Goal: Communication & Community: Answer question/provide support

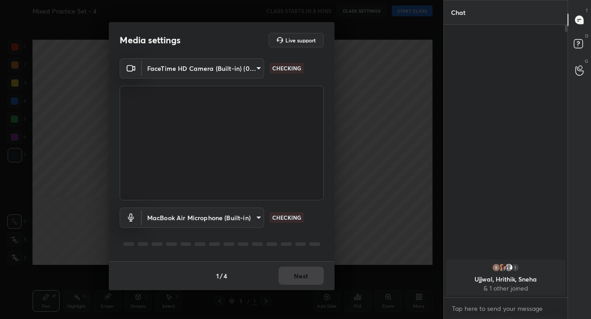
scroll to position [261, 407]
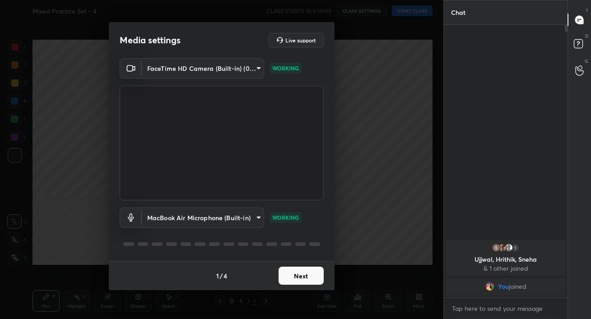
click at [305, 273] on button "Next" at bounding box center [300, 276] width 45 height 18
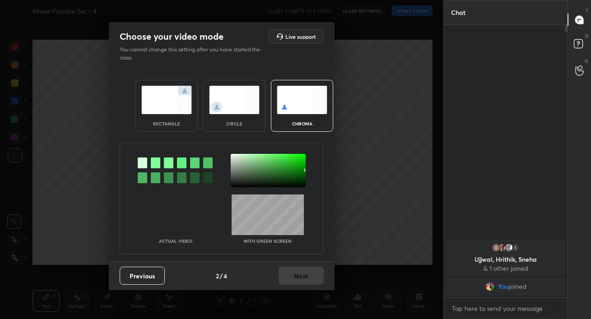
click at [168, 100] on img at bounding box center [166, 100] width 51 height 28
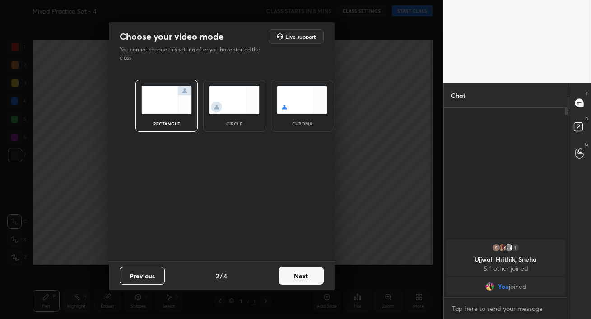
click at [314, 281] on button "Next" at bounding box center [300, 276] width 45 height 18
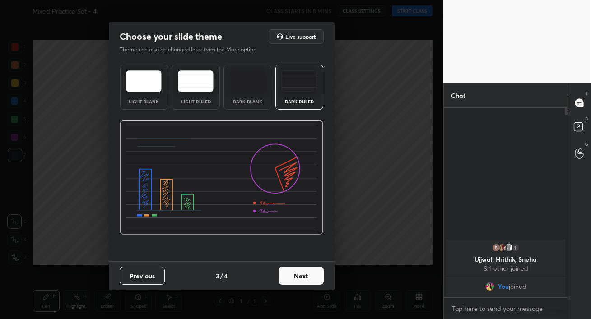
click at [300, 276] on button "Next" at bounding box center [300, 276] width 45 height 18
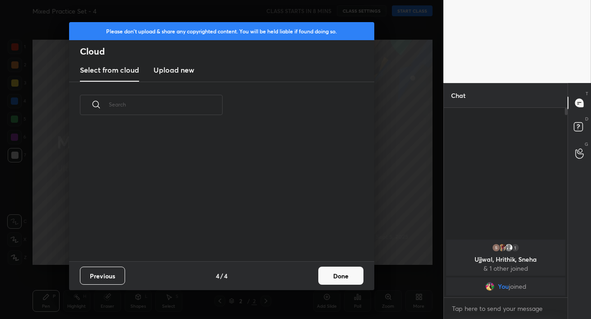
scroll to position [133, 290]
click at [174, 71] on h3 "Upload new" at bounding box center [173, 70] width 41 height 11
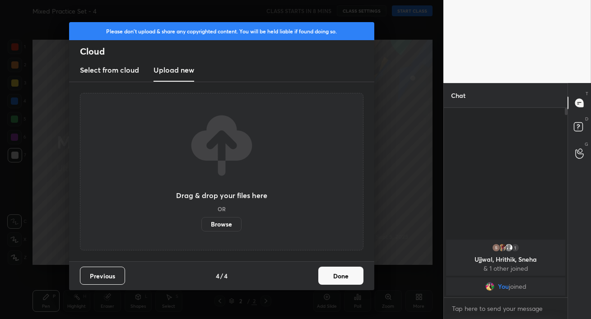
click at [217, 222] on label "Browse" at bounding box center [221, 224] width 40 height 14
click at [201, 222] on input "Browse" at bounding box center [201, 224] width 0 height 14
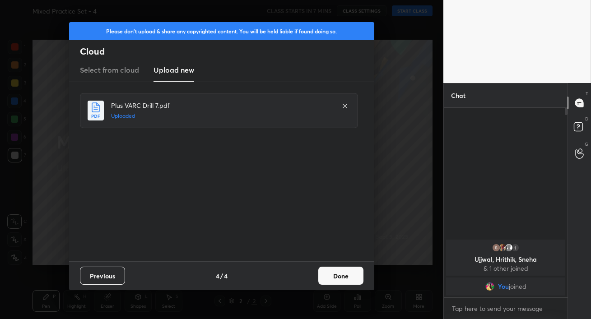
click at [343, 277] on button "Done" at bounding box center [340, 276] width 45 height 18
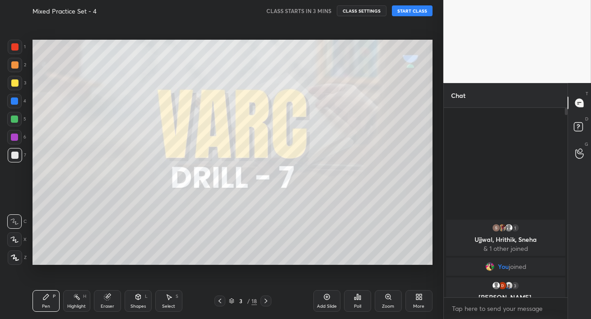
click at [267, 301] on icon at bounding box center [265, 300] width 7 height 7
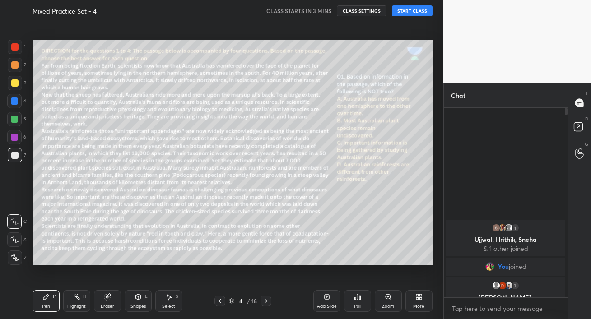
click at [267, 301] on icon at bounding box center [265, 300] width 7 height 7
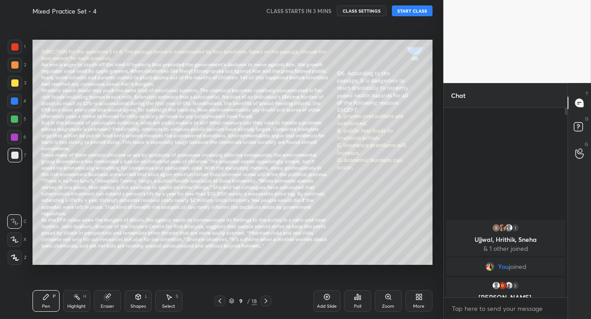
click at [217, 298] on icon at bounding box center [219, 300] width 7 height 7
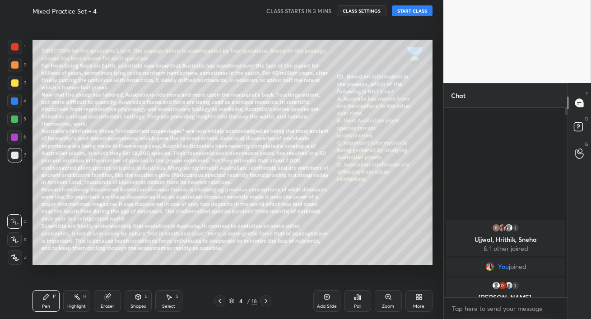
click at [217, 298] on icon at bounding box center [219, 300] width 7 height 7
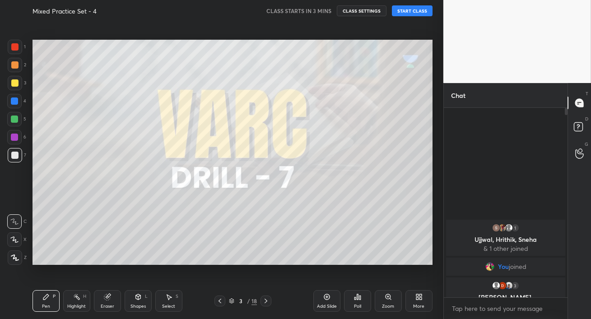
click at [217, 298] on icon at bounding box center [219, 300] width 7 height 7
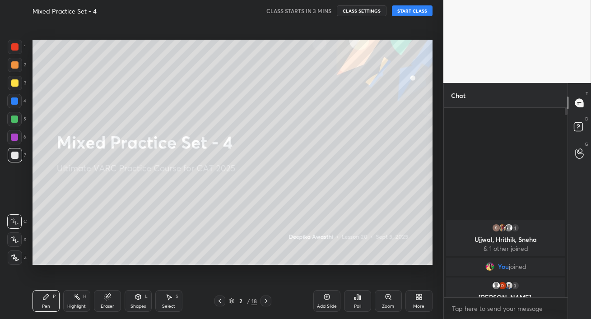
click at [264, 300] on icon at bounding box center [265, 300] width 7 height 7
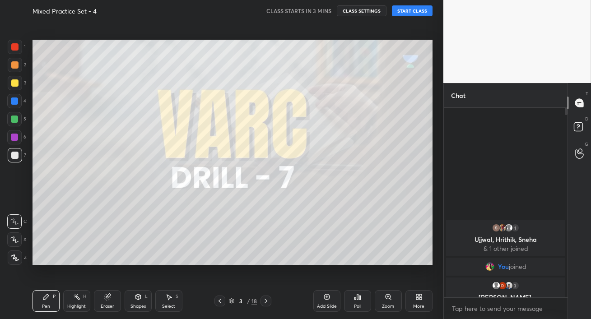
click at [264, 300] on icon at bounding box center [265, 300] width 7 height 7
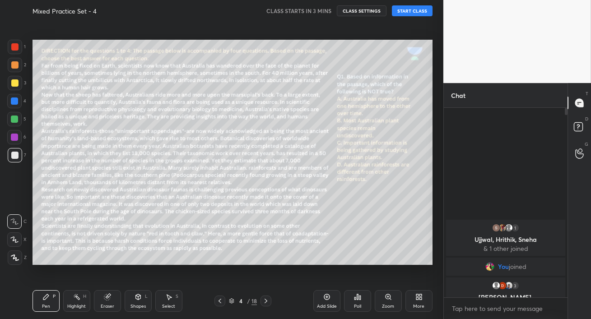
click at [221, 301] on icon at bounding box center [219, 300] width 7 height 7
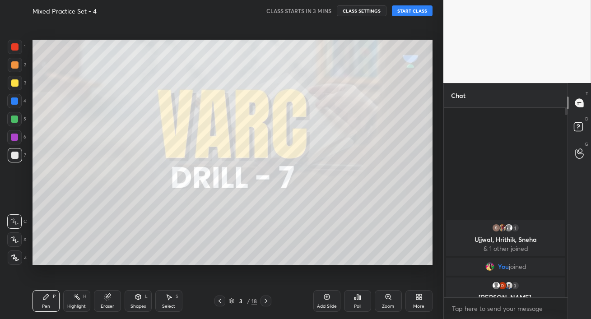
click at [221, 301] on icon at bounding box center [219, 300] width 7 height 7
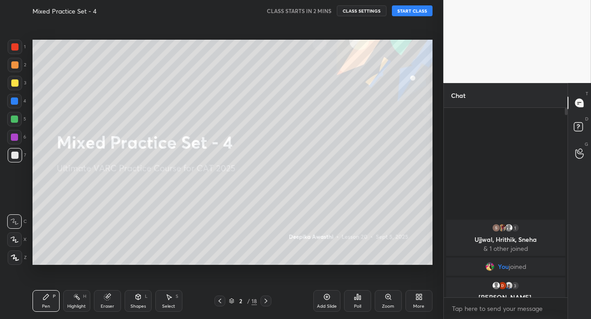
click at [410, 16] on div "Mixed Practice Set - 4 CLASS STARTS IN 2 MINS CLASS SETTINGS START CLASS" at bounding box center [232, 11] width 400 height 22
click at [410, 14] on button "START CLASS" at bounding box center [412, 10] width 41 height 11
click at [312, 7] on icon "button" at bounding box center [311, 10] width 7 height 7
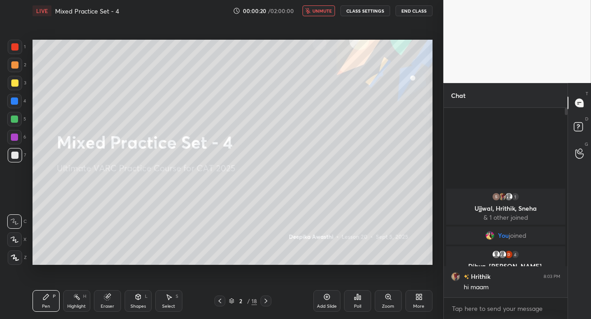
click at [323, 10] on span "unmute" at bounding box center [321, 11] width 19 height 6
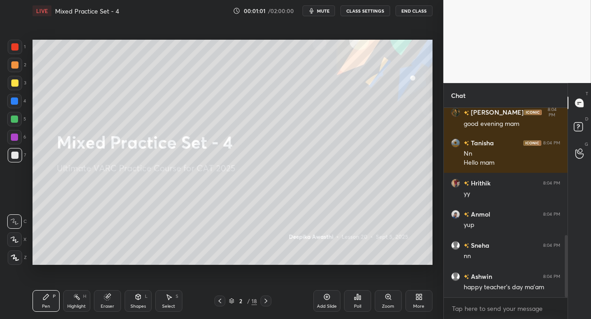
scroll to position [419, 0]
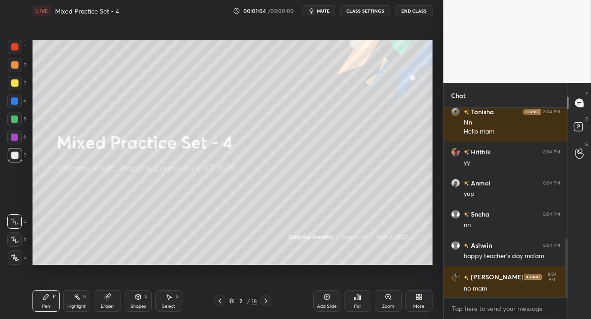
click at [13, 67] on div at bounding box center [14, 64] width 7 height 7
click at [15, 68] on div at bounding box center [14, 64] width 7 height 7
click at [14, 139] on div at bounding box center [14, 137] width 7 height 7
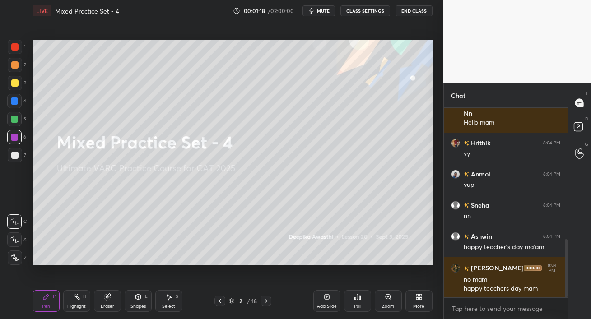
click at [17, 119] on div at bounding box center [14, 119] width 7 height 7
click at [16, 257] on icon at bounding box center [14, 257] width 7 height 5
click at [15, 83] on div at bounding box center [14, 82] width 7 height 7
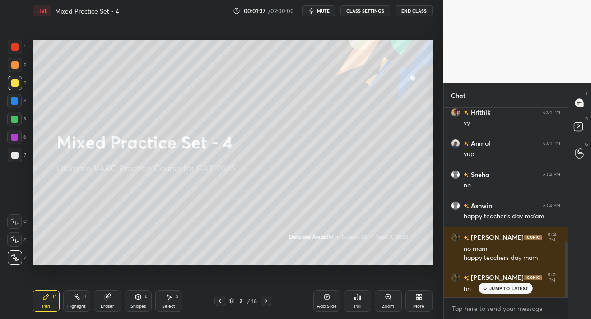
scroll to position [506, 0]
click at [489, 288] on div "JUMP TO LATEST" at bounding box center [505, 288] width 54 height 11
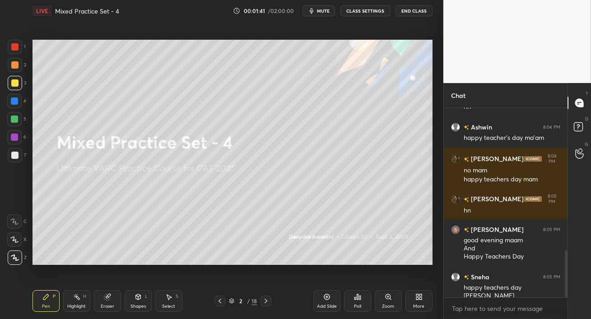
scroll to position [569, 0]
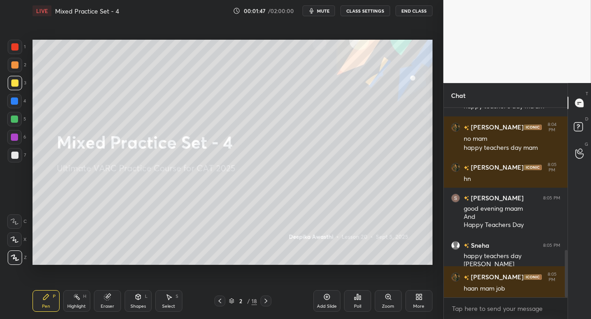
click at [11, 139] on div at bounding box center [14, 137] width 7 height 7
click at [15, 87] on div at bounding box center [15, 83] width 14 height 14
click at [11, 122] on div at bounding box center [14, 119] width 7 height 7
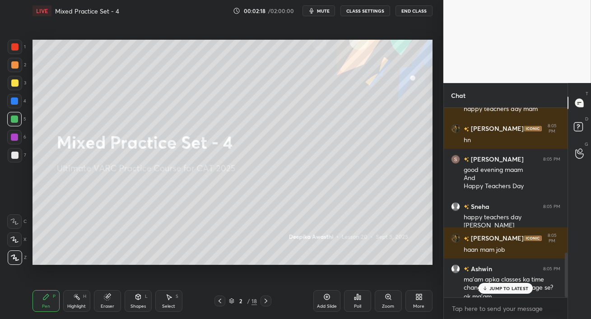
scroll to position [616, 0]
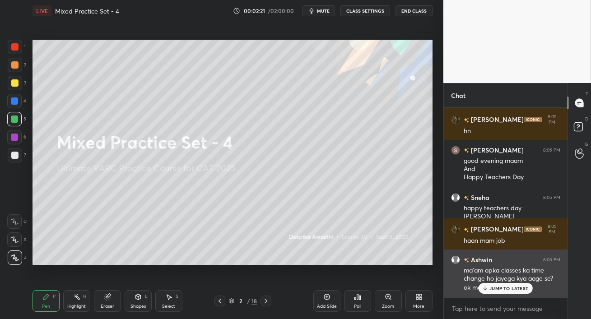
click at [490, 292] on div "JUMP TO LATEST" at bounding box center [505, 288] width 54 height 11
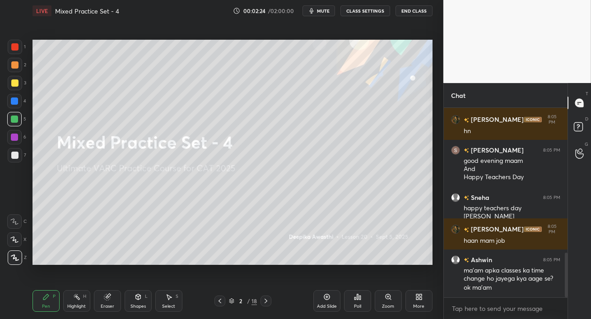
click at [15, 105] on div at bounding box center [14, 101] width 14 height 14
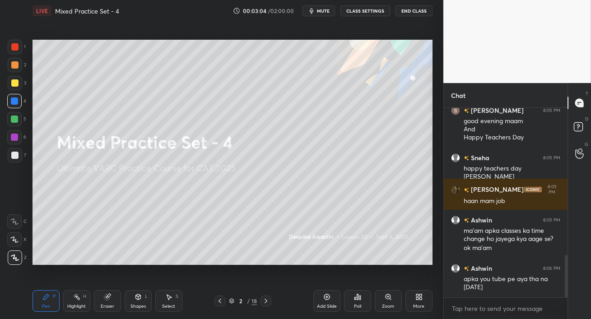
scroll to position [665, 0]
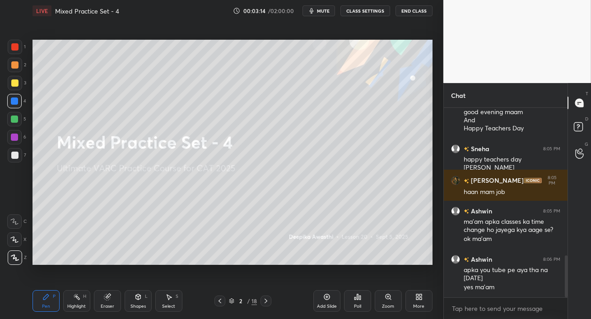
click at [11, 116] on div at bounding box center [14, 119] width 7 height 7
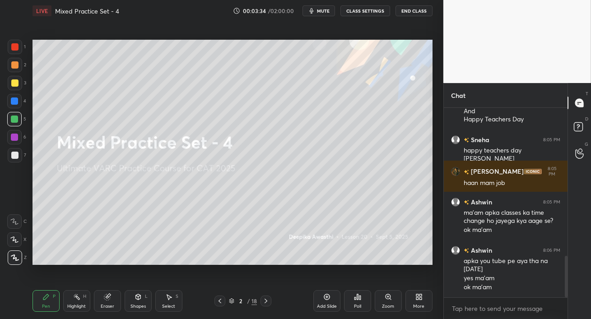
click at [266, 302] on icon at bounding box center [265, 300] width 7 height 7
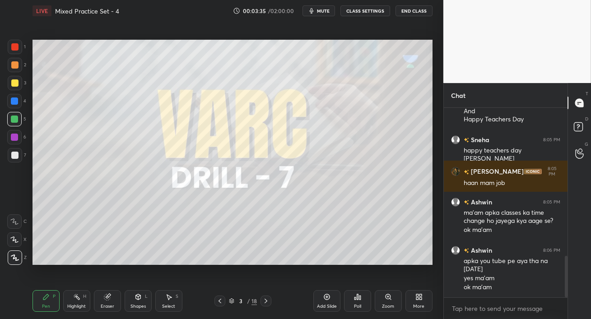
click at [266, 303] on icon at bounding box center [265, 300] width 7 height 7
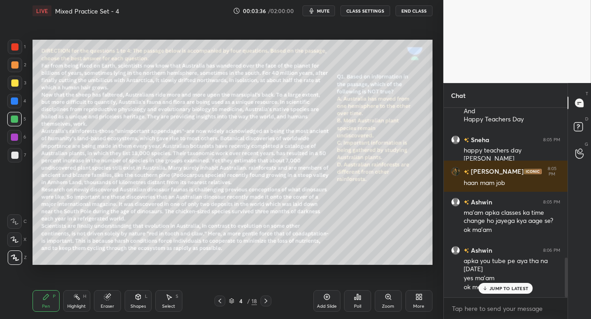
scroll to position [713, 0]
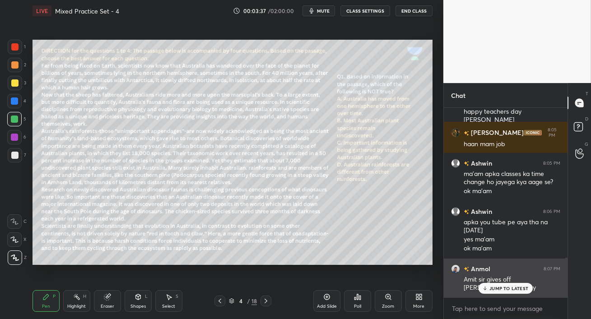
click at [496, 288] on p "JUMP TO LATEST" at bounding box center [508, 288] width 39 height 5
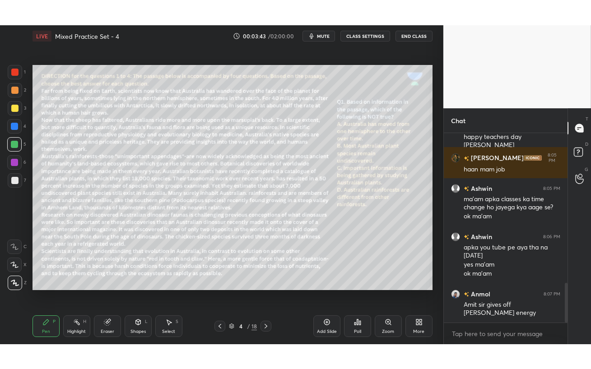
scroll to position [745, 0]
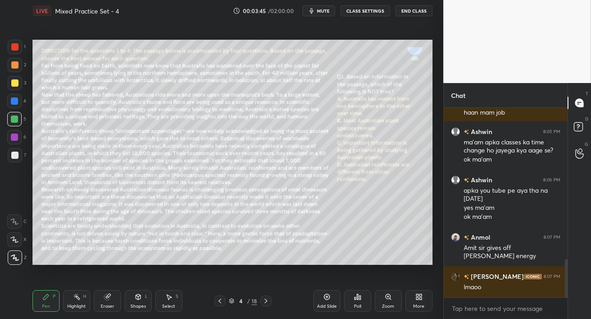
click at [16, 67] on div at bounding box center [14, 64] width 7 height 7
click at [419, 301] on div "More" at bounding box center [418, 301] width 27 height 22
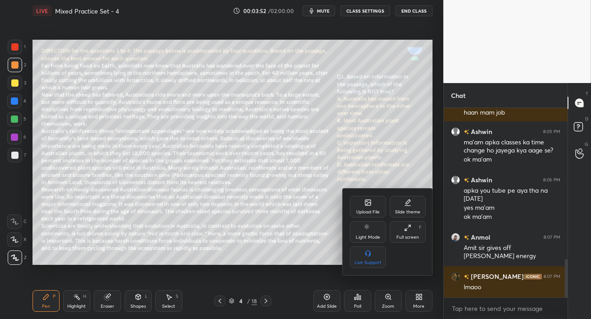
click at [404, 231] on icon at bounding box center [407, 227] width 7 height 7
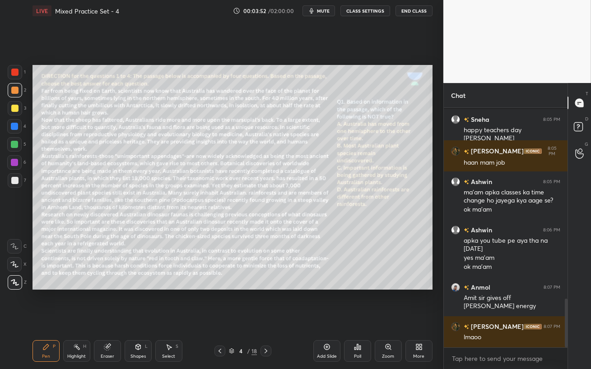
scroll to position [694, 0]
click at [11, 144] on div at bounding box center [14, 144] width 7 height 7
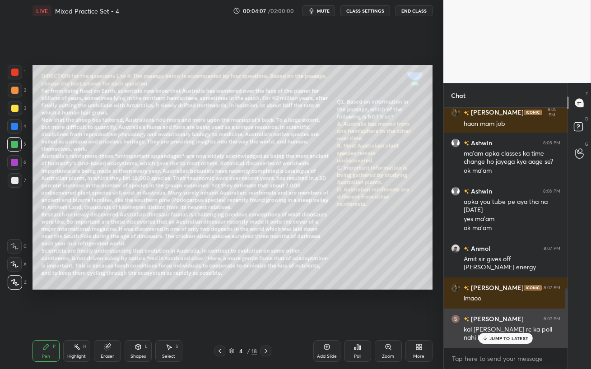
click at [503, 319] on p "JUMP TO LATEST" at bounding box center [508, 338] width 39 height 5
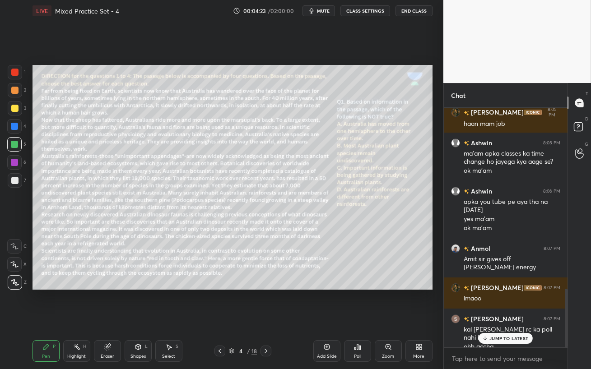
scroll to position [742, 0]
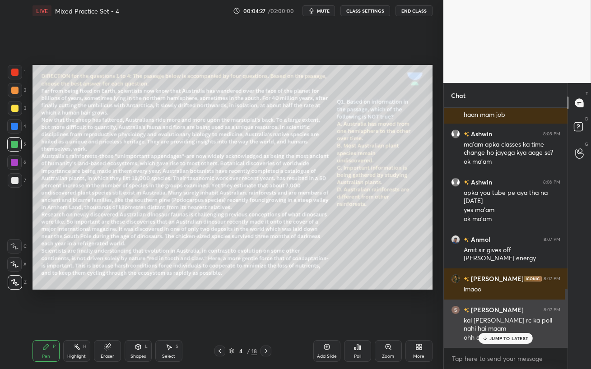
click at [499, 319] on p "JUMP TO LATEST" at bounding box center [508, 338] width 39 height 5
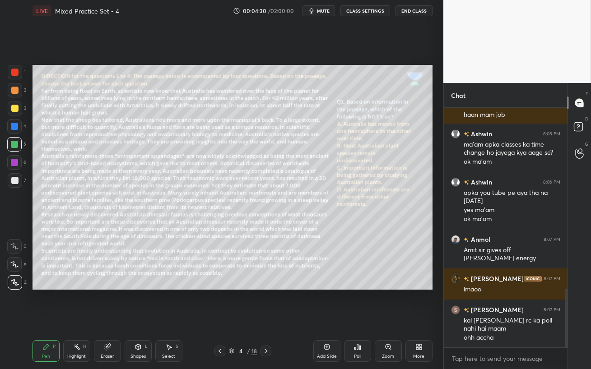
scroll to position [764, 0]
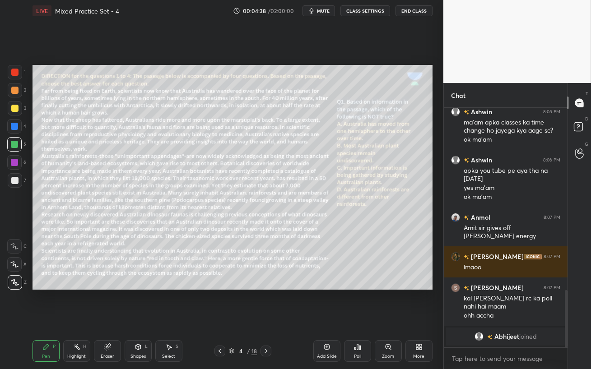
click at [323, 12] on span "mute" at bounding box center [323, 11] width 13 height 6
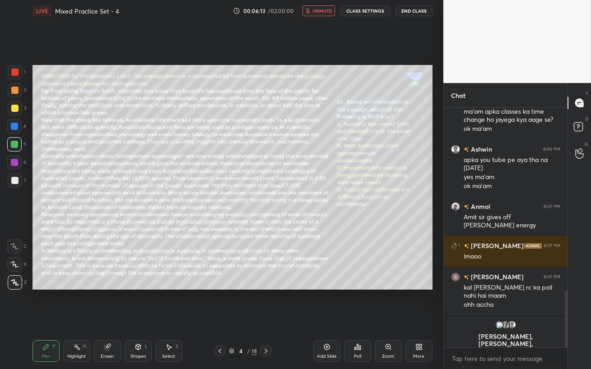
drag, startPoint x: 323, startPoint y: 315, endPoint x: 322, endPoint y: 10, distance: 305.0
click at [323, 9] on span "unmute" at bounding box center [321, 11] width 19 height 6
click at [323, 9] on span "mute" at bounding box center [323, 11] width 13 height 6
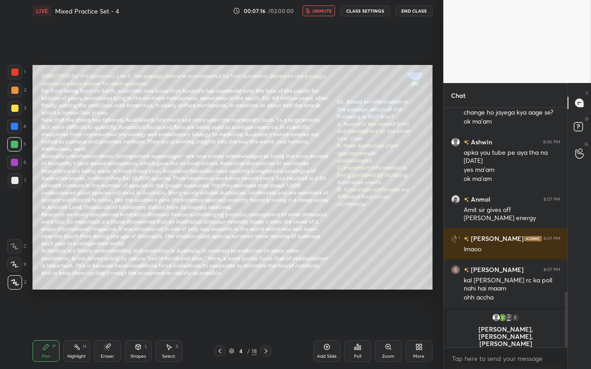
scroll to position [742, 0]
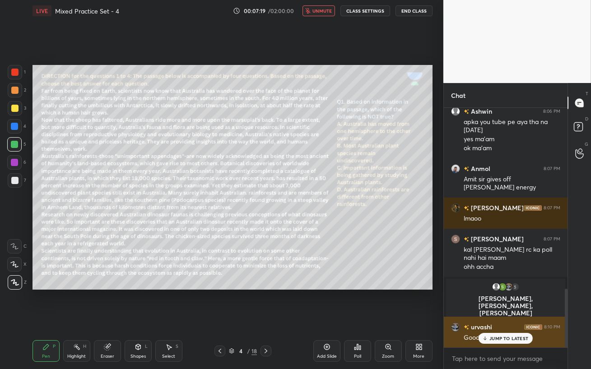
click at [493, 319] on div "Good evening ma'am" at bounding box center [511, 337] width 97 height 11
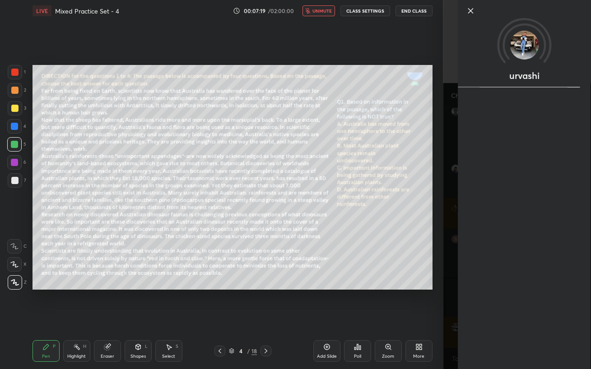
click at [382, 316] on div "Setting up your live class Poll for secs No correct answer Start poll" at bounding box center [232, 177] width 407 height 311
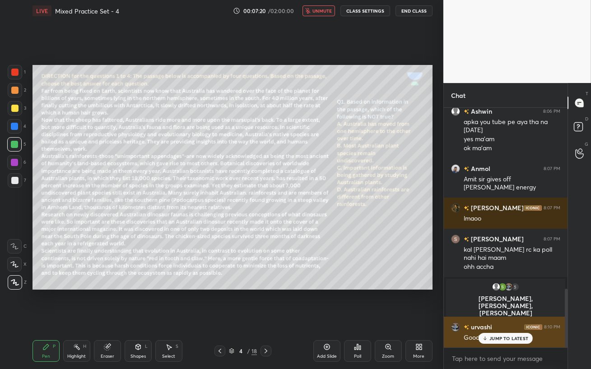
click at [487, 319] on icon at bounding box center [485, 338] width 6 height 5
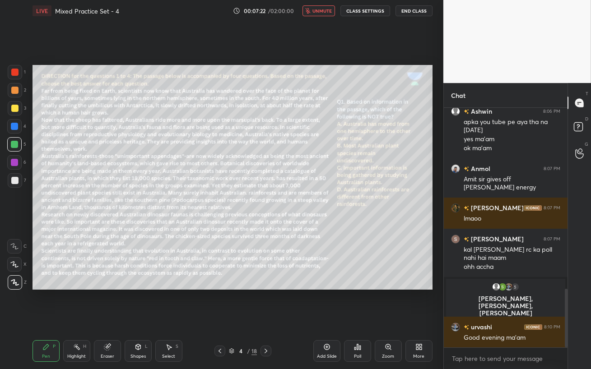
click at [325, 14] on span "unmute" at bounding box center [321, 11] width 19 height 6
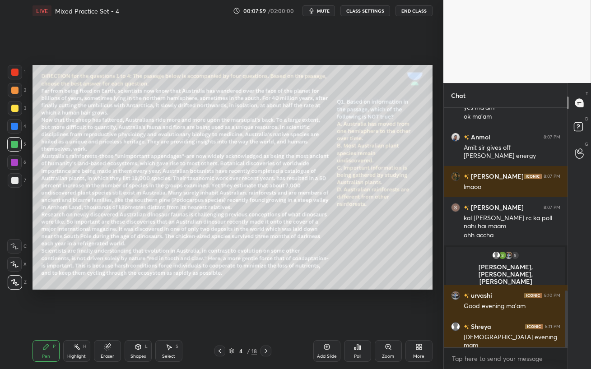
click at [319, 12] on span "mute" at bounding box center [323, 11] width 13 height 6
click at [316, 14] on span "unmute" at bounding box center [321, 11] width 19 height 6
click at [315, 14] on icon "button" at bounding box center [311, 10] width 7 height 7
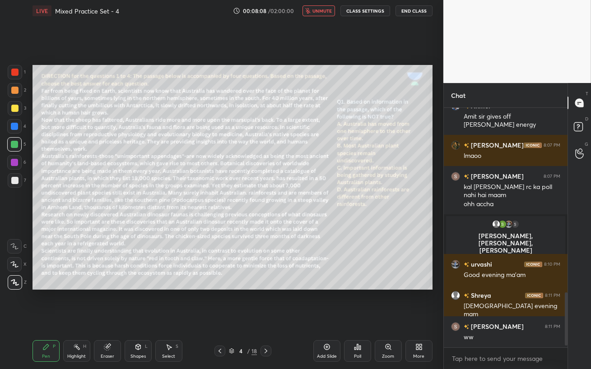
scroll to position [836, 0]
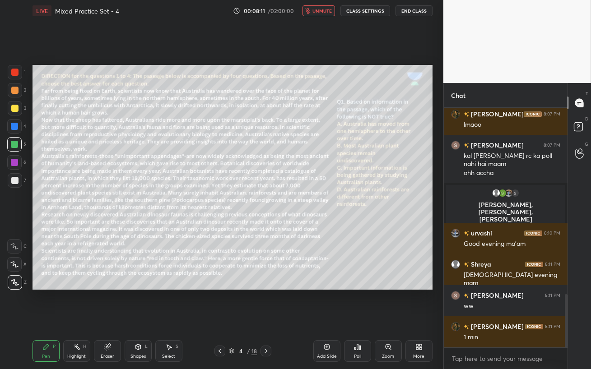
drag, startPoint x: 311, startPoint y: 316, endPoint x: 311, endPoint y: 9, distance: 306.4
click at [310, 9] on icon "button" at bounding box center [307, 10] width 5 height 5
click at [319, 12] on span "mute" at bounding box center [323, 11] width 13 height 6
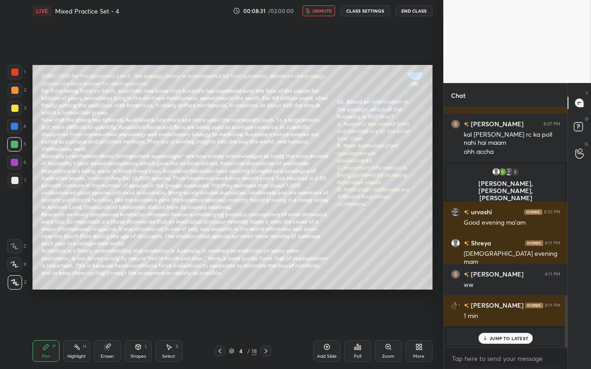
click at [503, 319] on div "JUMP TO LATEST" at bounding box center [505, 338] width 54 height 11
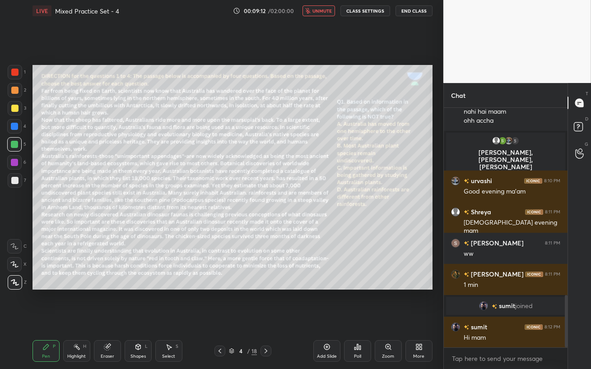
scroll to position [860, 0]
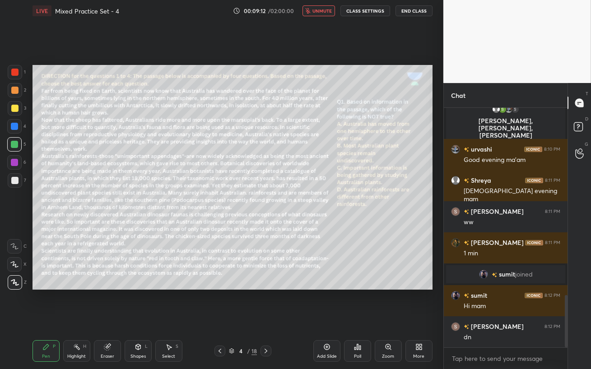
click at [315, 12] on span "unmute" at bounding box center [321, 11] width 19 height 6
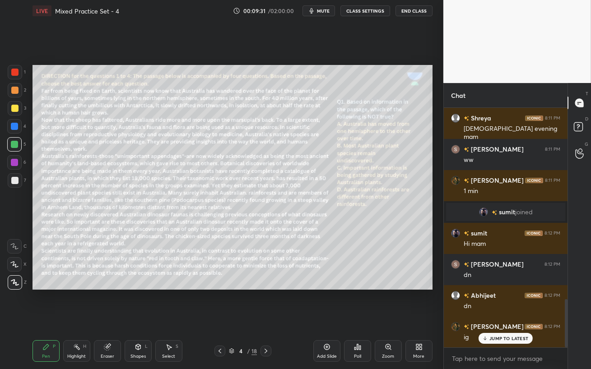
scroll to position [953, 0]
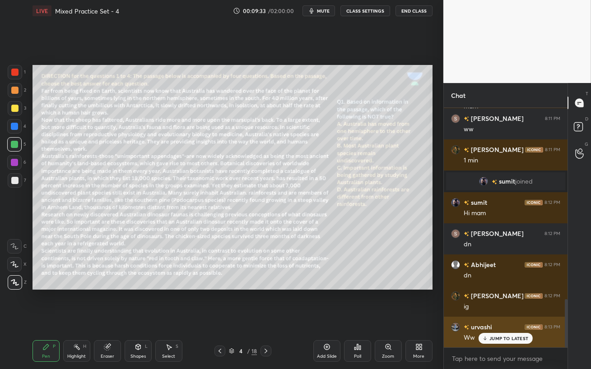
click at [494, 319] on p "JUMP TO LATEST" at bounding box center [508, 338] width 39 height 5
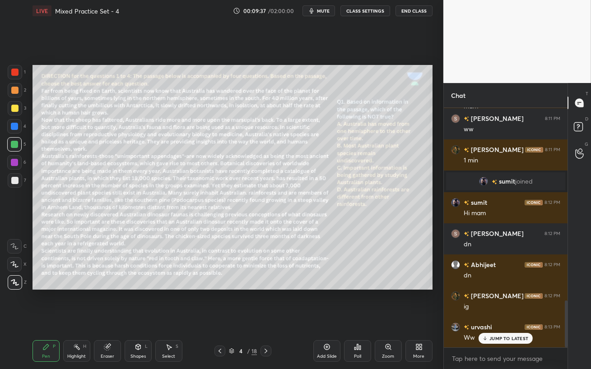
scroll to position [984, 0]
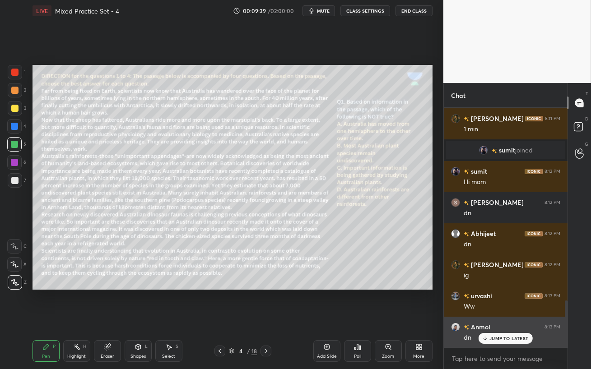
click at [489, 319] on div "JUMP TO LATEST" at bounding box center [505, 338] width 54 height 11
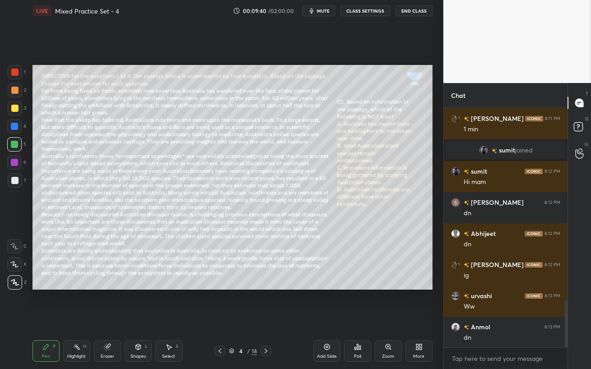
click at [362, 319] on div "Poll" at bounding box center [357, 351] width 27 height 22
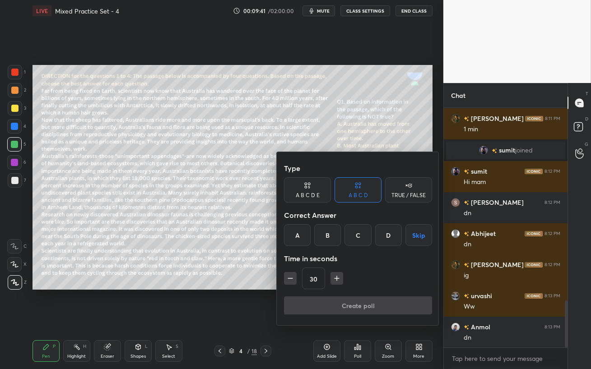
click at [329, 238] on div "B" at bounding box center [327, 235] width 27 height 22
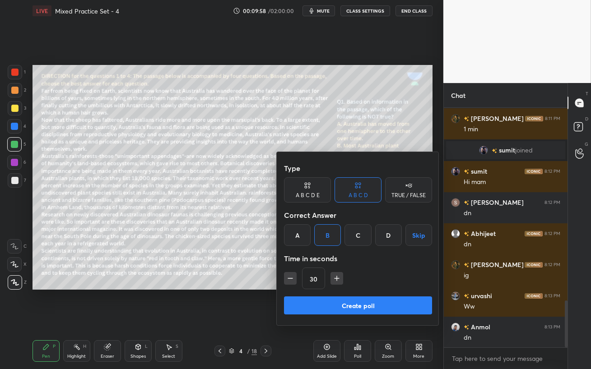
click at [380, 306] on button "Create poll" at bounding box center [358, 305] width 148 height 18
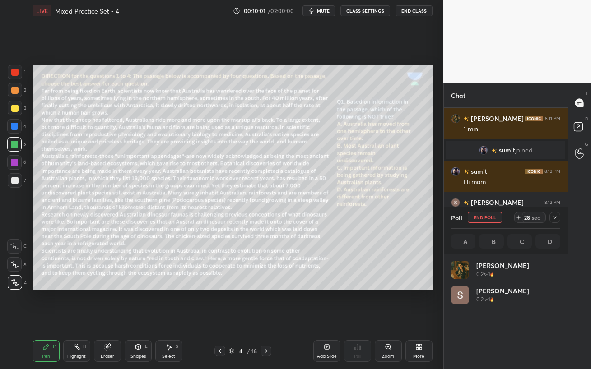
scroll to position [106, 106]
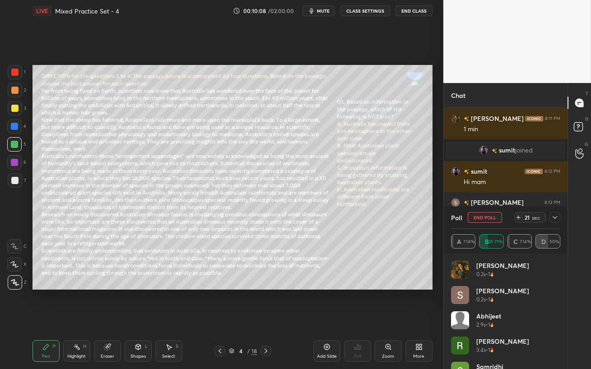
click at [103, 319] on div "Eraser" at bounding box center [108, 356] width 14 height 5
click at [46, 319] on icon at bounding box center [45, 346] width 5 height 5
drag, startPoint x: 15, startPoint y: 126, endPoint x: 19, endPoint y: 133, distance: 7.8
click at [14, 126] on div at bounding box center [14, 126] width 7 height 7
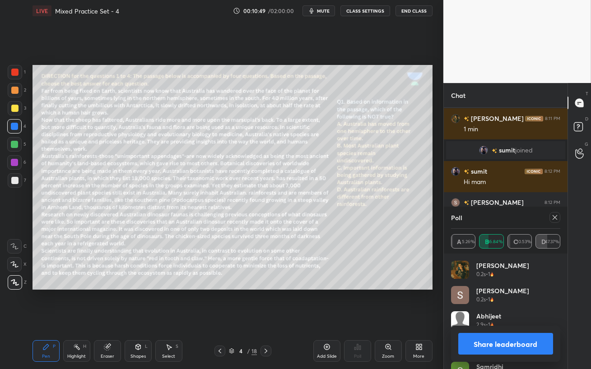
click at [15, 145] on div at bounding box center [14, 144] width 7 height 7
click at [549, 218] on div at bounding box center [554, 217] width 11 height 11
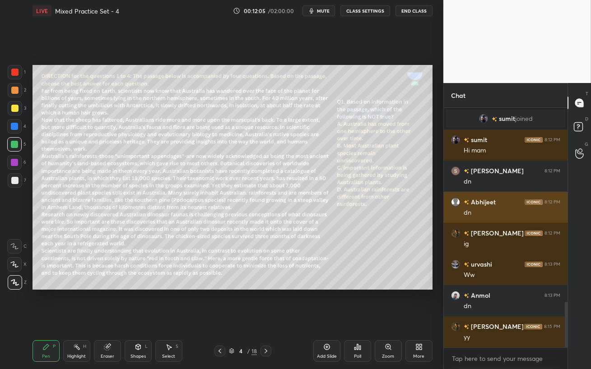
scroll to position [1046, 0]
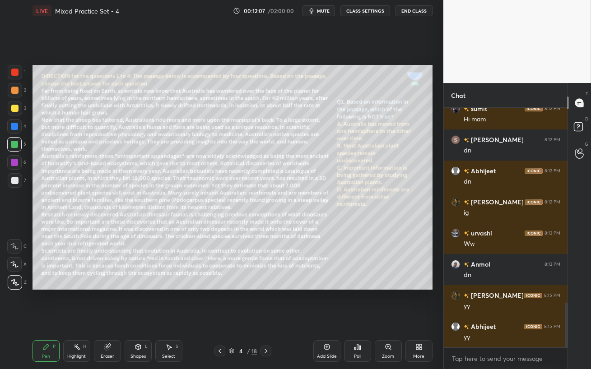
click at [267, 319] on icon at bounding box center [265, 350] width 7 height 7
click at [319, 9] on span "mute" at bounding box center [323, 11] width 13 height 6
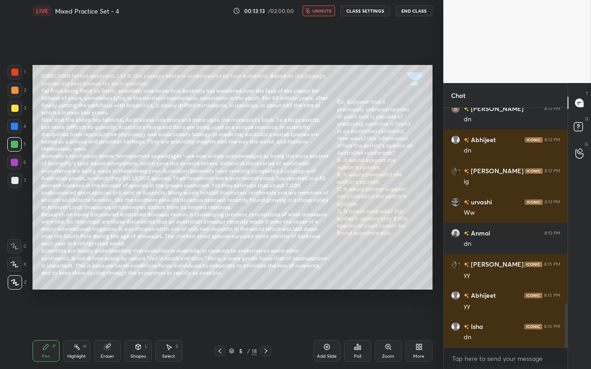
drag, startPoint x: 319, startPoint y: 9, endPoint x: 318, endPoint y: 21, distance: 12.3
click at [319, 9] on span "unmute" at bounding box center [321, 11] width 19 height 6
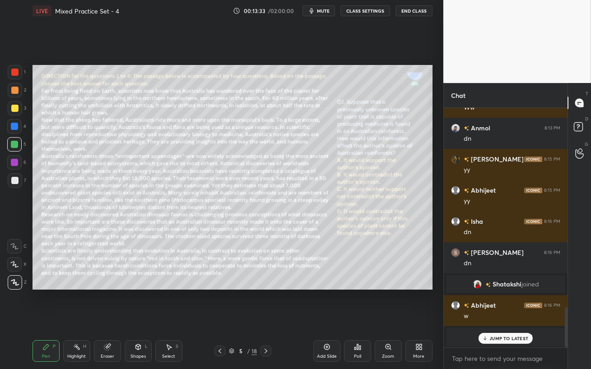
scroll to position [1018, 0]
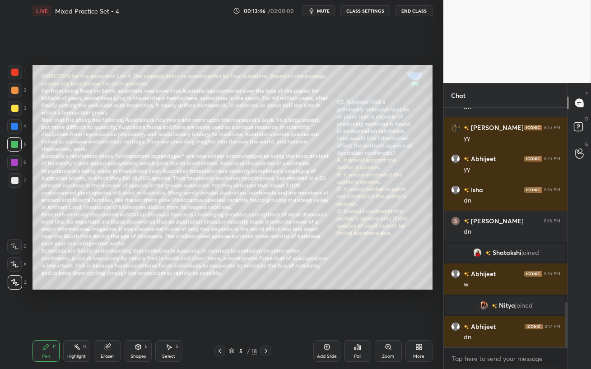
click at [357, 319] on div "Poll" at bounding box center [357, 356] width 7 height 5
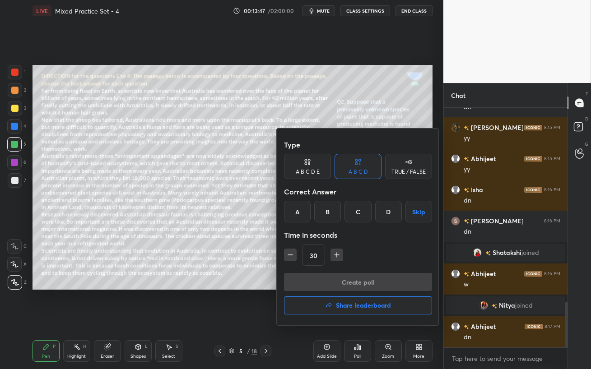
click at [299, 210] on div "A" at bounding box center [297, 212] width 27 height 22
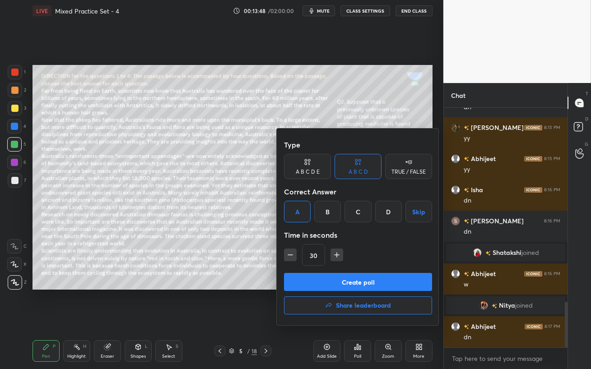
click at [362, 279] on button "Create poll" at bounding box center [358, 282] width 148 height 18
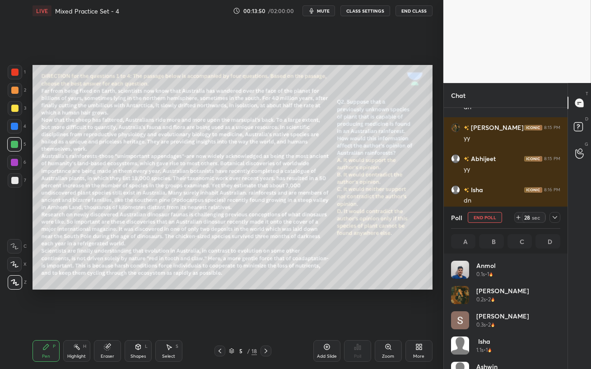
scroll to position [106, 106]
click at [14, 125] on div at bounding box center [14, 126] width 7 height 7
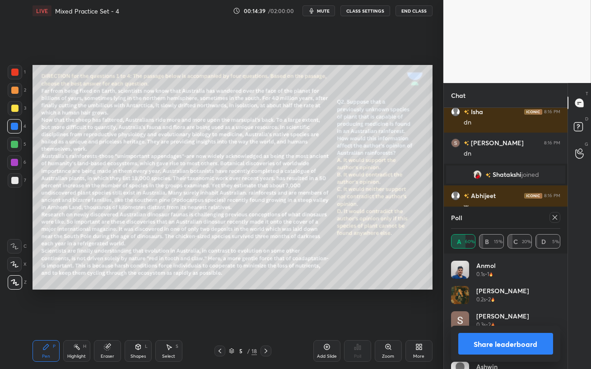
click at [556, 220] on icon at bounding box center [554, 217] width 7 height 7
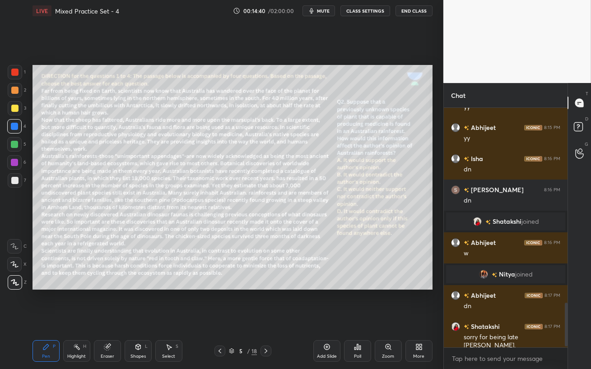
scroll to position [237, 121]
click at [267, 319] on icon at bounding box center [265, 350] width 7 height 7
click at [13, 148] on div at bounding box center [14, 144] width 14 height 14
click at [104, 319] on div "Eraser" at bounding box center [108, 356] width 14 height 5
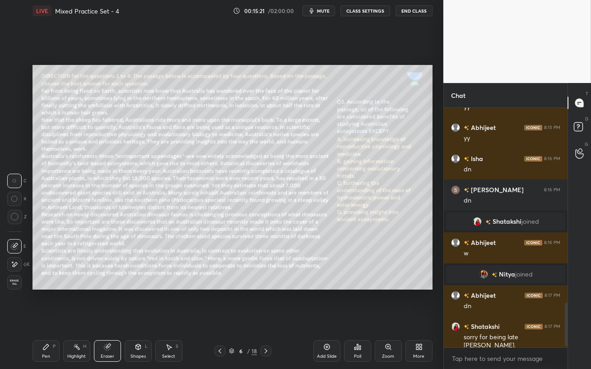
click at [43, 319] on icon at bounding box center [45, 346] width 7 height 7
click at [324, 10] on span "mute" at bounding box center [323, 11] width 13 height 6
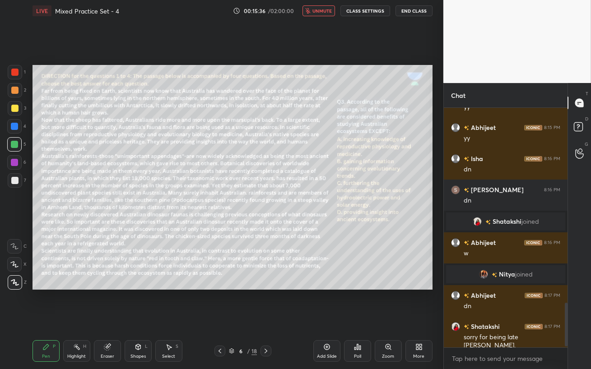
scroll to position [1087, 0]
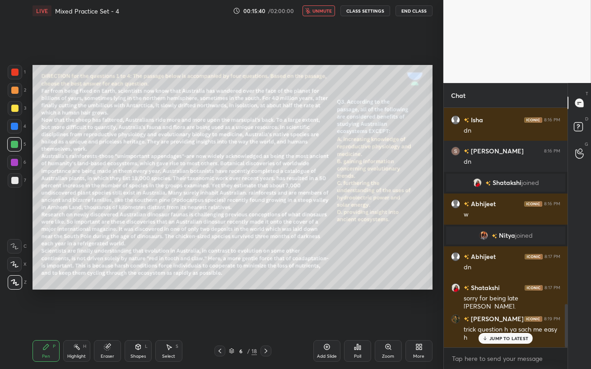
click at [325, 9] on span "unmute" at bounding box center [321, 11] width 19 height 6
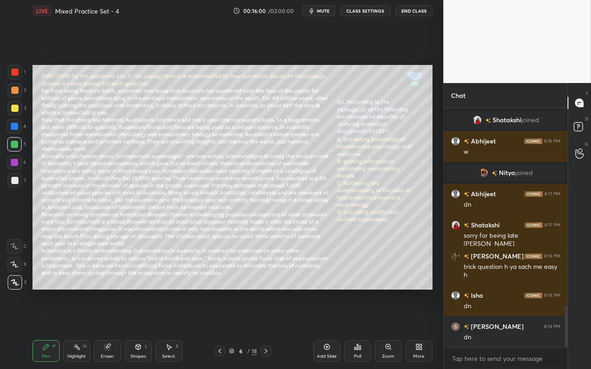
scroll to position [1181, 0]
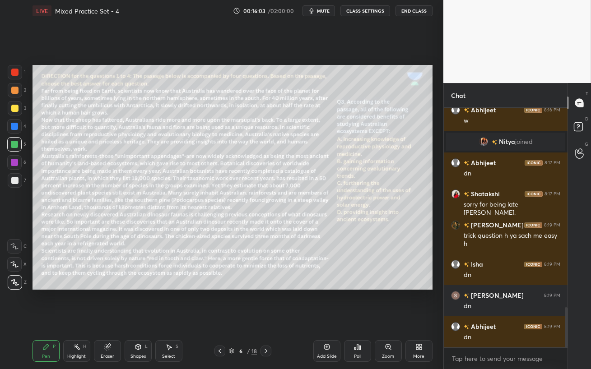
click at [357, 319] on div "Poll" at bounding box center [357, 351] width 27 height 22
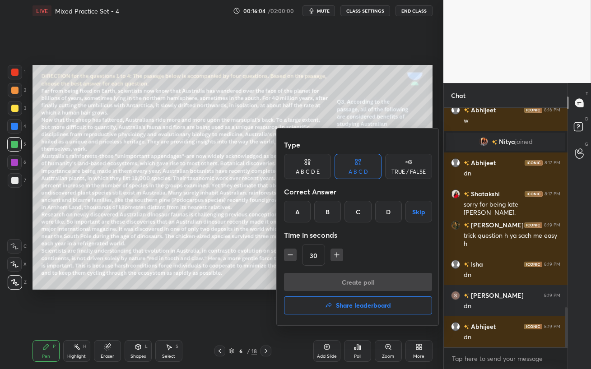
click at [356, 218] on div "C" at bounding box center [357, 212] width 27 height 22
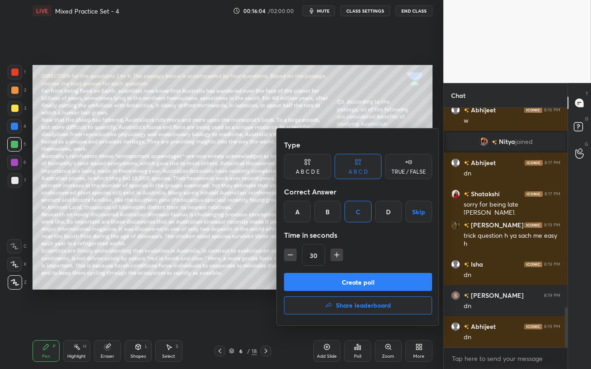
click at [357, 279] on button "Create poll" at bounding box center [358, 282] width 148 height 18
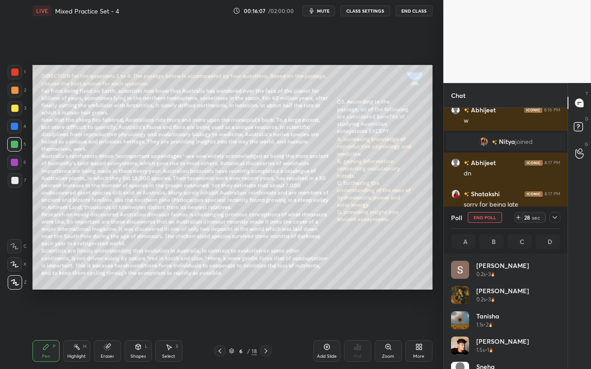
scroll to position [106, 106]
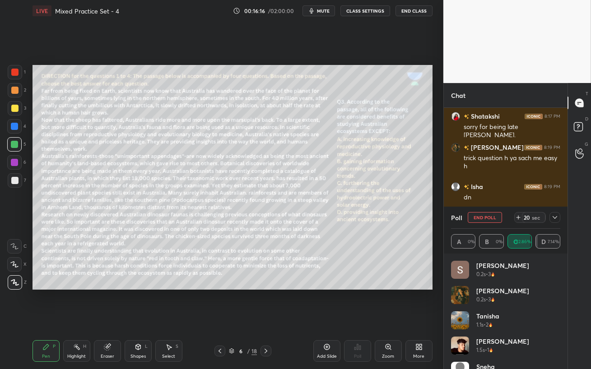
click at [17, 106] on div at bounding box center [14, 108] width 7 height 7
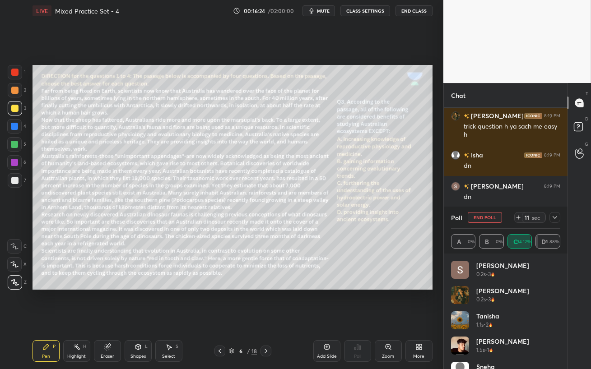
drag, startPoint x: 14, startPoint y: 163, endPoint x: 28, endPoint y: 169, distance: 14.9
click at [14, 163] on div at bounding box center [14, 162] width 7 height 7
click at [552, 216] on icon at bounding box center [554, 217] width 5 height 3
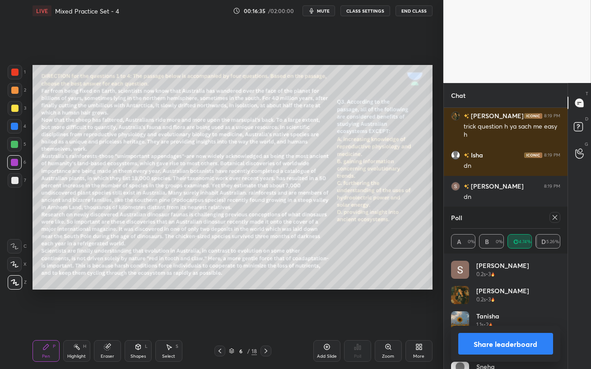
scroll to position [106, 106]
click at [555, 217] on icon at bounding box center [554, 217] width 7 height 7
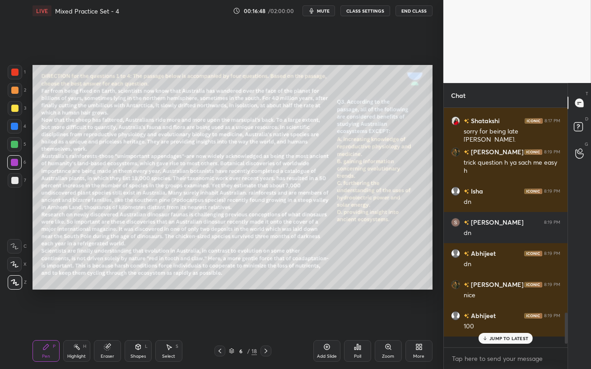
scroll to position [3, 3]
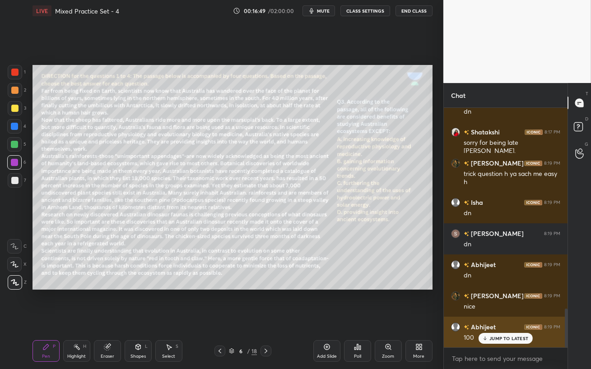
click at [483, 319] on div "JUMP TO LATEST" at bounding box center [505, 338] width 54 height 11
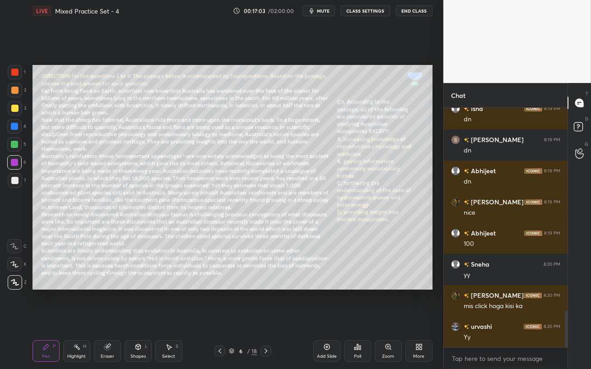
drag, startPoint x: 266, startPoint y: 352, endPoint x: 270, endPoint y: 369, distance: 17.5
click at [270, 319] on div "Pen P Highlight H Eraser Shapes L Select S 6 / 18 Add Slide Poll Zoom More" at bounding box center [232, 351] width 400 height 36
click at [266, 319] on icon at bounding box center [265, 350] width 7 height 7
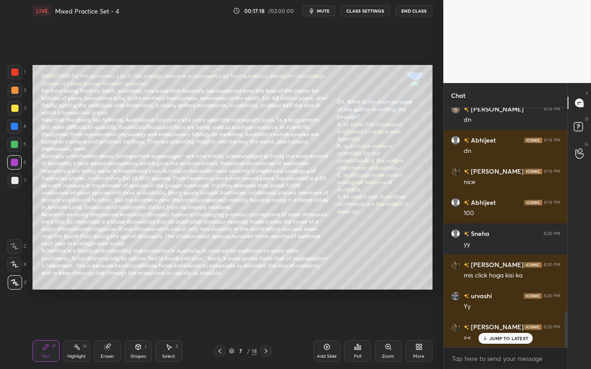
click at [16, 144] on div at bounding box center [14, 144] width 7 height 7
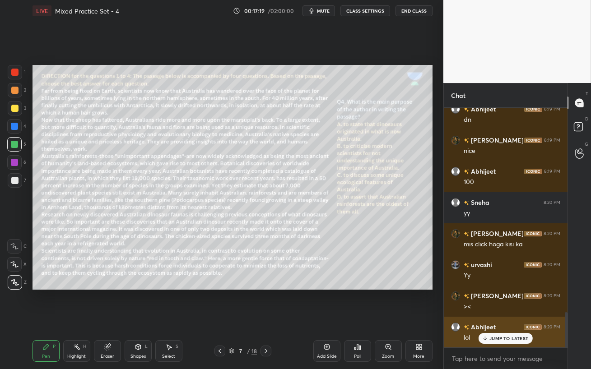
click at [486, 319] on icon at bounding box center [485, 338] width 6 height 5
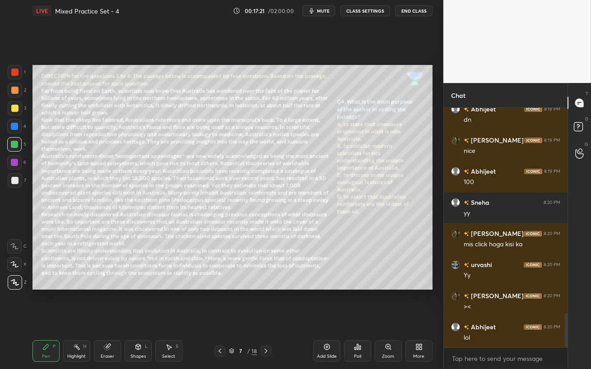
scroll to position [1430, 0]
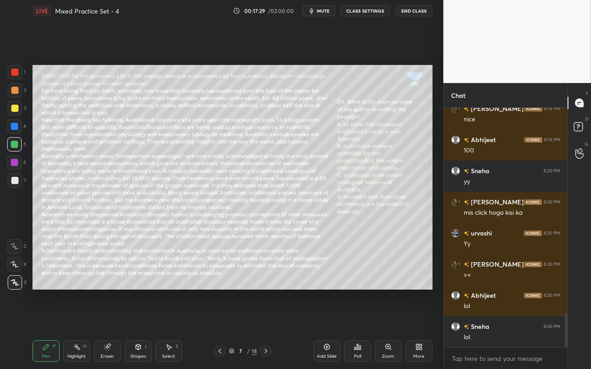
click at [320, 10] on span "mute" at bounding box center [323, 11] width 13 height 6
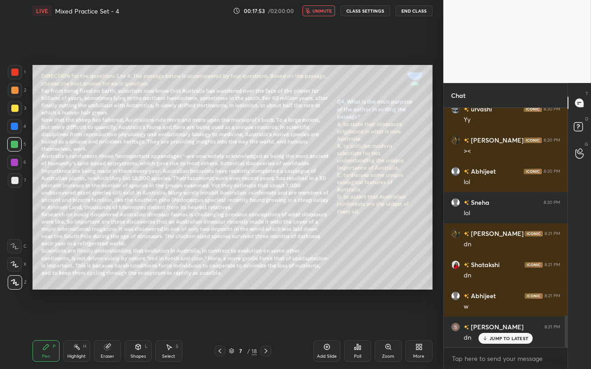
scroll to position [1586, 0]
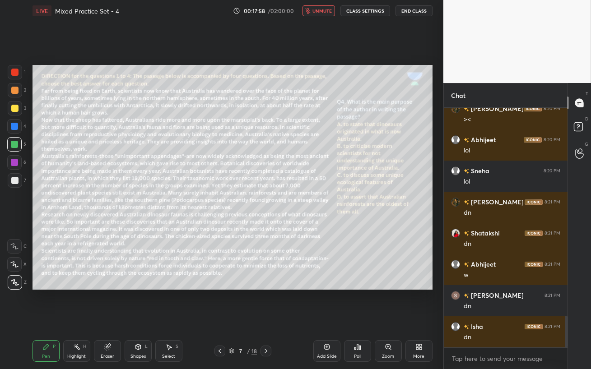
click at [320, 11] on span "unmute" at bounding box center [321, 11] width 19 height 6
click at [356, 319] on div "Poll" at bounding box center [357, 356] width 7 height 5
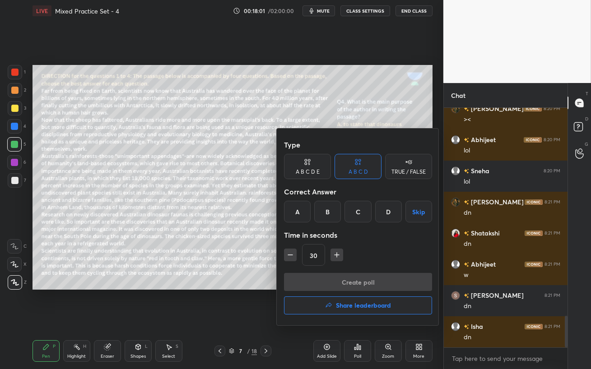
click at [358, 209] on div "C" at bounding box center [357, 212] width 27 height 22
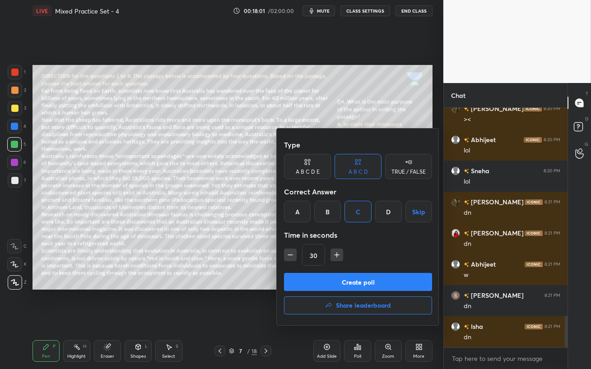
click at [357, 282] on button "Create poll" at bounding box center [358, 282] width 148 height 18
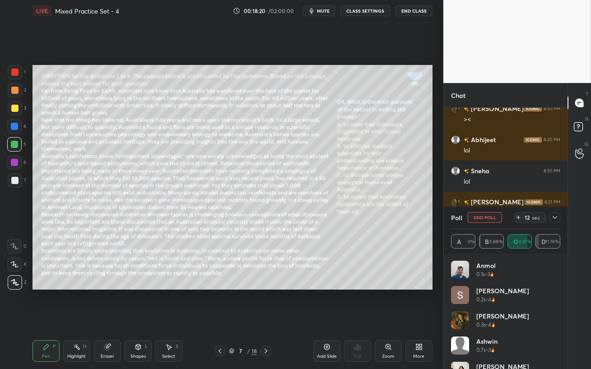
scroll to position [1672, 0]
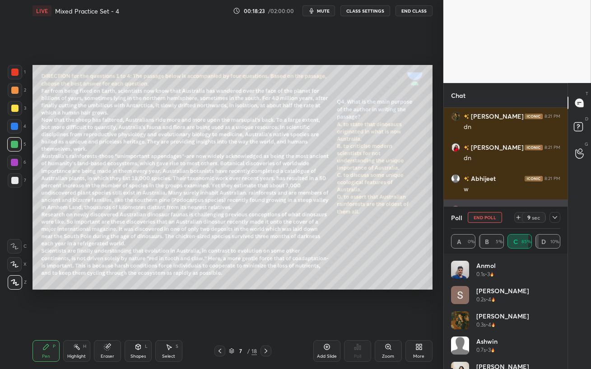
click at [555, 217] on icon at bounding box center [554, 217] width 7 height 7
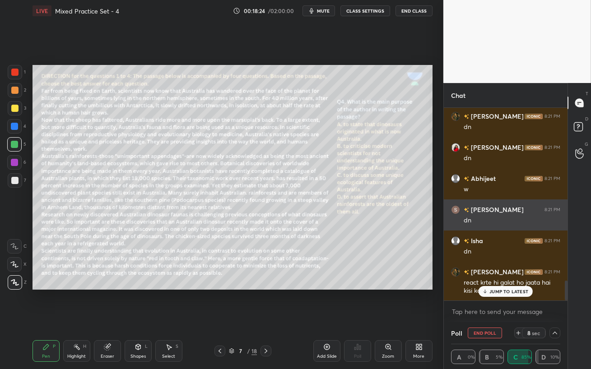
scroll to position [0, 3]
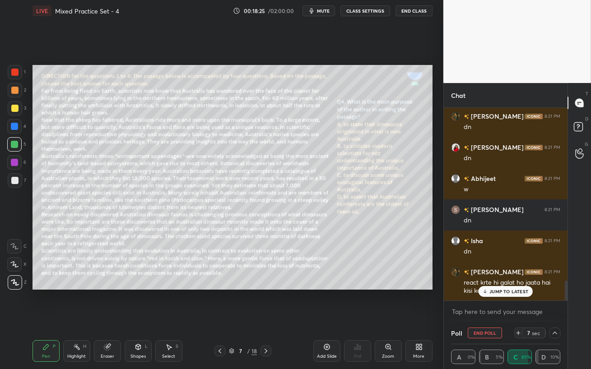
click at [492, 294] on p "JUMP TO LATEST" at bounding box center [508, 291] width 39 height 5
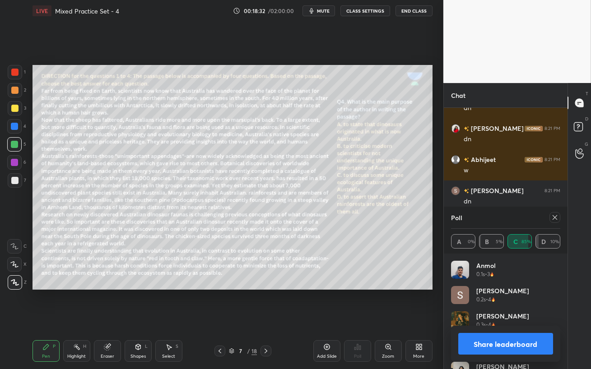
scroll to position [1721, 0]
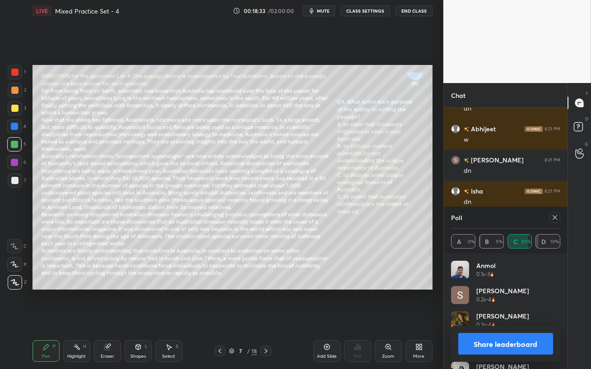
click at [555, 217] on icon at bounding box center [554, 217] width 7 height 7
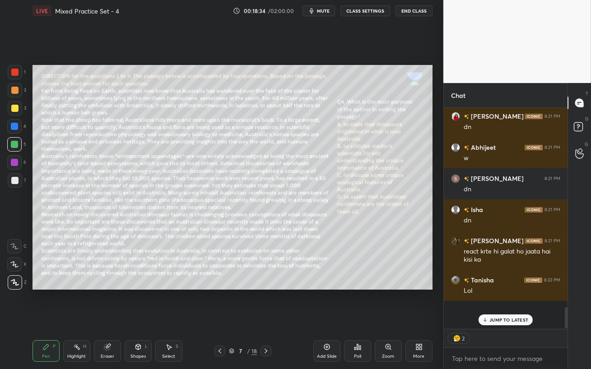
scroll to position [3, 3]
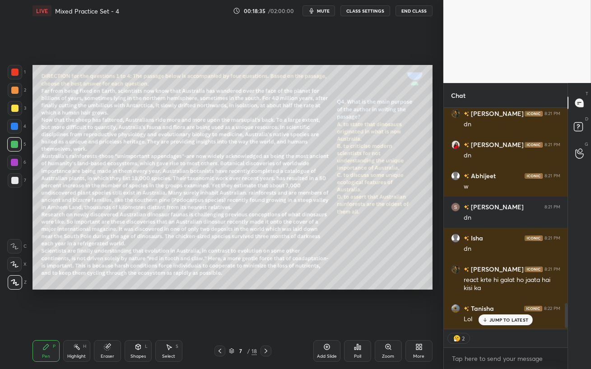
click at [488, 318] on div "JUMP TO LATEST" at bounding box center [505, 320] width 54 height 11
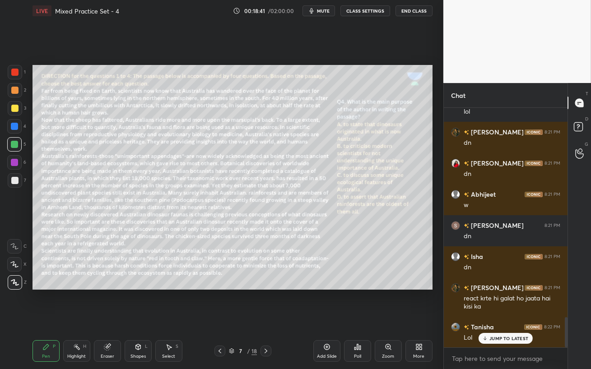
click at [14, 93] on div at bounding box center [14, 90] width 7 height 7
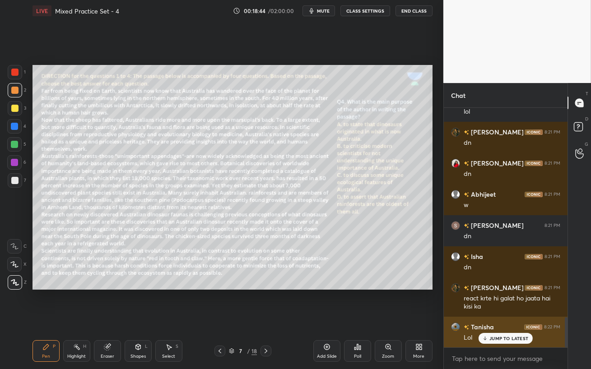
click at [486, 319] on icon at bounding box center [485, 338] width 6 height 5
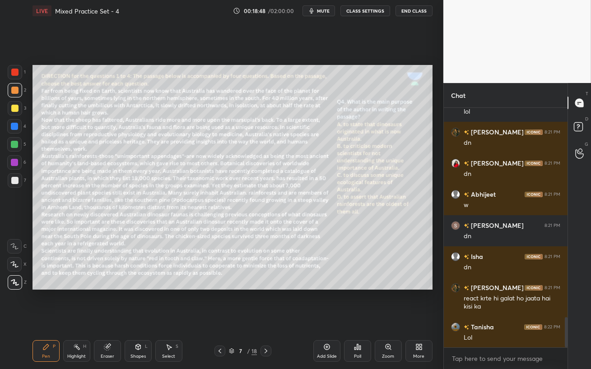
drag, startPoint x: 10, startPoint y: 144, endPoint x: 24, endPoint y: 147, distance: 14.7
click at [10, 144] on div at bounding box center [14, 144] width 14 height 14
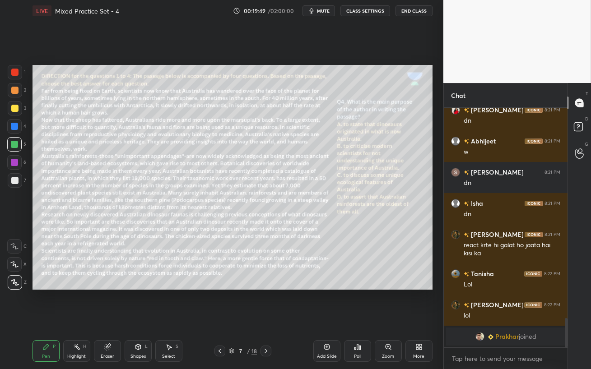
click at [498, 319] on span "Prakhar" at bounding box center [506, 336] width 23 height 7
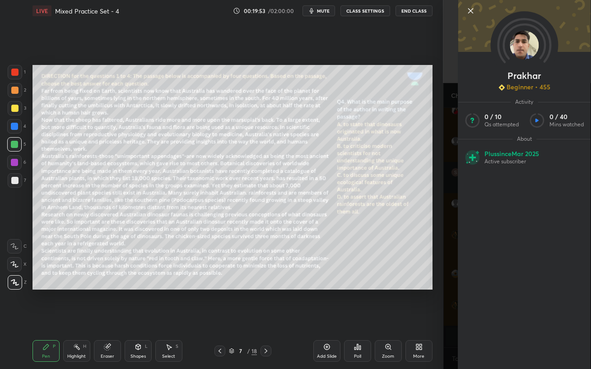
click at [470, 11] on icon at bounding box center [470, 10] width 11 height 11
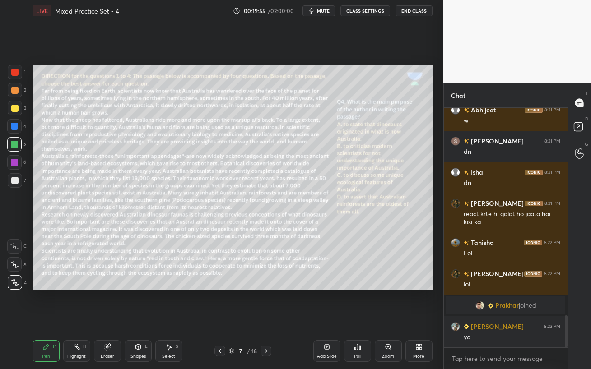
scroll to position [1563, 0]
click at [267, 319] on icon at bounding box center [265, 350] width 7 height 7
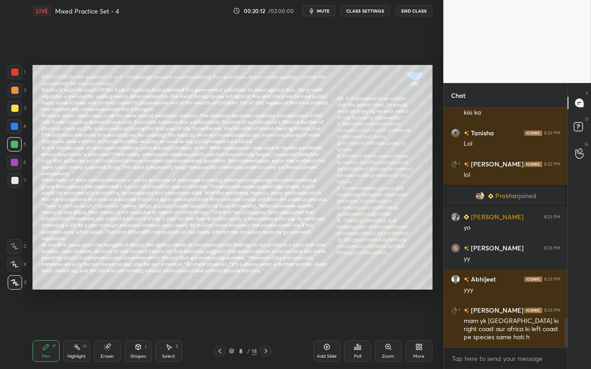
scroll to position [3, 3]
click at [321, 10] on span "mute" at bounding box center [323, 11] width 13 height 6
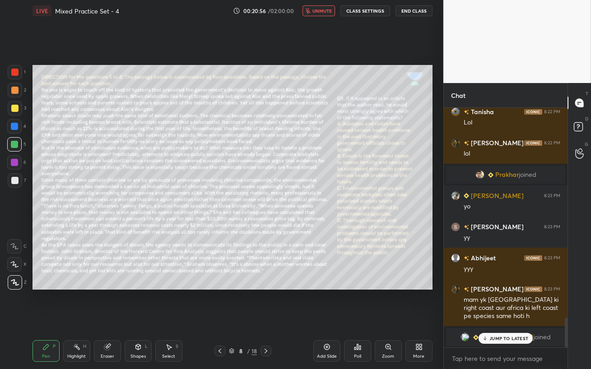
click at [501, 319] on p "JUMP TO LATEST" at bounding box center [508, 338] width 39 height 5
click at [318, 13] on span "unmute" at bounding box center [321, 11] width 19 height 6
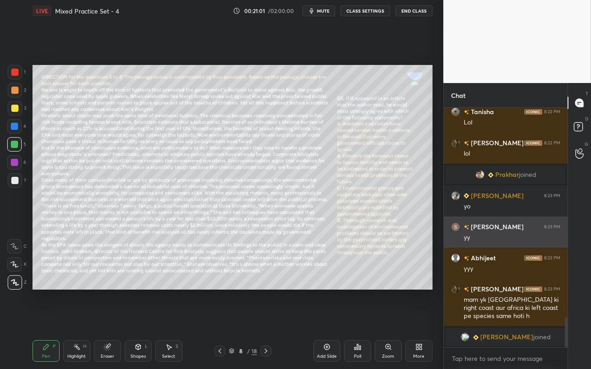
click at [509, 237] on div "yy" at bounding box center [511, 237] width 97 height 9
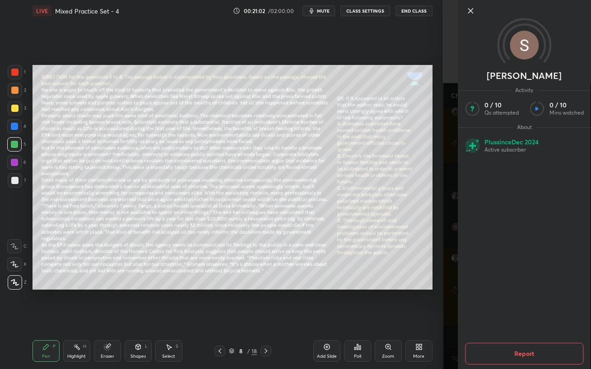
click at [250, 291] on div "Setting up your live class Poll for secs No correct answer Start poll" at bounding box center [232, 177] width 407 height 311
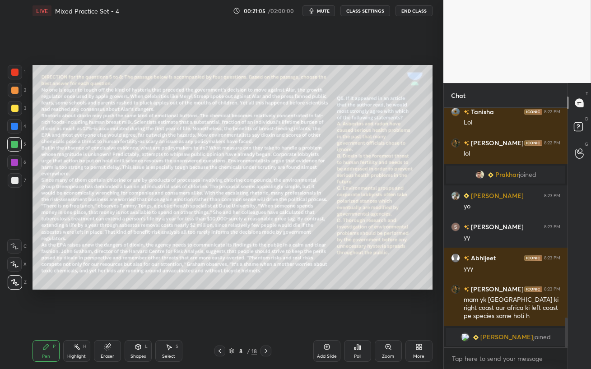
click at [323, 13] on span "mute" at bounding box center [323, 11] width 13 height 6
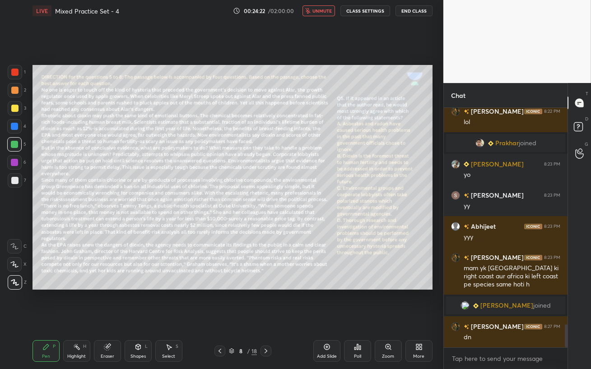
drag, startPoint x: 314, startPoint y: 315, endPoint x: 314, endPoint y: 8, distance: 306.8
click at [314, 8] on button "unmute" at bounding box center [318, 10] width 32 height 11
click at [102, 319] on div "Eraser" at bounding box center [107, 351] width 27 height 22
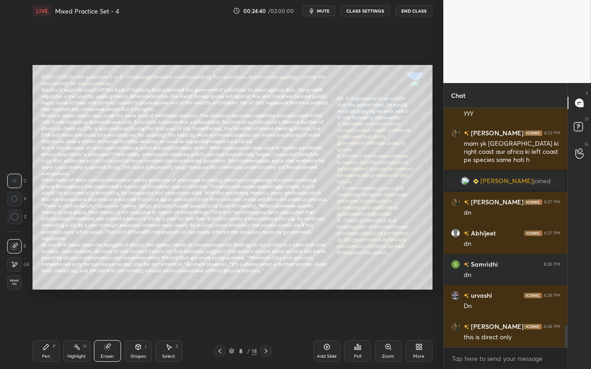
scroll to position [2382, 0]
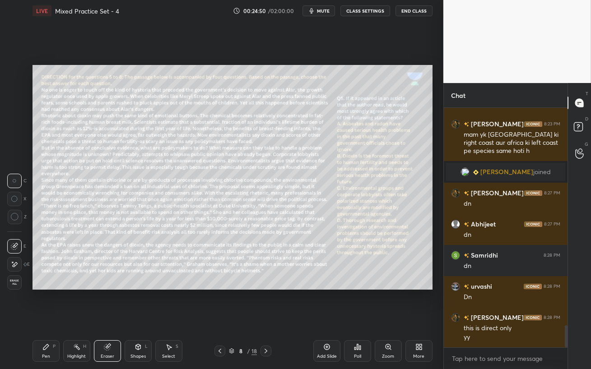
click at [44, 319] on div "Pen P" at bounding box center [45, 351] width 27 height 22
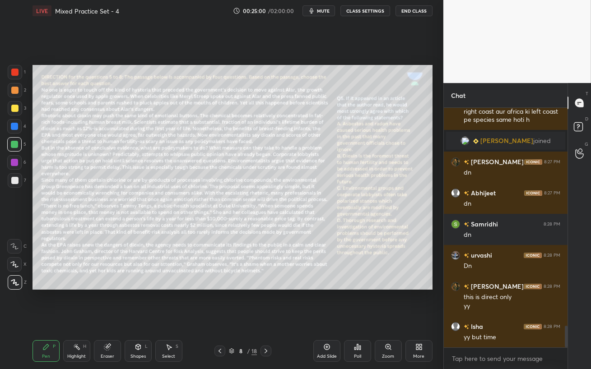
click at [324, 11] on span "mute" at bounding box center [323, 11] width 13 height 6
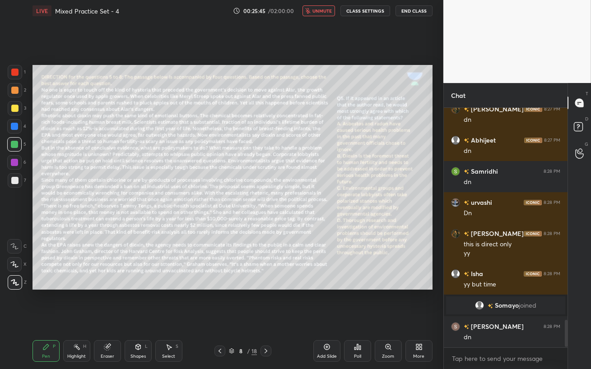
scroll to position [1854, 0]
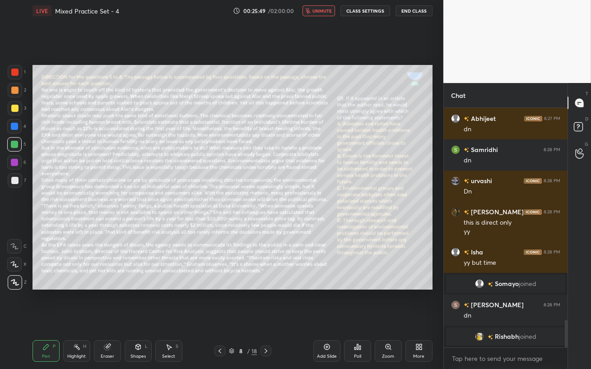
click at [324, 12] on span "unmute" at bounding box center [321, 11] width 19 height 6
click at [360, 319] on div "Poll" at bounding box center [357, 356] width 7 height 5
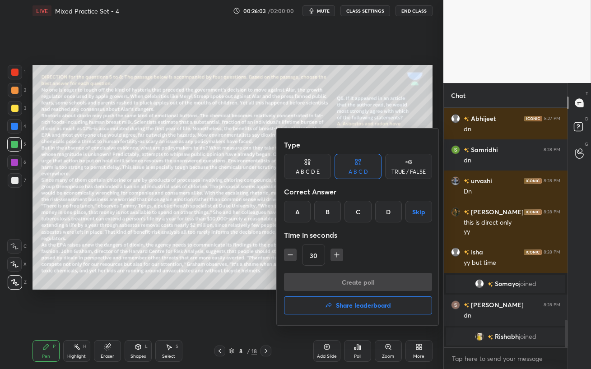
click at [389, 218] on div "D" at bounding box center [388, 212] width 27 height 22
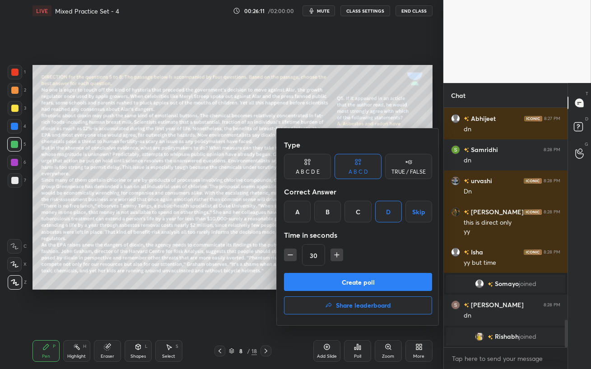
drag, startPoint x: 199, startPoint y: 167, endPoint x: 197, endPoint y: 209, distance: 41.6
click at [197, 193] on div at bounding box center [295, 184] width 591 height 369
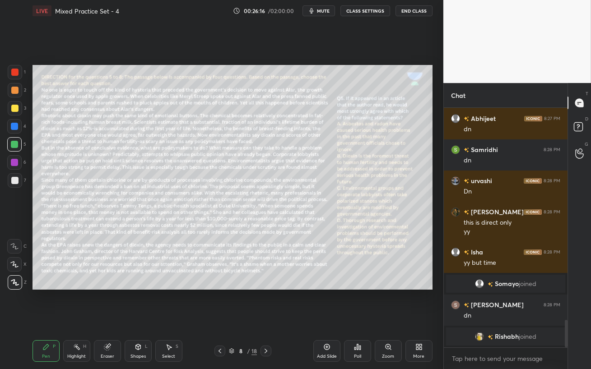
click at [357, 319] on div "Poll" at bounding box center [357, 356] width 7 height 5
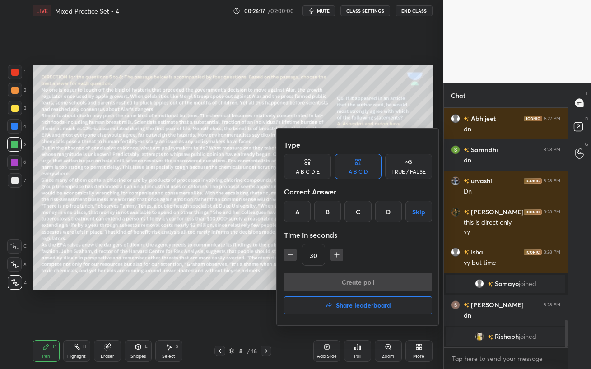
click at [389, 213] on div "D" at bounding box center [388, 212] width 27 height 22
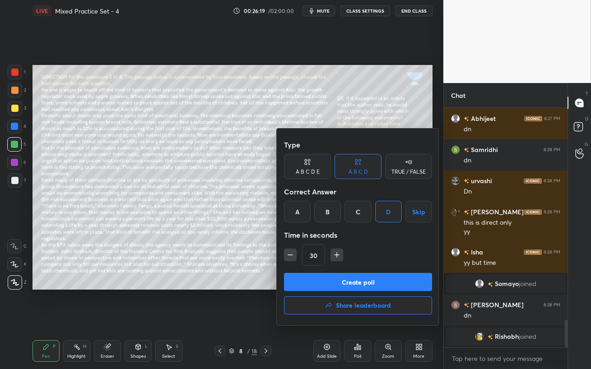
click at [367, 281] on button "Create poll" at bounding box center [358, 282] width 148 height 18
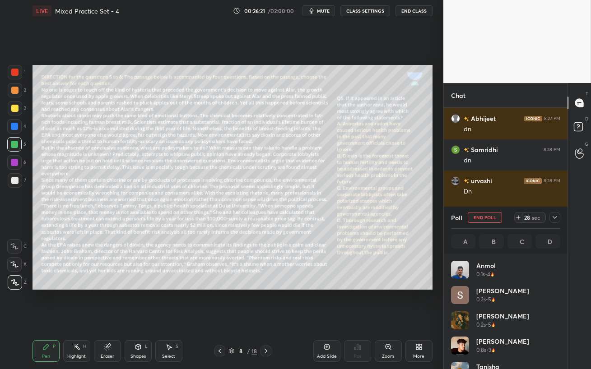
scroll to position [106, 106]
drag, startPoint x: 16, startPoint y: 94, endPoint x: 29, endPoint y: 96, distance: 13.7
click at [15, 94] on div at bounding box center [15, 90] width 14 height 14
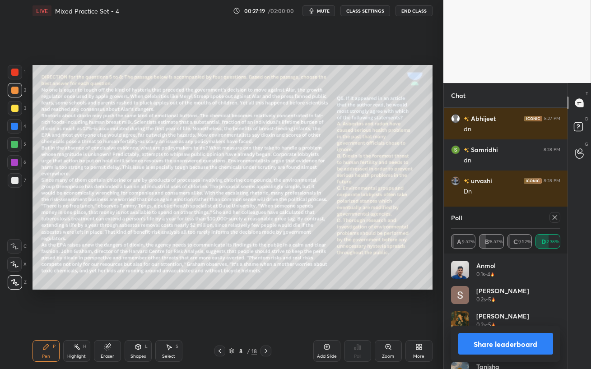
click at [556, 218] on icon at bounding box center [554, 217] width 7 height 7
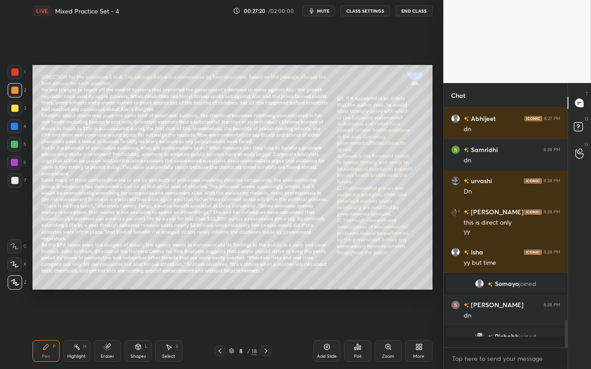
scroll to position [3, 3]
click at [102, 319] on div "Eraser" at bounding box center [108, 356] width 14 height 5
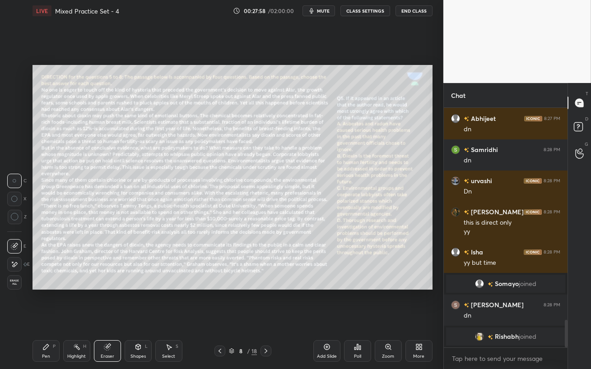
click at [42, 319] on div "Pen P" at bounding box center [45, 351] width 27 height 22
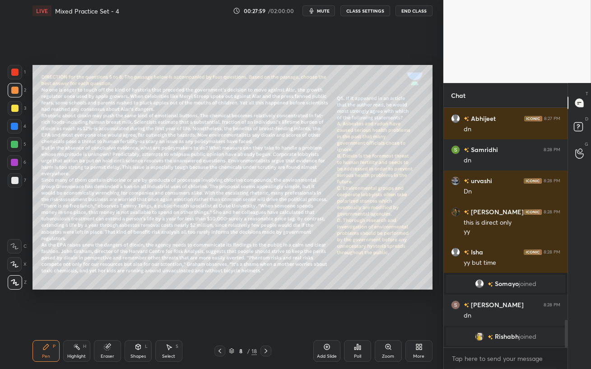
drag, startPoint x: 14, startPoint y: 162, endPoint x: 26, endPoint y: 190, distance: 30.3
click at [14, 162] on div at bounding box center [14, 162] width 7 height 7
click at [16, 143] on div at bounding box center [14, 144] width 7 height 7
click at [267, 319] on icon at bounding box center [265, 350] width 7 height 7
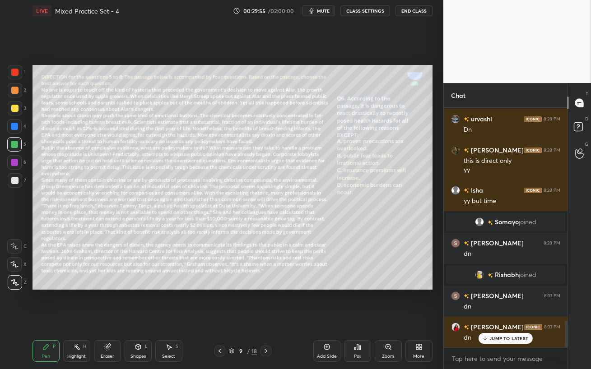
scroll to position [1947, 0]
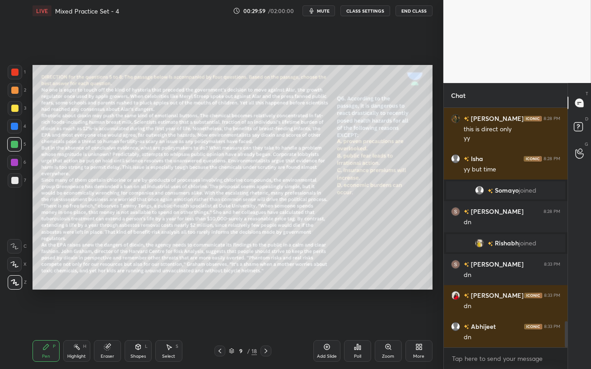
click at [365, 319] on div "Poll" at bounding box center [357, 351] width 27 height 22
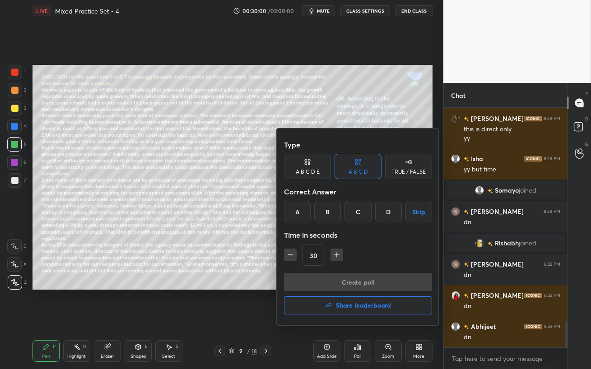
drag, startPoint x: 355, startPoint y: 212, endPoint x: 356, endPoint y: 216, distance: 4.7
click at [354, 212] on div "C" at bounding box center [357, 212] width 27 height 22
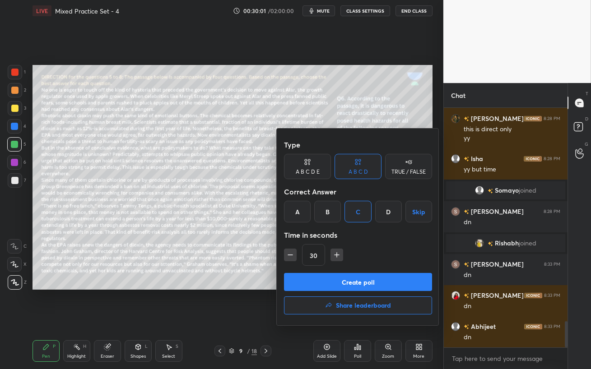
click at [361, 282] on button "Create poll" at bounding box center [358, 282] width 148 height 18
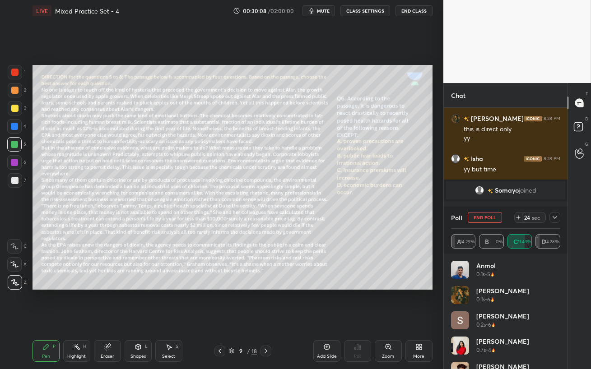
scroll to position [2015, 0]
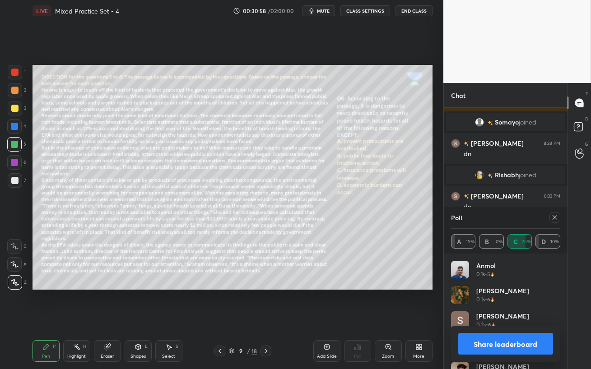
click at [554, 220] on icon at bounding box center [554, 217] width 7 height 7
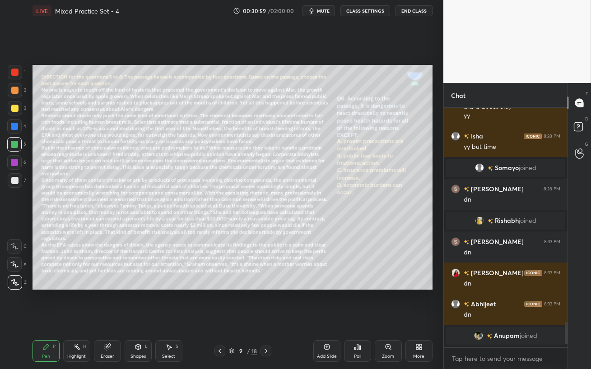
scroll to position [162, 121]
click at [267, 319] on icon at bounding box center [265, 350] width 7 height 7
click at [321, 11] on span "mute" at bounding box center [323, 11] width 13 height 6
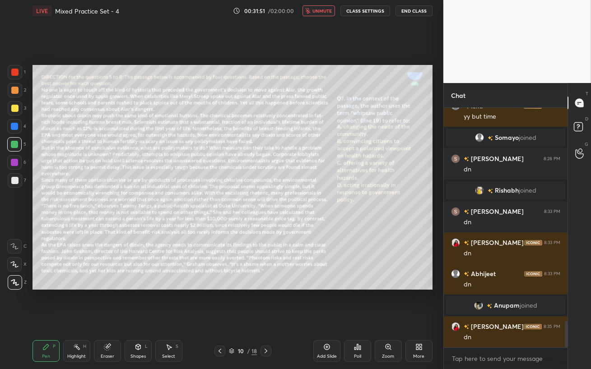
scroll to position [1971, 0]
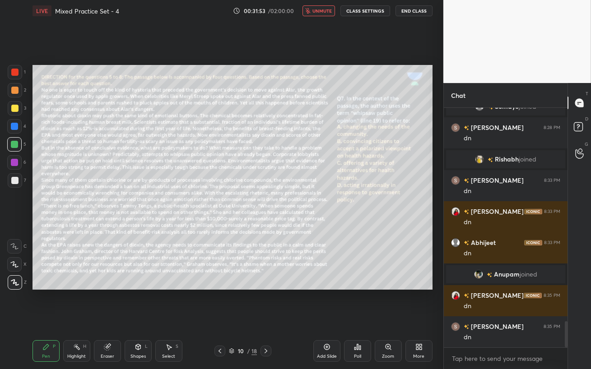
click at [326, 11] on span "unmute" at bounding box center [321, 11] width 19 height 6
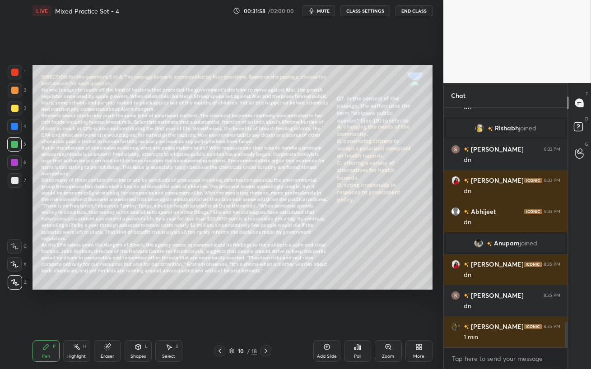
click at [323, 12] on span "mute" at bounding box center [323, 11] width 13 height 6
click at [320, 11] on span "unmute" at bounding box center [321, 11] width 19 height 6
click at [360, 319] on div "Poll" at bounding box center [357, 351] width 27 height 22
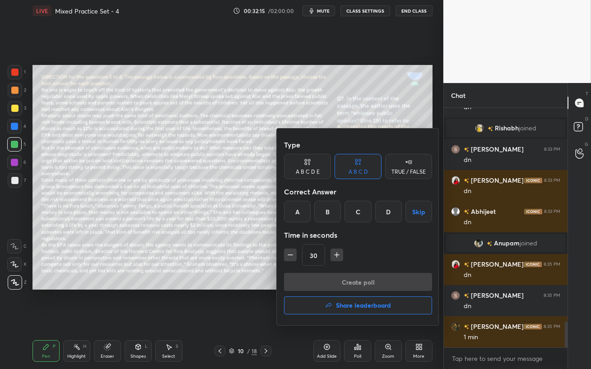
click at [325, 212] on div "B" at bounding box center [327, 212] width 27 height 22
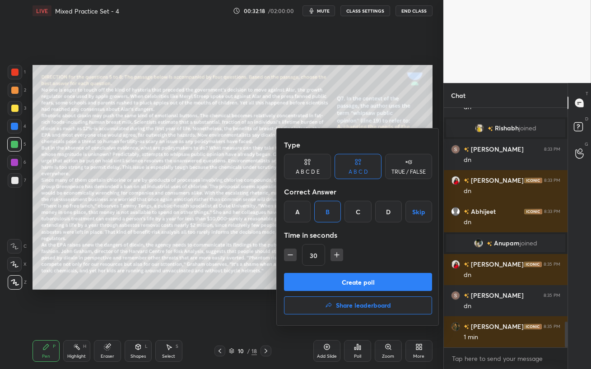
click at [373, 281] on button "Create poll" at bounding box center [358, 282] width 148 height 18
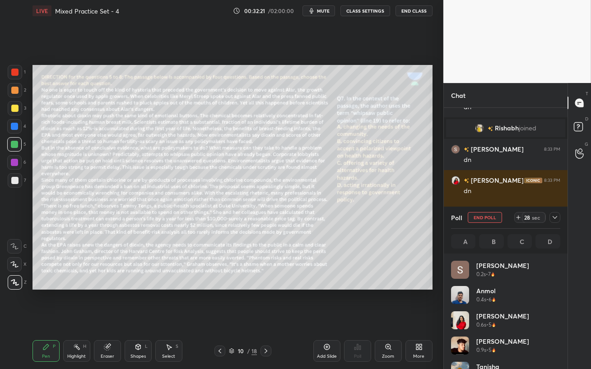
scroll to position [106, 106]
click at [326, 12] on span "mute" at bounding box center [323, 11] width 13 height 6
click at [325, 13] on span "unmute" at bounding box center [321, 11] width 19 height 6
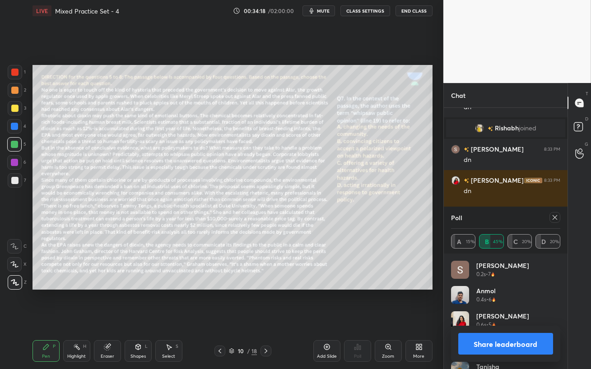
click at [556, 218] on icon at bounding box center [554, 217] width 7 height 7
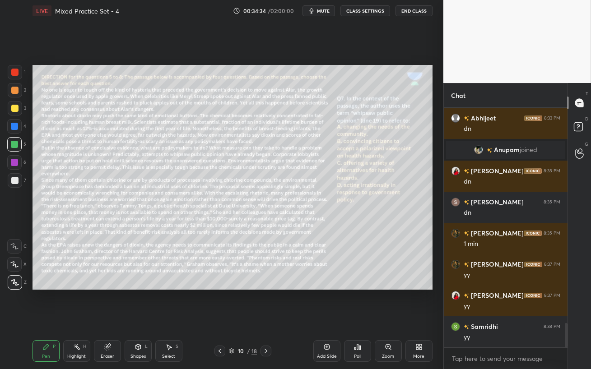
scroll to position [2127, 0]
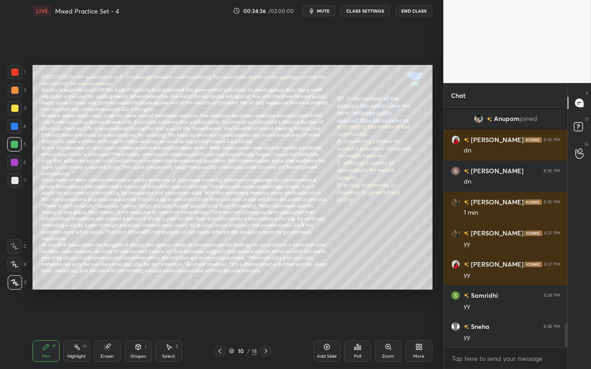
click at [266, 319] on icon at bounding box center [265, 350] width 7 height 7
click at [16, 111] on div at bounding box center [14, 108] width 7 height 7
click at [16, 127] on div at bounding box center [14, 126] width 7 height 7
click at [321, 12] on span "mute" at bounding box center [323, 11] width 13 height 6
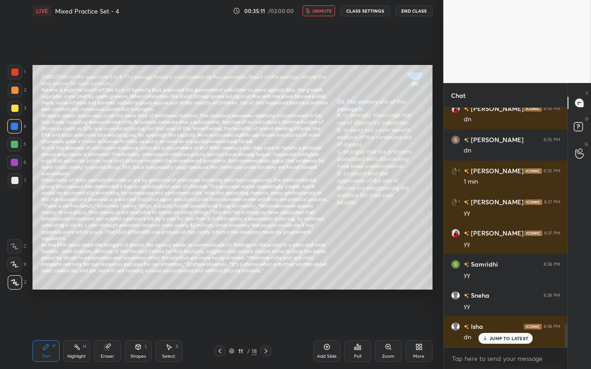
scroll to position [2189, 0]
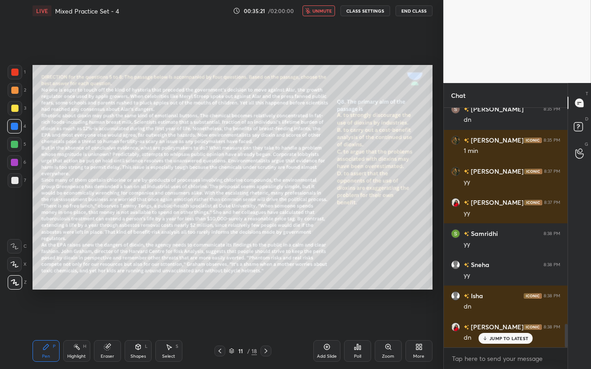
click at [324, 13] on span "unmute" at bounding box center [321, 11] width 19 height 6
click at [483, 319] on icon at bounding box center [485, 338] width 6 height 5
click at [354, 319] on div "Poll" at bounding box center [357, 351] width 27 height 22
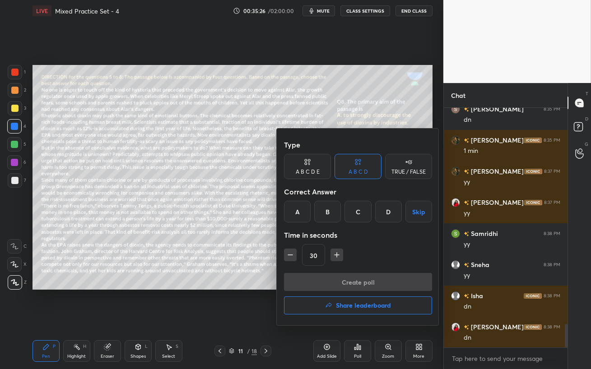
click at [358, 217] on div "C" at bounding box center [357, 212] width 27 height 22
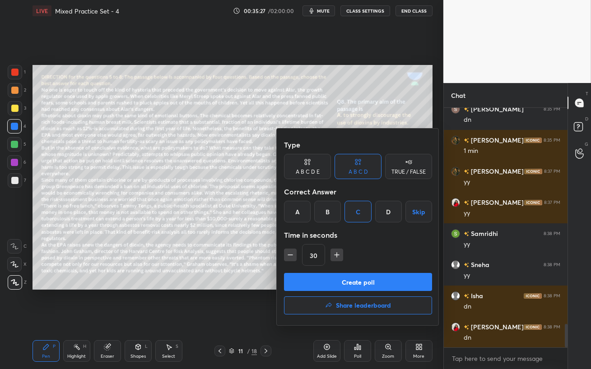
click at [362, 284] on button "Create poll" at bounding box center [358, 282] width 148 height 18
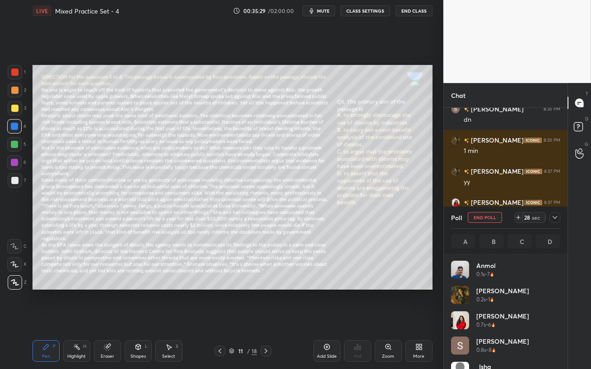
scroll to position [106, 106]
click at [317, 12] on button "mute" at bounding box center [318, 10] width 32 height 11
click at [314, 12] on span "unmute" at bounding box center [321, 11] width 19 height 6
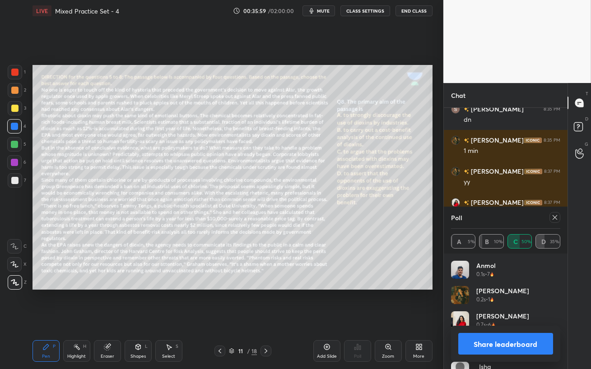
click at [11, 72] on div at bounding box center [14, 72] width 7 height 7
click at [554, 218] on icon at bounding box center [554, 217] width 5 height 5
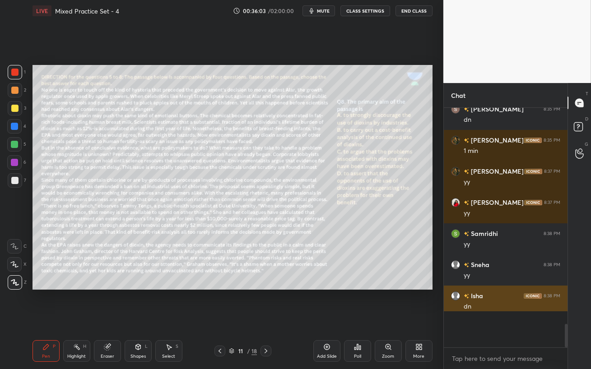
scroll to position [2, 3]
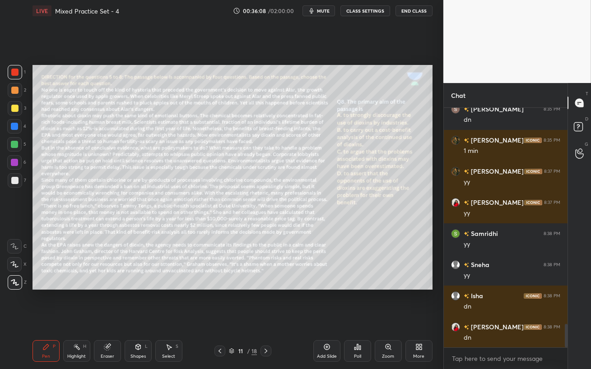
click at [14, 143] on div at bounding box center [14, 144] width 7 height 7
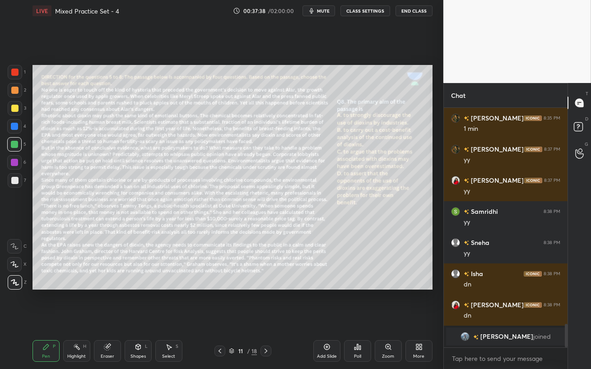
click at [111, 319] on div "Eraser" at bounding box center [107, 351] width 27 height 22
click at [40, 319] on div "Pen P" at bounding box center [45, 351] width 27 height 22
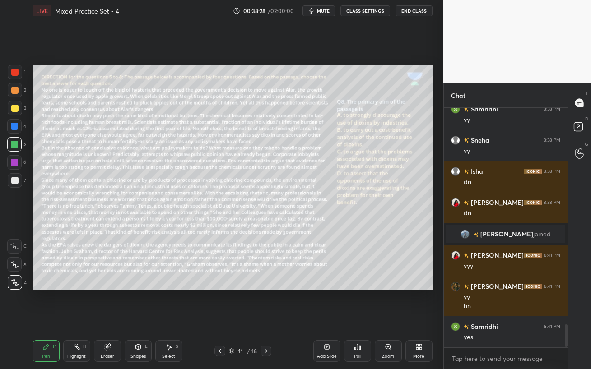
scroll to position [2261, 0]
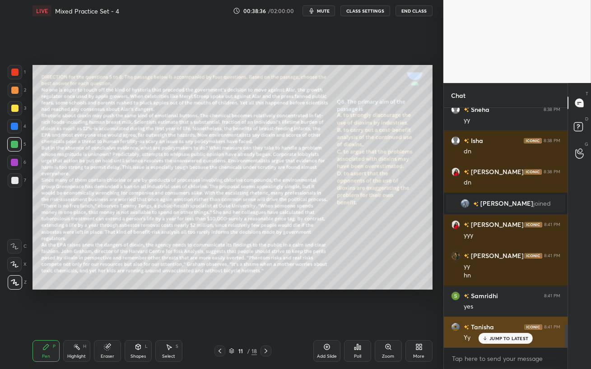
click at [488, 319] on div "JUMP TO LATEST" at bounding box center [505, 338] width 54 height 11
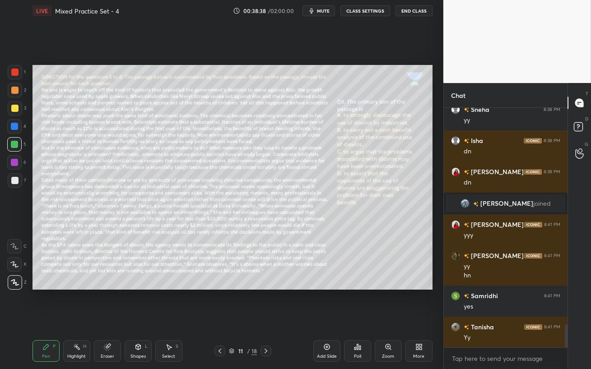
drag, startPoint x: 14, startPoint y: 127, endPoint x: 21, endPoint y: 143, distance: 18.0
click at [14, 127] on div at bounding box center [14, 126] width 7 height 7
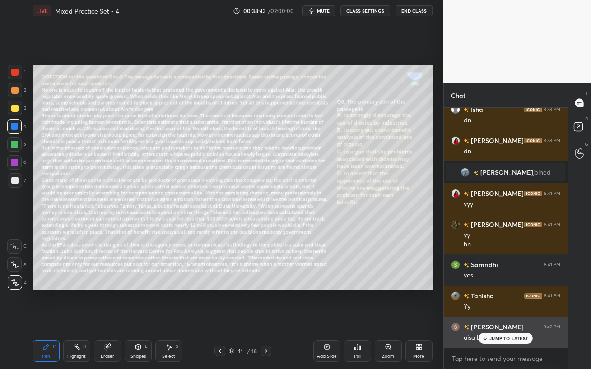
click at [495, 319] on p "JUMP TO LATEST" at bounding box center [508, 338] width 39 height 5
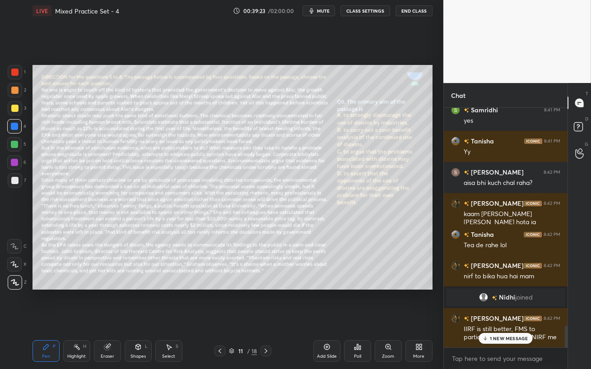
scroll to position [2380, 0]
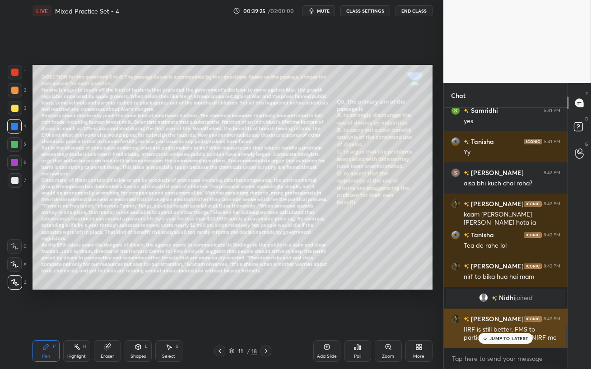
click at [495, 319] on p "JUMP TO LATEST" at bounding box center [508, 338] width 39 height 5
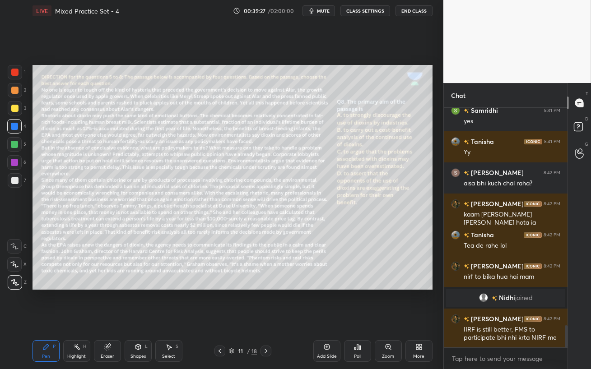
drag, startPoint x: 405, startPoint y: 339, endPoint x: 398, endPoint y: 339, distance: 6.8
click at [401, 319] on div "Add Slide Poll Zoom More" at bounding box center [372, 351] width 119 height 51
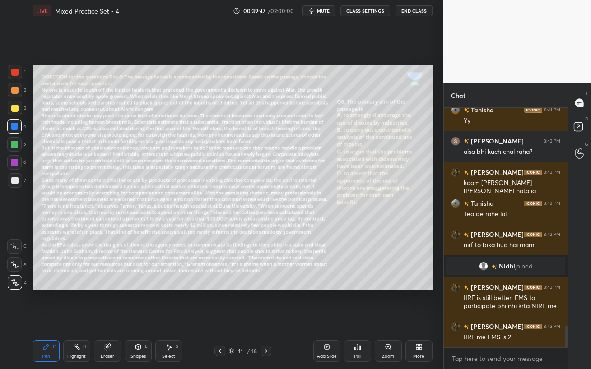
click at [267, 319] on icon at bounding box center [265, 350] width 7 height 7
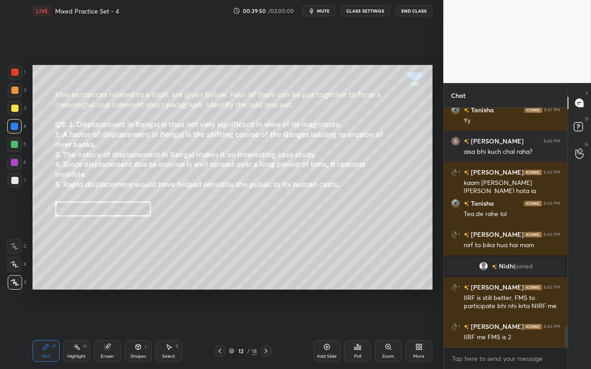
click at [14, 96] on div at bounding box center [15, 90] width 14 height 14
click at [12, 167] on div at bounding box center [14, 162] width 14 height 14
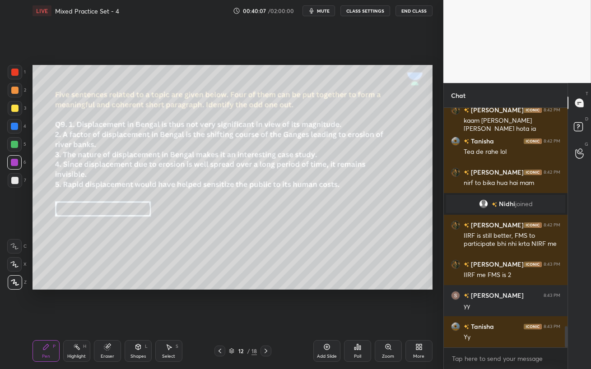
scroll to position [2505, 0]
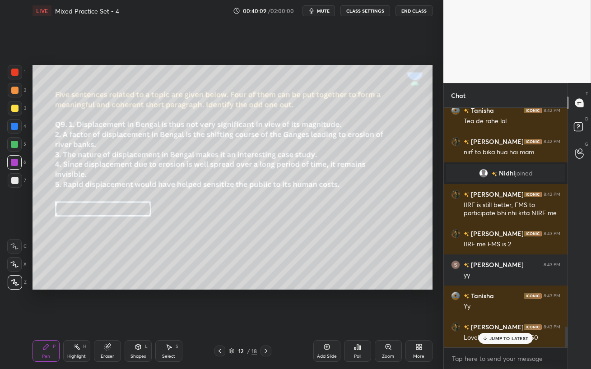
click at [484, 319] on icon at bounding box center [485, 338] width 6 height 5
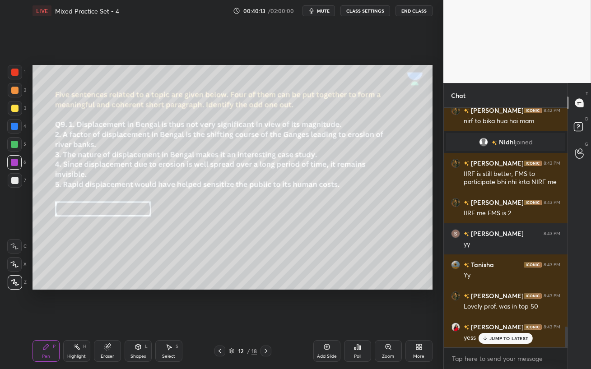
scroll to position [2567, 0]
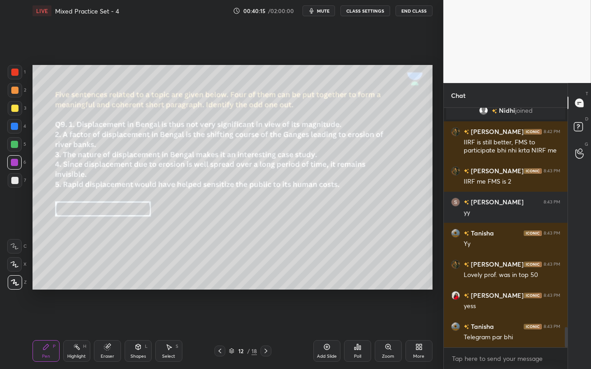
click at [265, 319] on icon at bounding box center [265, 350] width 7 height 7
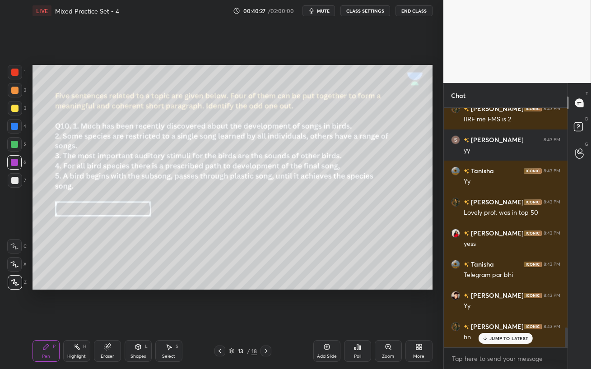
scroll to position [2660, 0]
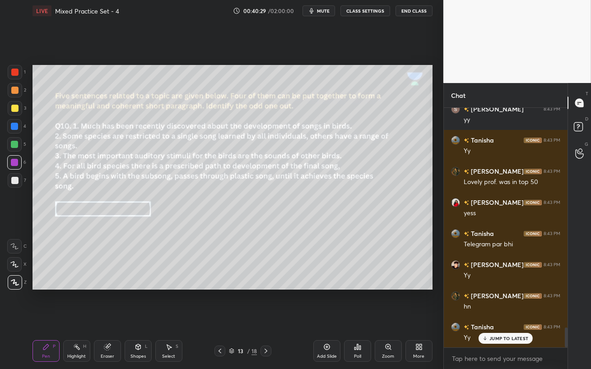
click at [267, 319] on icon at bounding box center [265, 350] width 7 height 7
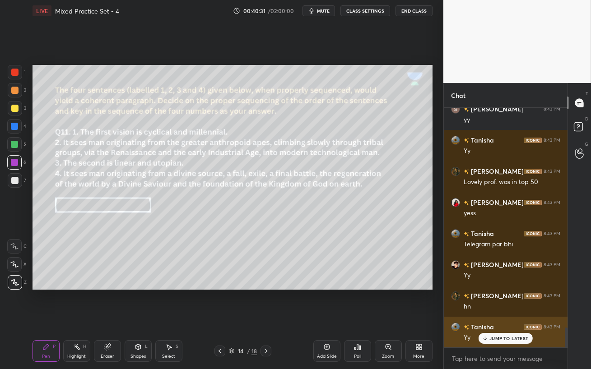
click at [490, 319] on p "JUMP TO LATEST" at bounding box center [508, 338] width 39 height 5
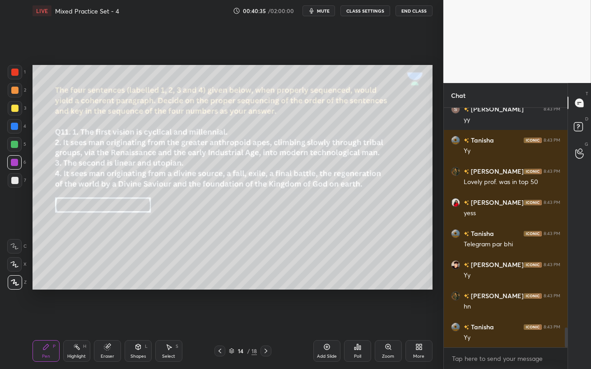
click at [20, 142] on div at bounding box center [14, 144] width 14 height 14
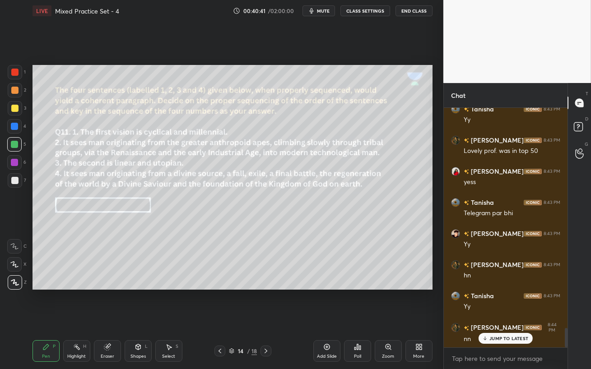
scroll to position [2723, 0]
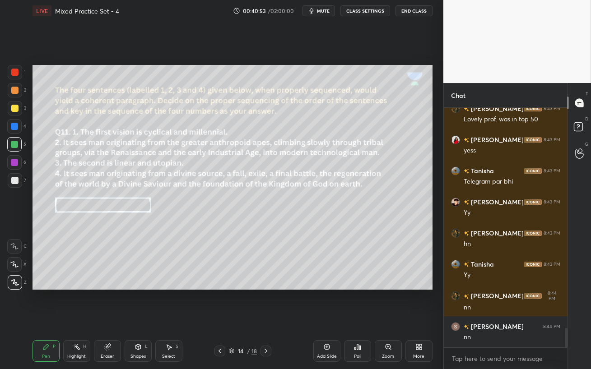
click at [324, 9] on span "mute" at bounding box center [323, 11] width 13 height 6
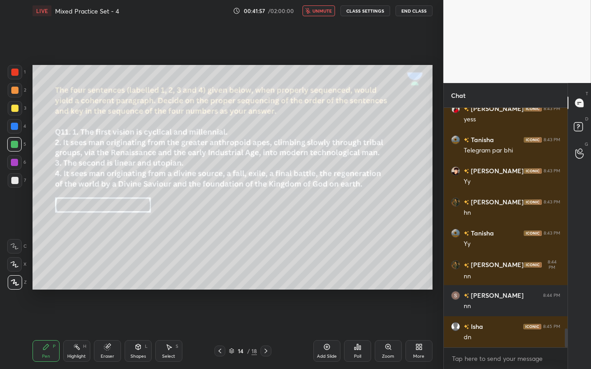
click at [324, 12] on span "unmute" at bounding box center [321, 11] width 19 height 6
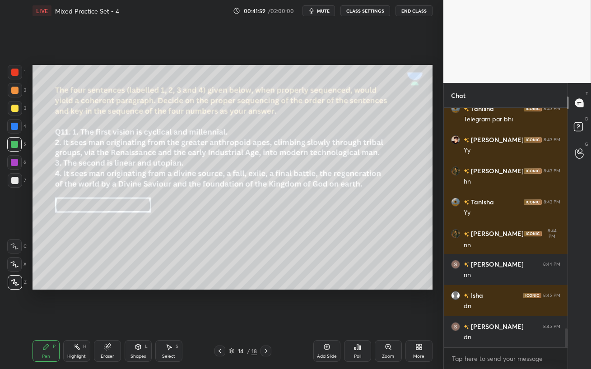
click at [10, 160] on div at bounding box center [14, 162] width 14 height 14
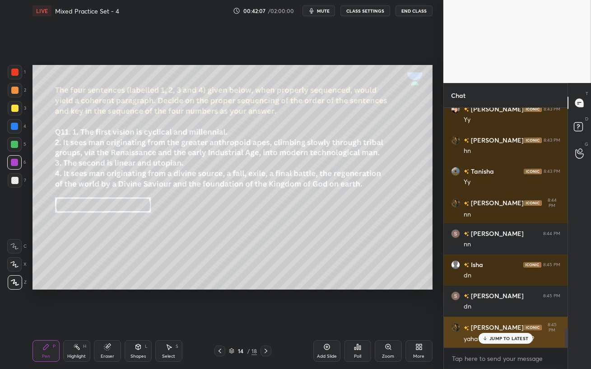
click at [499, 319] on p "JUMP TO LATEST" at bounding box center [508, 338] width 39 height 5
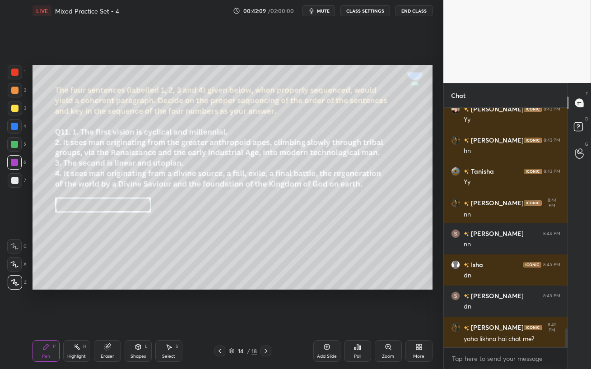
click at [14, 144] on div at bounding box center [14, 144] width 7 height 7
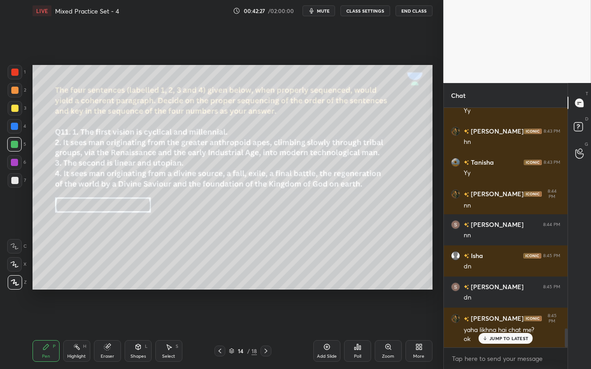
click at [361, 319] on div "Poll" at bounding box center [357, 351] width 27 height 22
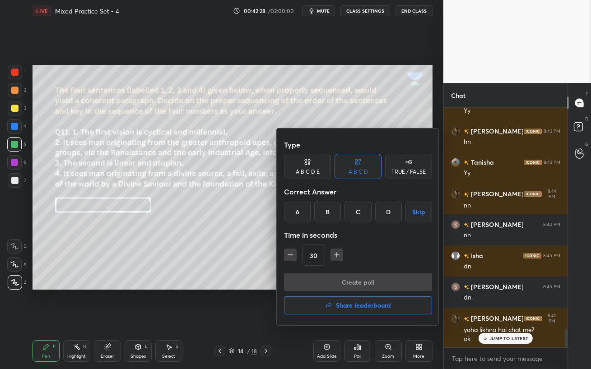
click at [358, 213] on div "C" at bounding box center [357, 212] width 27 height 22
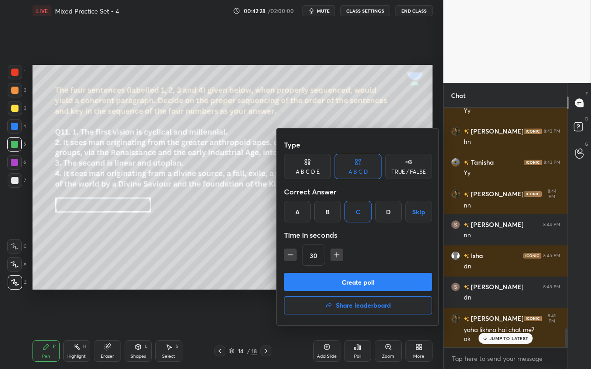
click at [356, 284] on button "Create poll" at bounding box center [358, 282] width 148 height 18
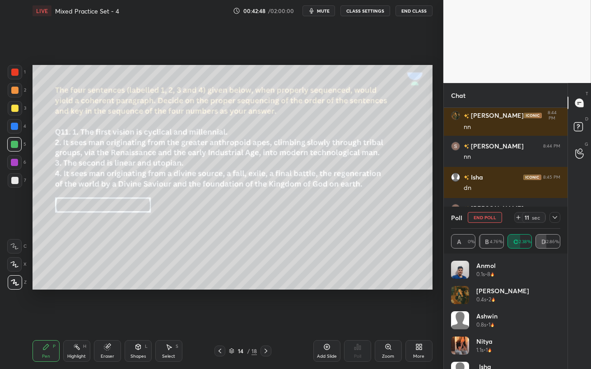
scroll to position [2935, 0]
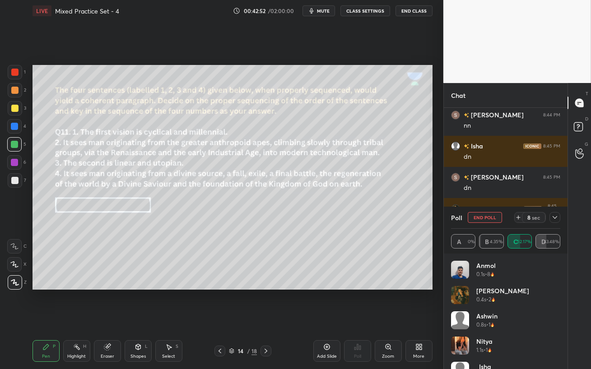
drag, startPoint x: 560, startPoint y: 280, endPoint x: 558, endPoint y: 323, distance: 42.5
click at [559, 319] on div "[PERSON_NAME] 0.1s • 8 [PERSON_NAME] 0.4s • 2 [PERSON_NAME] 0.8s • 1 Nitya 1.1s…" at bounding box center [506, 312] width 124 height 116
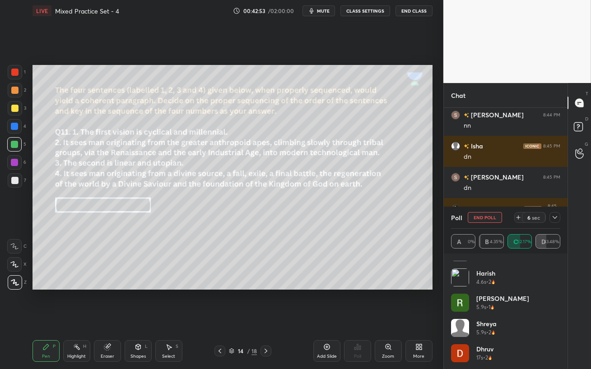
scroll to position [2966, 0]
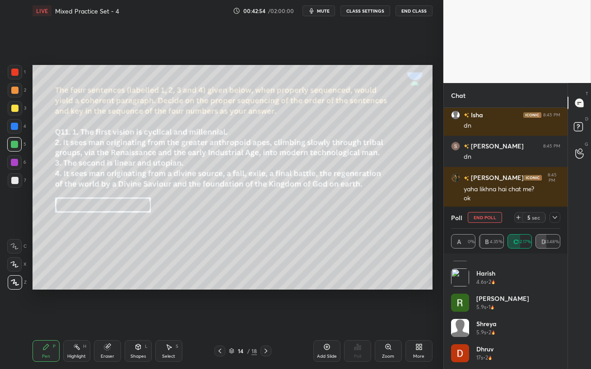
click at [554, 218] on icon at bounding box center [554, 217] width 7 height 7
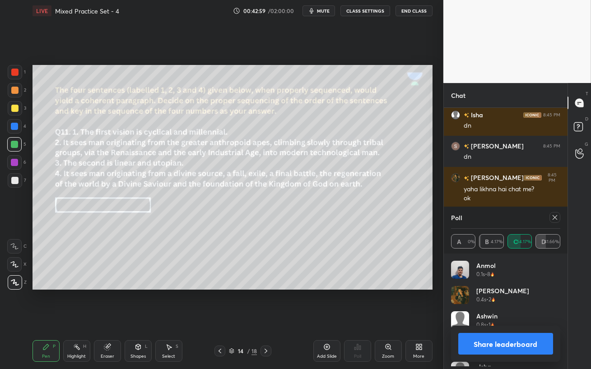
scroll to position [106, 106]
click at [554, 219] on icon at bounding box center [554, 217] width 7 height 7
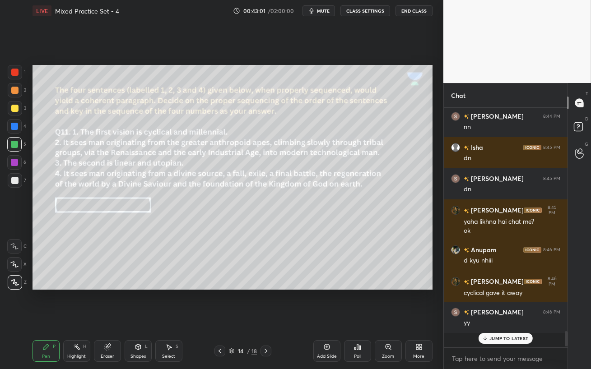
scroll to position [237, 121]
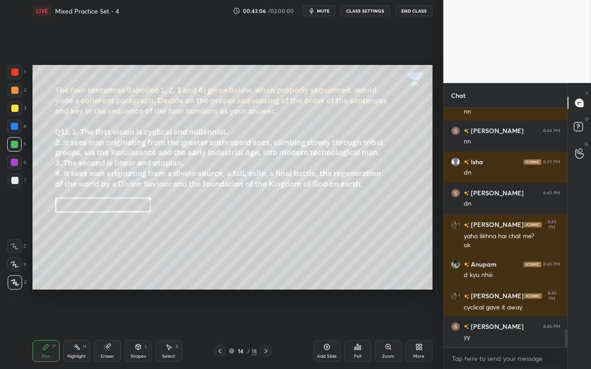
click at [15, 111] on div at bounding box center [14, 108] width 7 height 7
click at [12, 143] on div at bounding box center [14, 144] width 7 height 7
drag, startPoint x: 17, startPoint y: 144, endPoint x: 20, endPoint y: 155, distance: 11.2
click at [18, 145] on div at bounding box center [14, 144] width 14 height 14
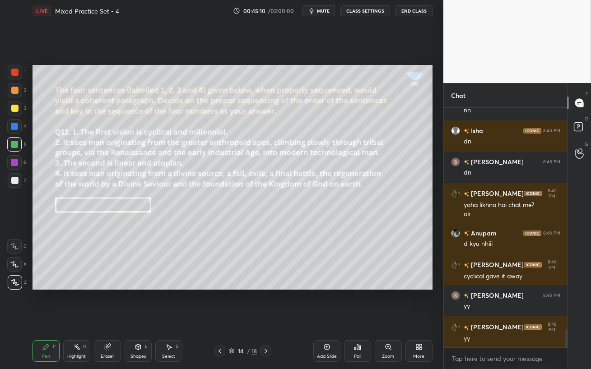
scroll to position [2981, 0]
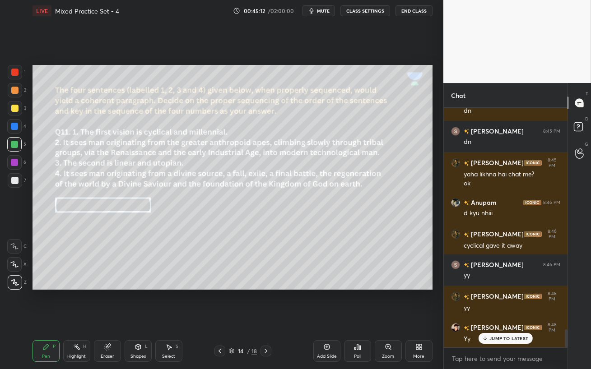
click at [495, 319] on div "JUMP TO LATEST" at bounding box center [505, 338] width 54 height 11
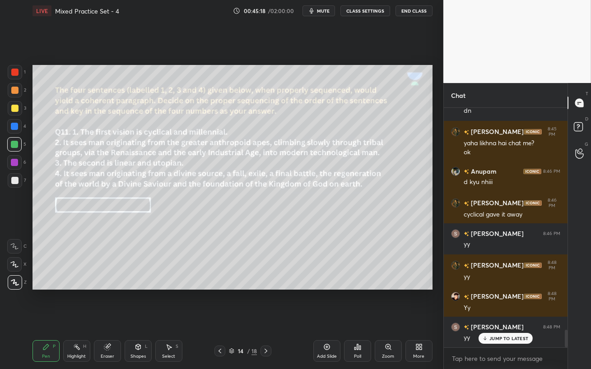
click at [268, 319] on icon at bounding box center [265, 350] width 7 height 7
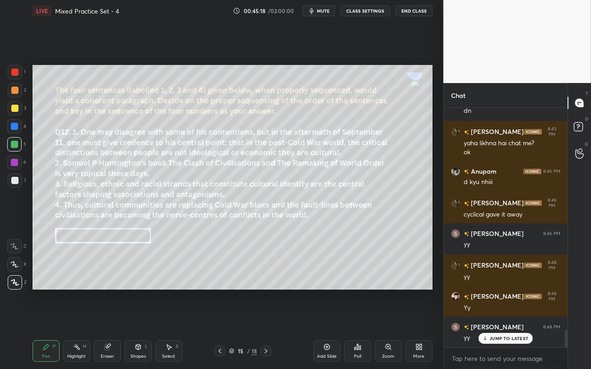
scroll to position [3043, 0]
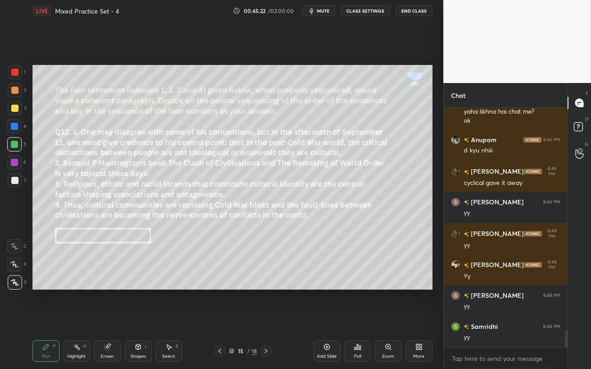
click at [324, 11] on span "mute" at bounding box center [323, 11] width 13 height 6
click at [326, 12] on span "unmute" at bounding box center [321, 11] width 19 height 6
click at [321, 12] on span "mute" at bounding box center [323, 11] width 13 height 6
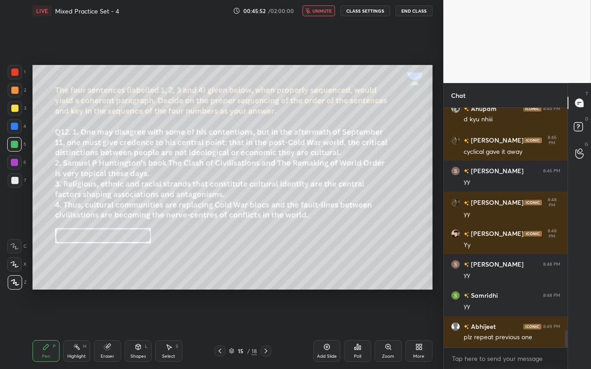
click at [323, 10] on span "unmute" at bounding box center [321, 11] width 19 height 6
click at [326, 12] on span "mute" at bounding box center [323, 11] width 13 height 6
drag, startPoint x: 327, startPoint y: 10, endPoint x: 324, endPoint y: 43, distance: 33.6
click at [327, 10] on span "unmute" at bounding box center [321, 11] width 19 height 6
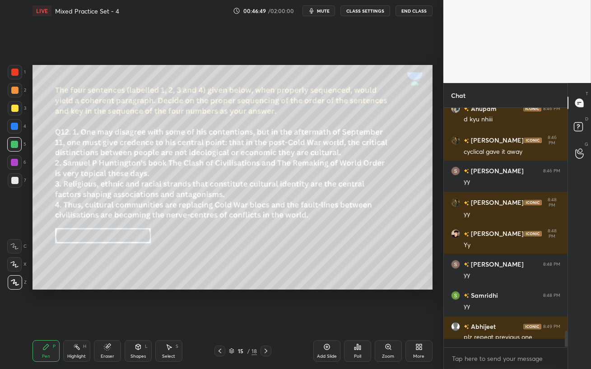
scroll to position [3106, 0]
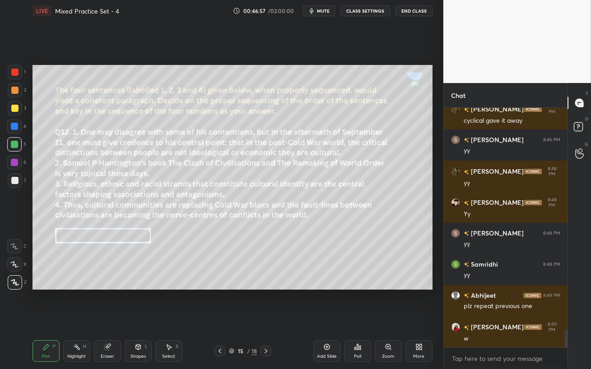
click at [12, 126] on div at bounding box center [14, 126] width 7 height 7
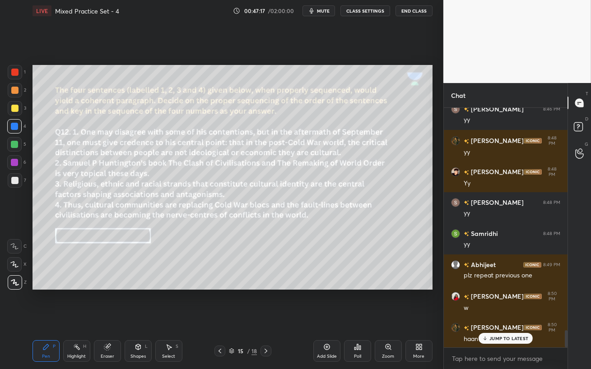
click at [109, 319] on div "Eraser" at bounding box center [107, 351] width 27 height 22
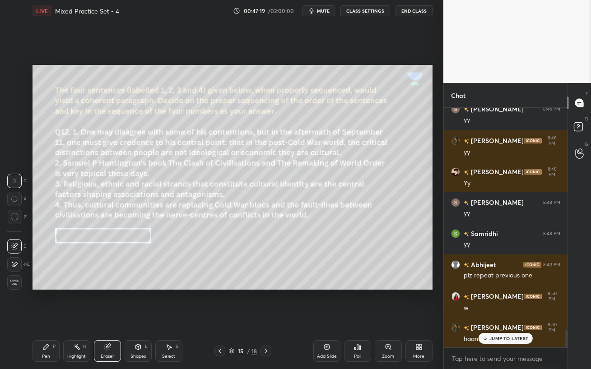
click at [51, 319] on div "Pen P" at bounding box center [45, 351] width 27 height 22
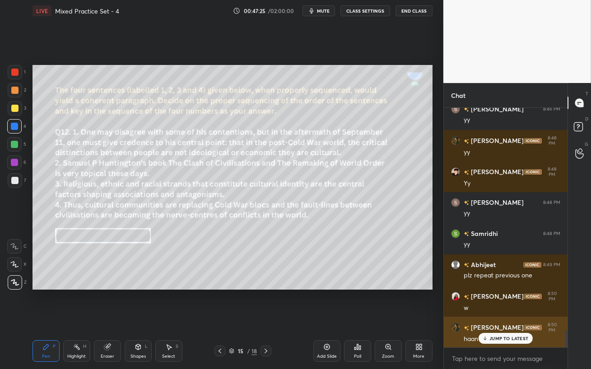
drag, startPoint x: 495, startPoint y: 338, endPoint x: 489, endPoint y: 343, distance: 8.0
click at [495, 319] on p "JUMP TO LATEST" at bounding box center [508, 338] width 39 height 5
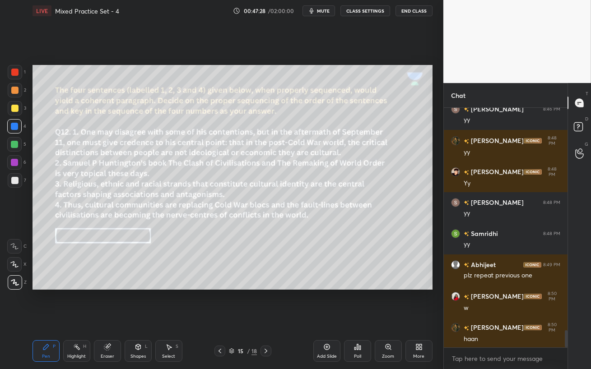
click at [357, 319] on div "Poll" at bounding box center [357, 351] width 27 height 22
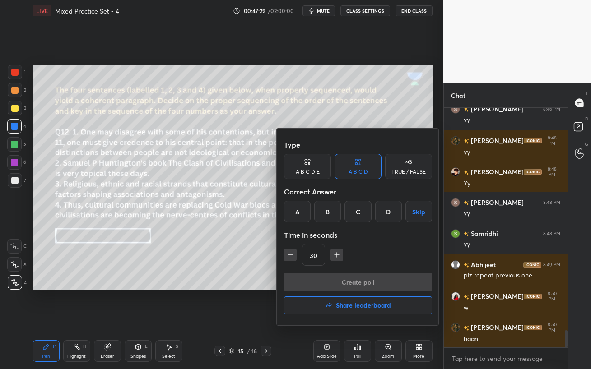
click at [325, 212] on div "B" at bounding box center [327, 212] width 27 height 22
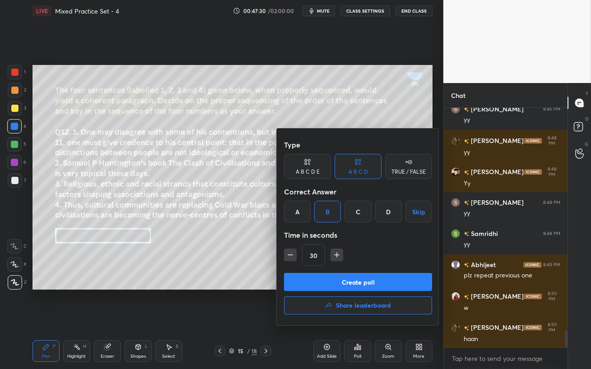
click at [331, 283] on button "Create poll" at bounding box center [358, 282] width 148 height 18
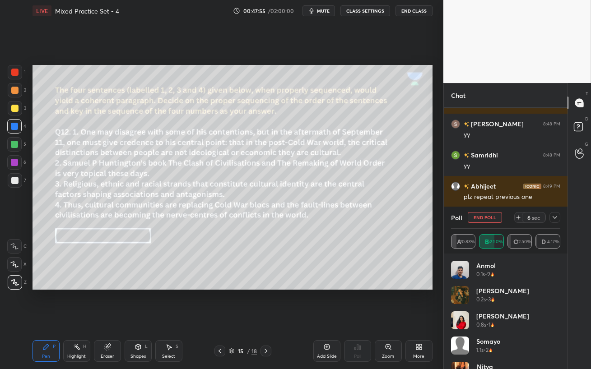
scroll to position [3246, 0]
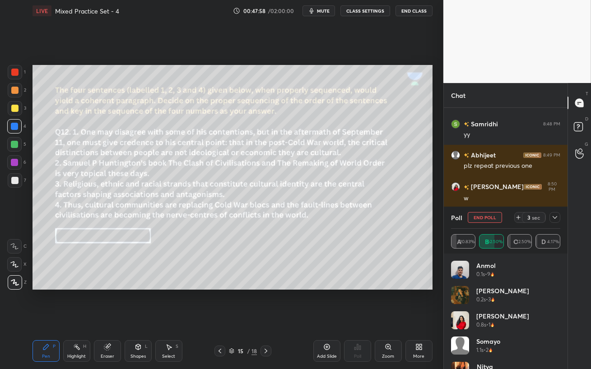
click at [555, 218] on icon at bounding box center [554, 217] width 7 height 7
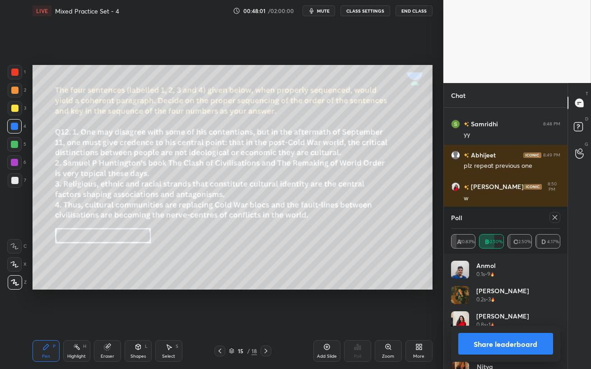
scroll to position [106, 106]
click at [555, 217] on icon at bounding box center [554, 217] width 7 height 7
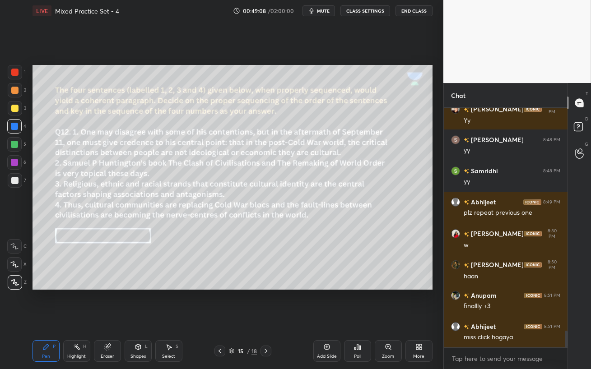
scroll to position [3221, 0]
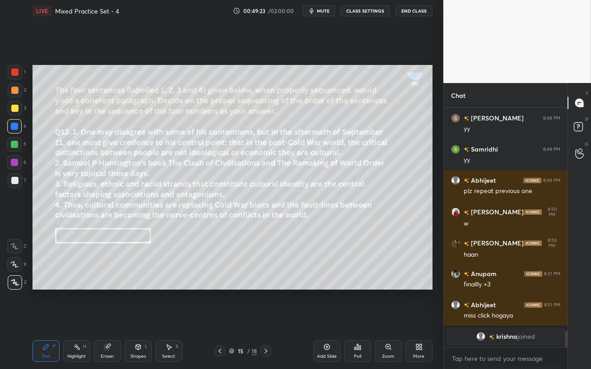
click at [14, 168] on div at bounding box center [14, 162] width 14 height 14
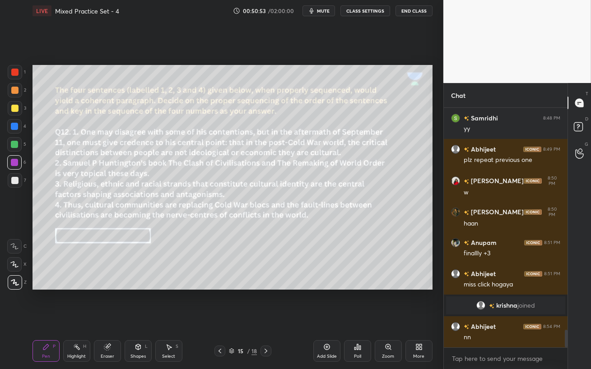
scroll to position [3053, 0]
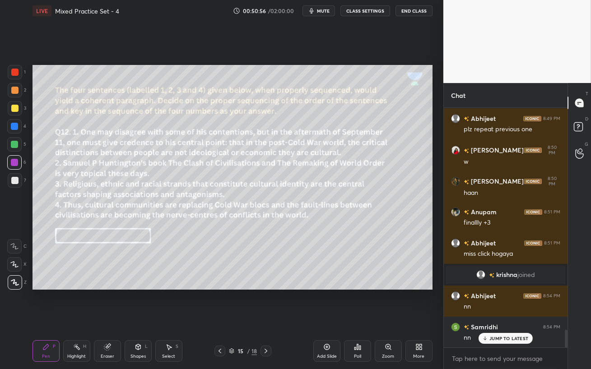
click at [221, 319] on icon at bounding box center [219, 350] width 7 height 7
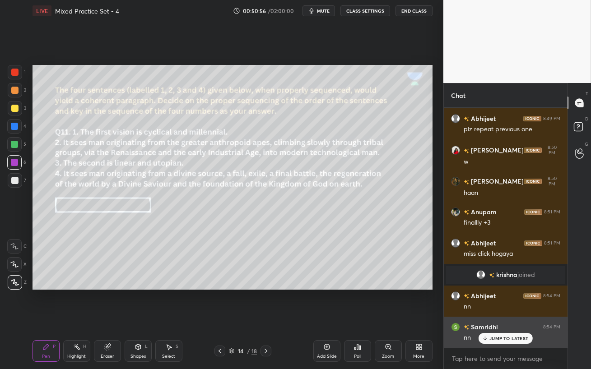
scroll to position [3084, 0]
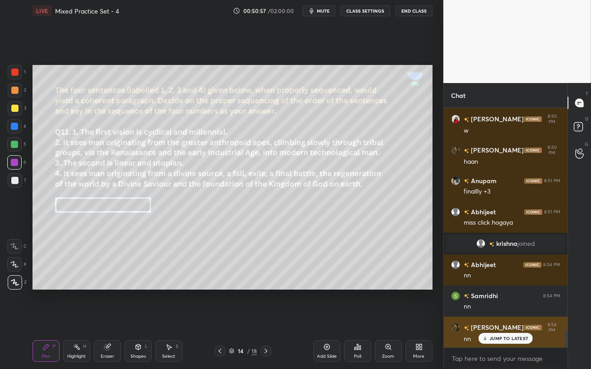
click at [497, 319] on p "JUMP TO LATEST" at bounding box center [508, 338] width 39 height 5
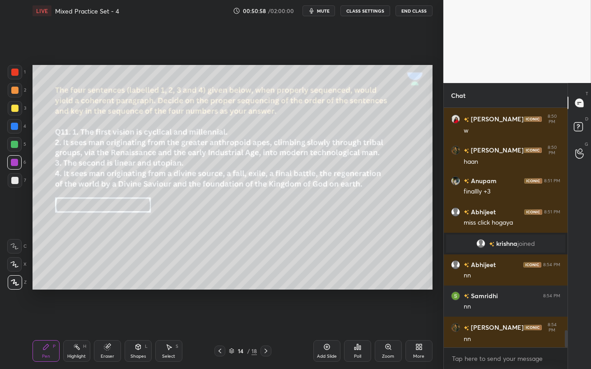
click at [9, 144] on div at bounding box center [14, 144] width 14 height 14
click at [109, 319] on icon at bounding box center [107, 347] width 6 height 6
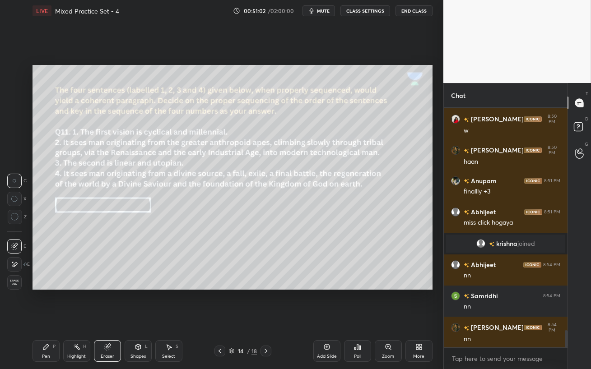
click at [15, 222] on div at bounding box center [15, 217] width 14 height 14
click at [47, 319] on icon at bounding box center [45, 346] width 7 height 7
click at [14, 126] on div at bounding box center [14, 126] width 7 height 7
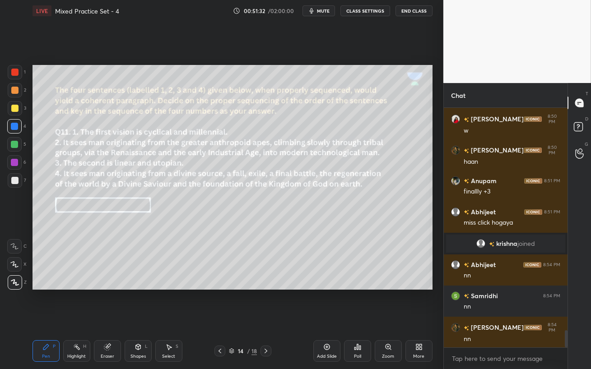
click at [16, 123] on div at bounding box center [14, 126] width 7 height 7
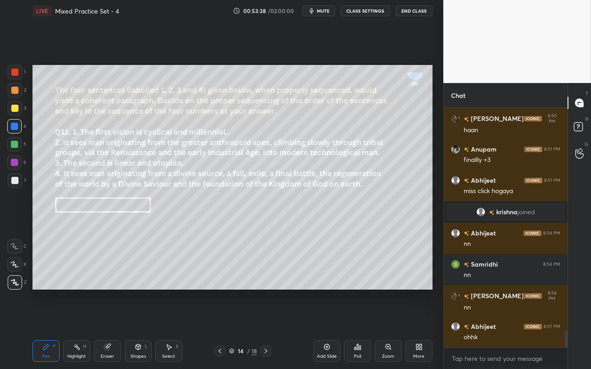
click at [266, 319] on icon at bounding box center [265, 350] width 7 height 7
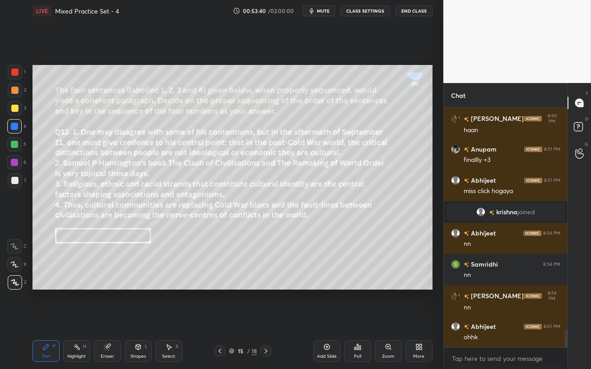
click at [416, 319] on icon at bounding box center [418, 346] width 7 height 7
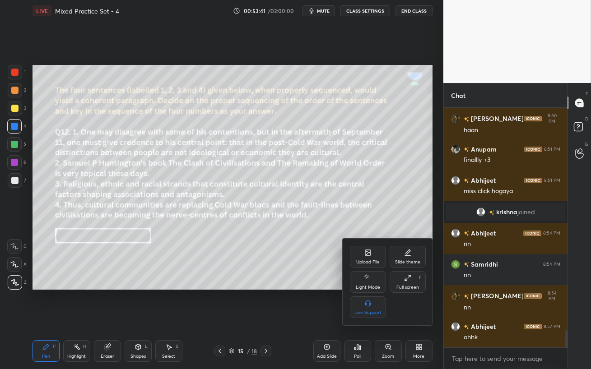
click at [366, 262] on div "Upload File" at bounding box center [367, 262] width 23 height 5
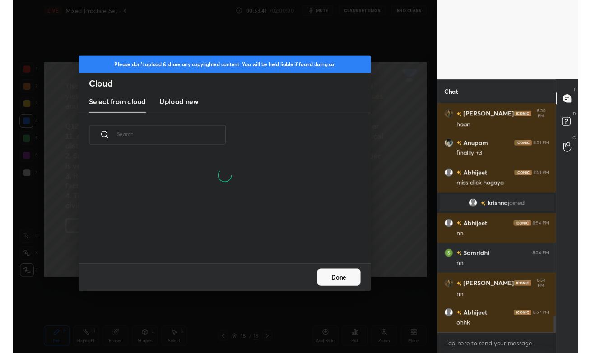
scroll to position [111, 290]
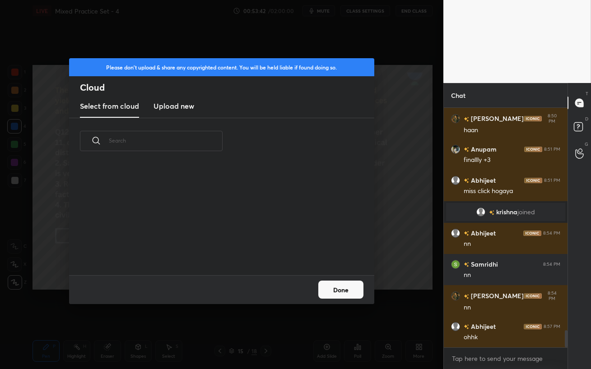
click at [171, 107] on h3 "Upload new" at bounding box center [173, 106] width 41 height 11
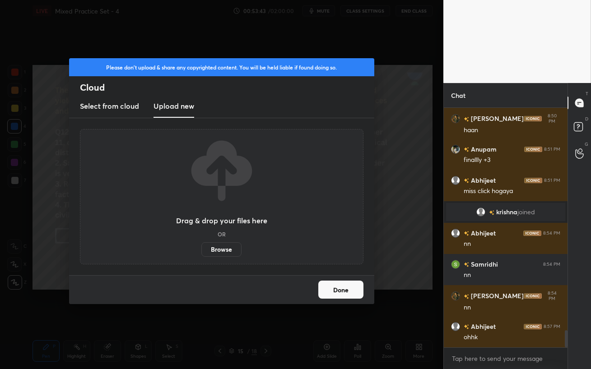
click at [220, 251] on label "Browse" at bounding box center [221, 249] width 40 height 14
click at [201, 251] on input "Browse" at bounding box center [201, 249] width 0 height 14
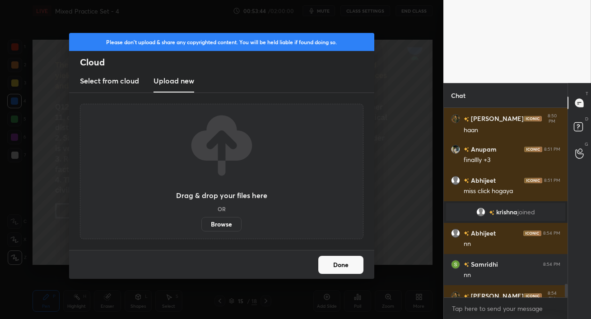
scroll to position [44860, 44715]
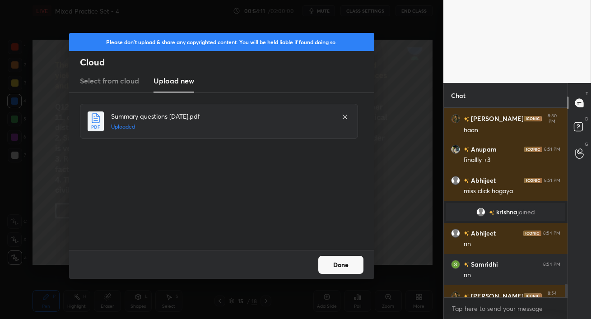
click at [351, 269] on button "Done" at bounding box center [340, 265] width 45 height 18
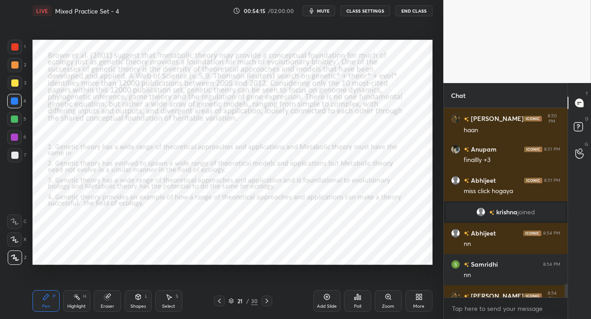
drag, startPoint x: 14, startPoint y: 48, endPoint x: 22, endPoint y: 49, distance: 8.6
click at [13, 47] on div at bounding box center [14, 46] width 7 height 7
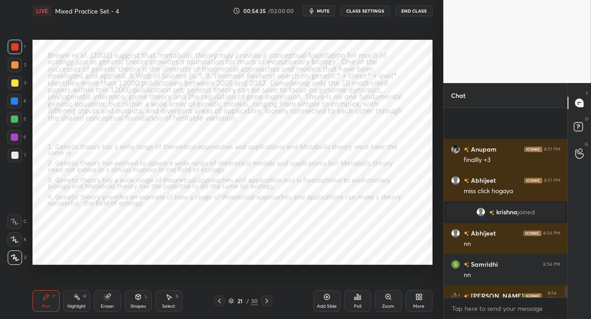
scroll to position [3197, 0]
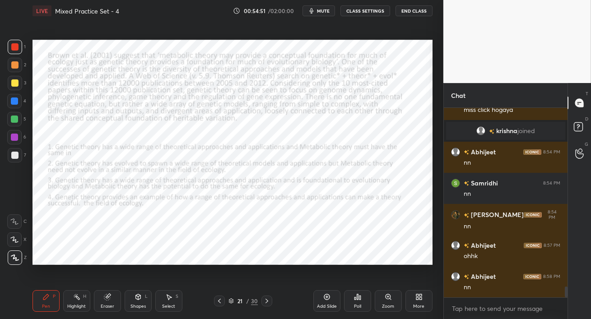
click at [320, 11] on span "mute" at bounding box center [323, 11] width 13 height 6
click at [320, 11] on span "unmute" at bounding box center [321, 11] width 19 height 6
click at [322, 10] on span "mute" at bounding box center [323, 11] width 13 height 6
click at [324, 9] on span "unmute" at bounding box center [321, 11] width 19 height 6
click at [324, 9] on span "mute" at bounding box center [323, 11] width 13 height 6
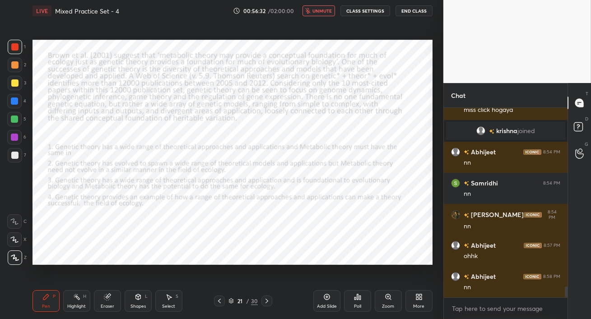
click at [324, 9] on span "unmute" at bounding box center [321, 11] width 19 height 6
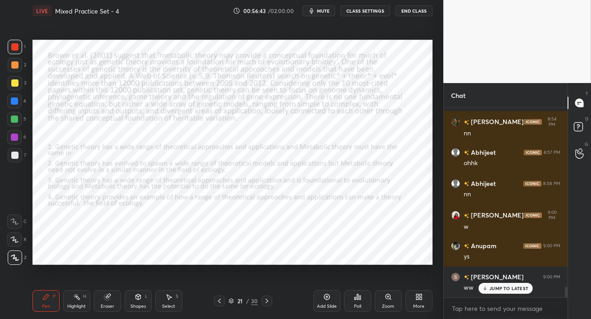
scroll to position [3321, 0]
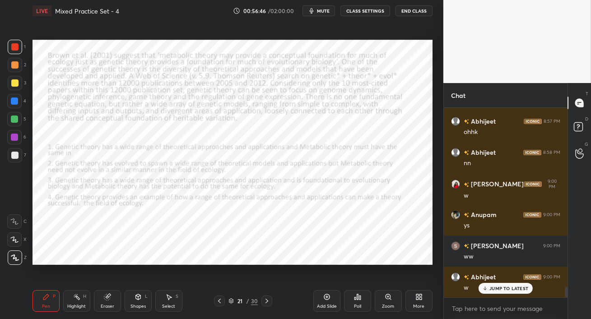
click at [324, 9] on span "mute" at bounding box center [323, 11] width 13 height 6
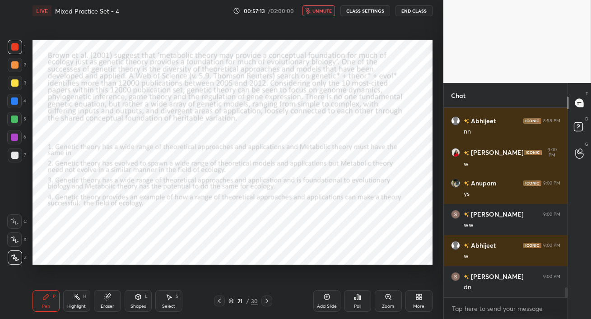
scroll to position [3384, 0]
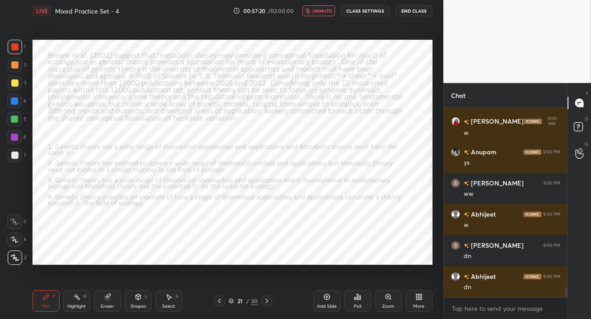
click at [324, 10] on span "unmute" at bounding box center [321, 11] width 19 height 6
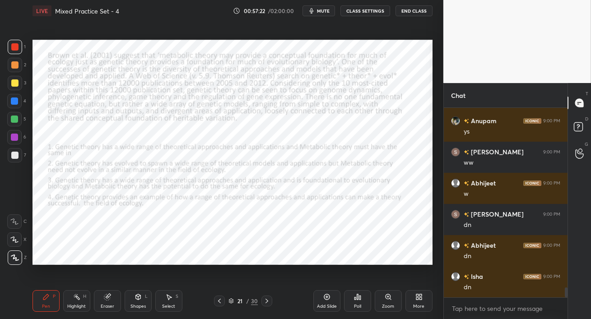
click at [359, 302] on div "Poll" at bounding box center [357, 301] width 27 height 22
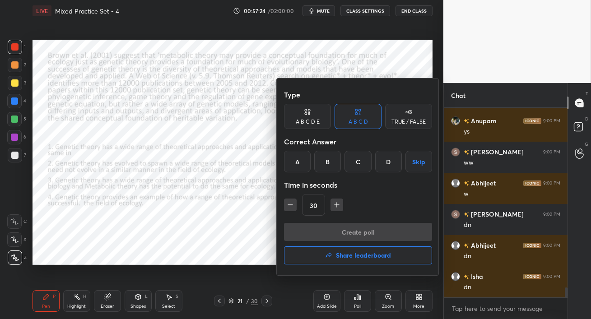
click at [355, 161] on div "C" at bounding box center [357, 162] width 27 height 22
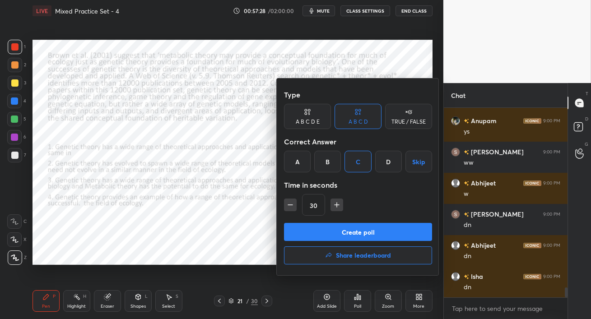
click at [365, 231] on button "Create poll" at bounding box center [358, 232] width 148 height 18
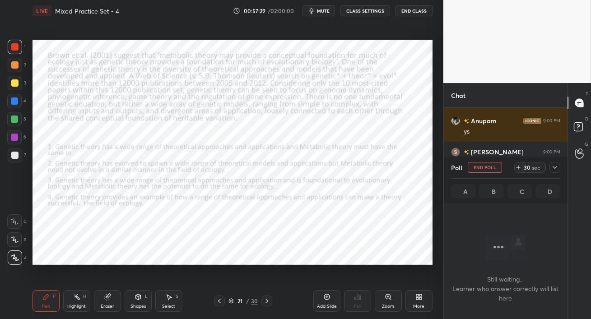
scroll to position [140, 121]
click at [324, 12] on span "mute" at bounding box center [323, 11] width 13 height 6
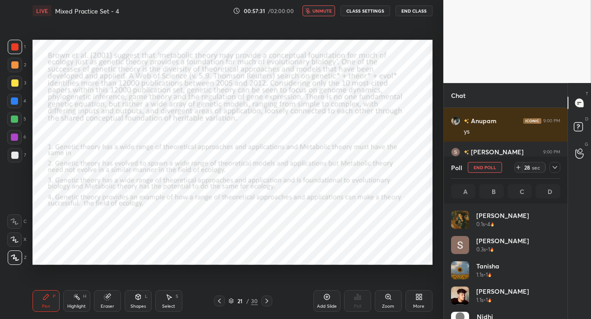
scroll to position [106, 106]
click at [324, 11] on span "unmute" at bounding box center [321, 11] width 19 height 6
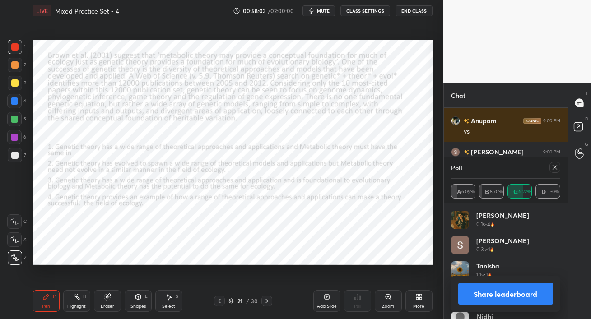
click at [554, 170] on icon at bounding box center [554, 167] width 7 height 7
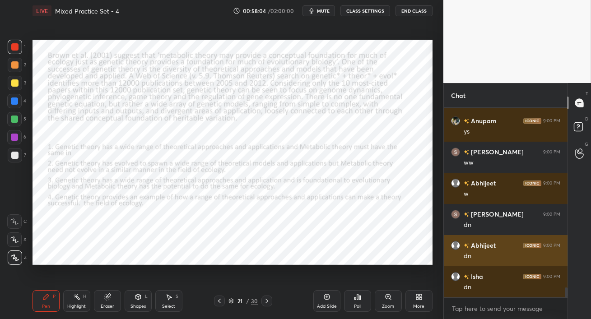
scroll to position [3, 3]
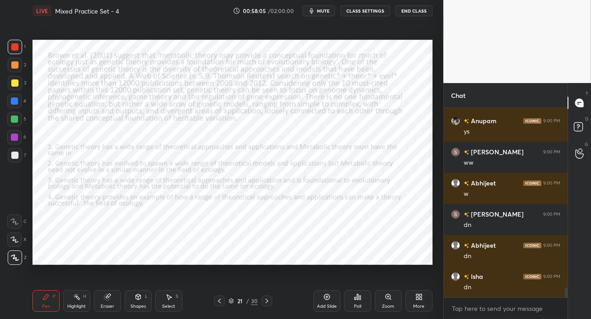
click at [18, 139] on div at bounding box center [14, 137] width 14 height 14
drag, startPoint x: 17, startPoint y: 103, endPoint x: 22, endPoint y: 101, distance: 5.9
click at [18, 102] on div at bounding box center [14, 100] width 7 height 7
click at [108, 304] on div "Eraser" at bounding box center [108, 306] width 14 height 5
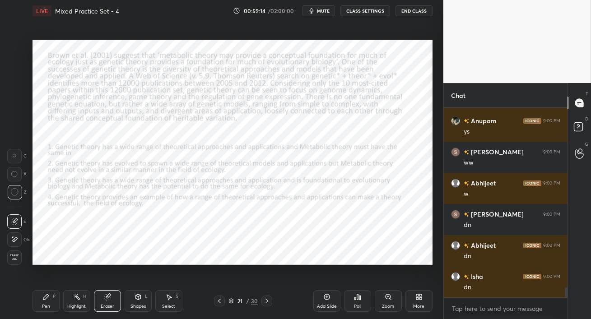
click at [45, 307] on div "Pen" at bounding box center [46, 306] width 8 height 5
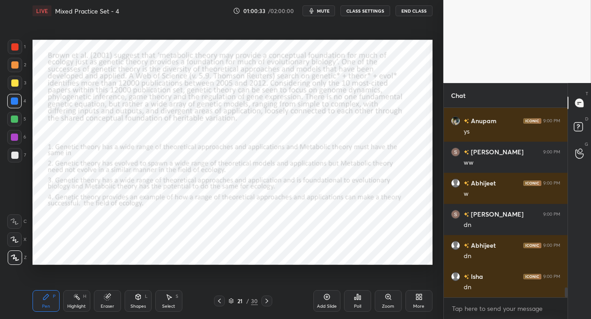
drag, startPoint x: 14, startPoint y: 83, endPoint x: 29, endPoint y: 98, distance: 21.1
click at [14, 83] on div at bounding box center [14, 82] width 7 height 7
drag, startPoint x: 11, startPoint y: 135, endPoint x: 18, endPoint y: 142, distance: 9.9
click at [12, 136] on div at bounding box center [14, 137] width 7 height 7
click at [108, 293] on icon at bounding box center [107, 296] width 7 height 7
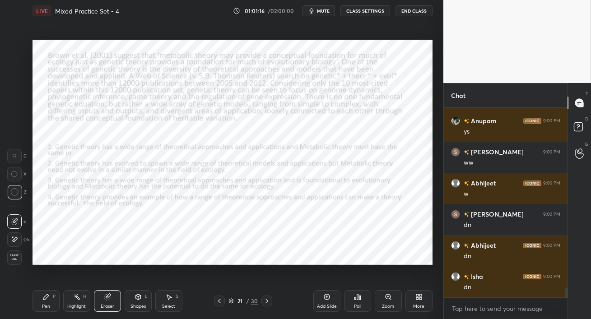
click at [43, 296] on icon at bounding box center [45, 296] width 7 height 7
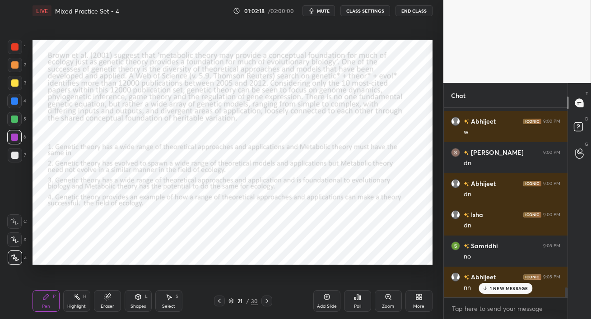
scroll to position [3508, 0]
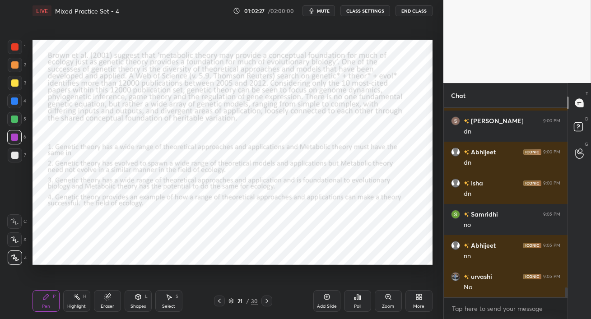
click at [266, 301] on icon at bounding box center [266, 300] width 7 height 7
click at [326, 10] on span "mute" at bounding box center [323, 11] width 13 height 6
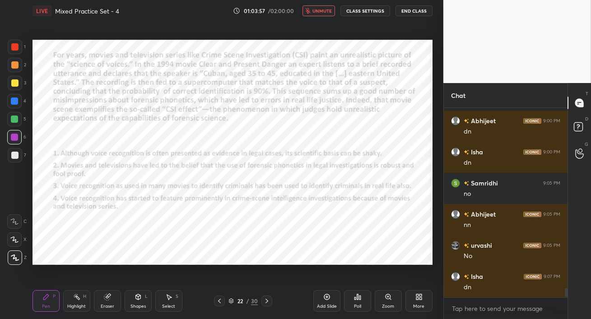
scroll to position [187, 121]
click at [321, 9] on span "unmute" at bounding box center [321, 11] width 19 height 6
click at [320, 10] on span "mute" at bounding box center [323, 11] width 13 height 6
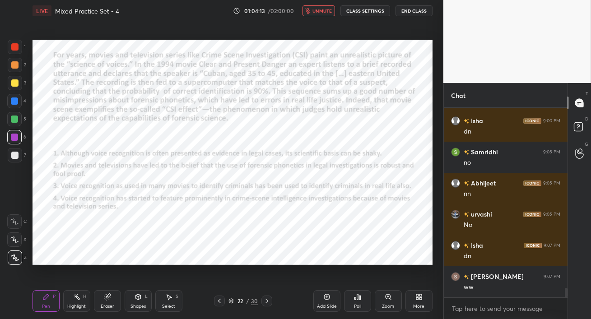
scroll to position [3601, 0]
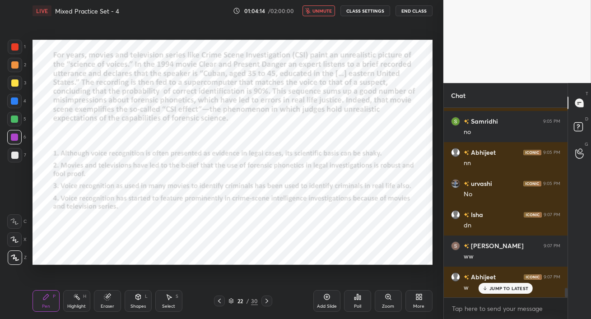
click at [321, 11] on span "unmute" at bounding box center [321, 11] width 19 height 6
click at [322, 9] on span "mute" at bounding box center [323, 11] width 13 height 6
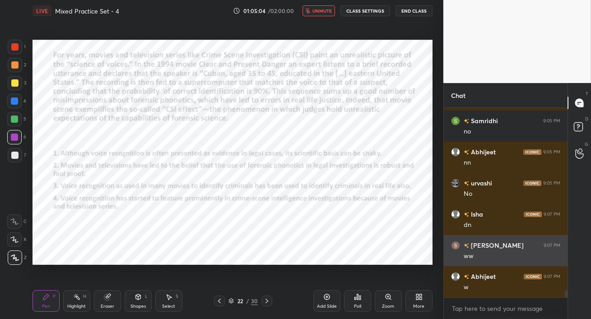
scroll to position [4706, 0]
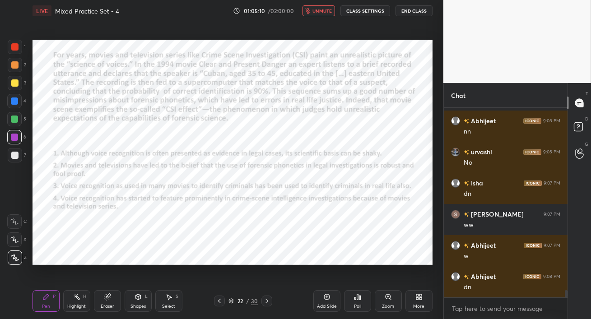
click at [329, 14] on button "unmute" at bounding box center [318, 10] width 32 height 11
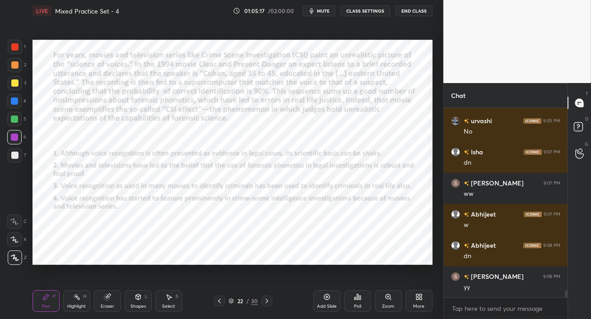
click at [356, 296] on icon at bounding box center [357, 296] width 7 height 7
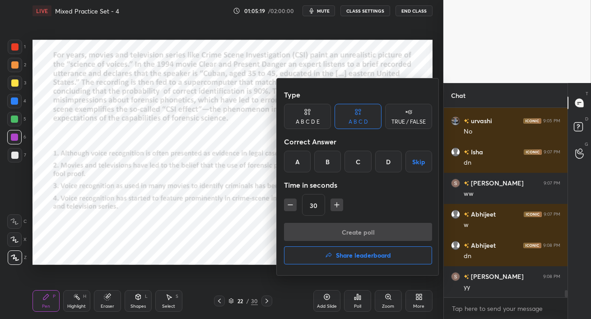
click at [329, 162] on div "B" at bounding box center [327, 162] width 27 height 22
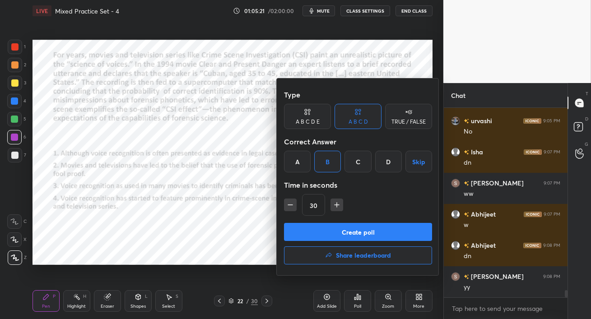
click at [345, 235] on button "Create poll" at bounding box center [358, 232] width 148 height 18
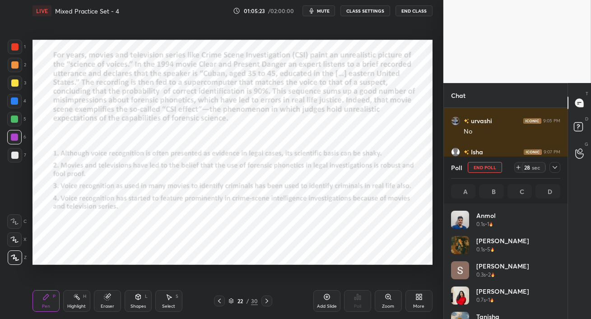
scroll to position [106, 106]
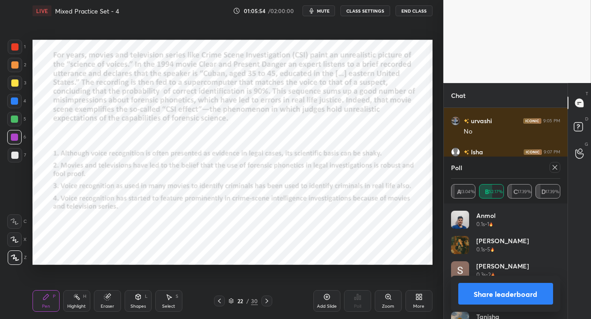
click at [554, 168] on icon at bounding box center [554, 167] width 7 height 7
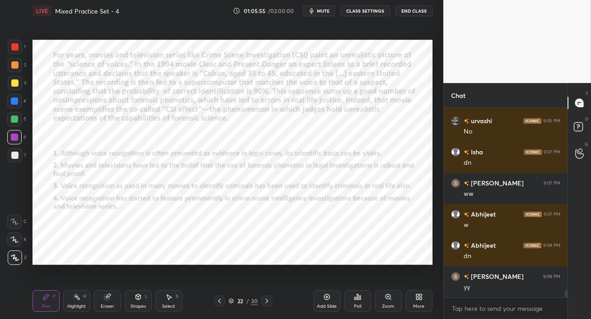
scroll to position [3, 3]
click at [11, 120] on div at bounding box center [14, 119] width 7 height 7
drag, startPoint x: 13, startPoint y: 98, endPoint x: 23, endPoint y: 97, distance: 10.0
click at [13, 98] on div at bounding box center [14, 100] width 7 height 7
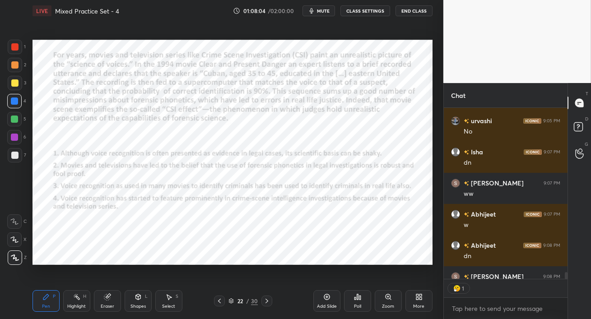
click at [16, 102] on div at bounding box center [14, 100] width 7 height 7
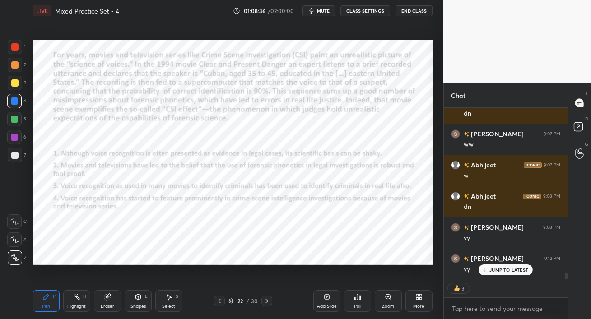
drag, startPoint x: 16, startPoint y: 121, endPoint x: 27, endPoint y: 117, distance: 12.1
click at [17, 121] on div at bounding box center [14, 119] width 7 height 7
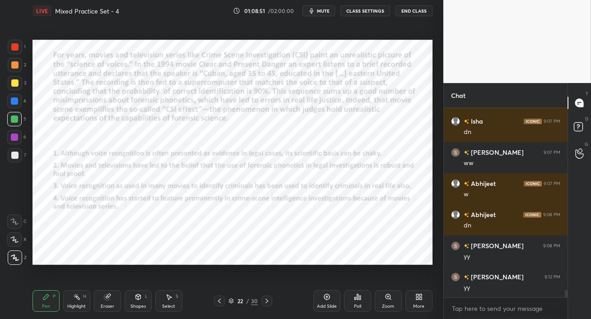
scroll to position [3, 3]
drag, startPoint x: 17, startPoint y: 137, endPoint x: 28, endPoint y: 144, distance: 13.4
click at [17, 137] on div at bounding box center [14, 137] width 7 height 7
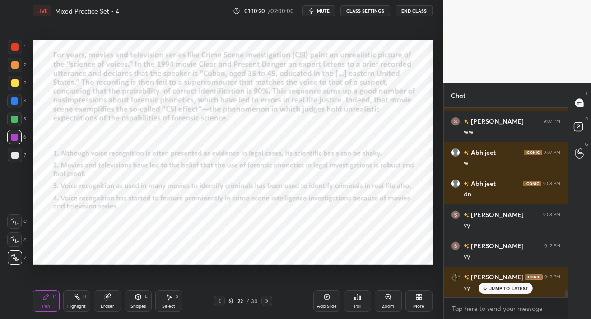
click at [11, 116] on div at bounding box center [14, 119] width 7 height 7
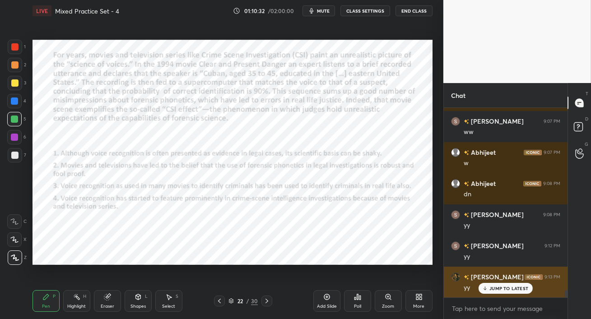
click at [486, 290] on icon at bounding box center [485, 288] width 6 height 5
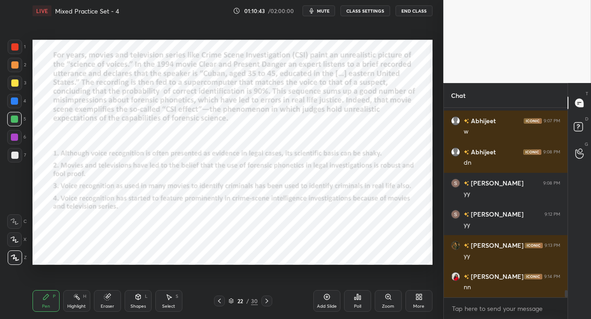
scroll to position [4861, 0]
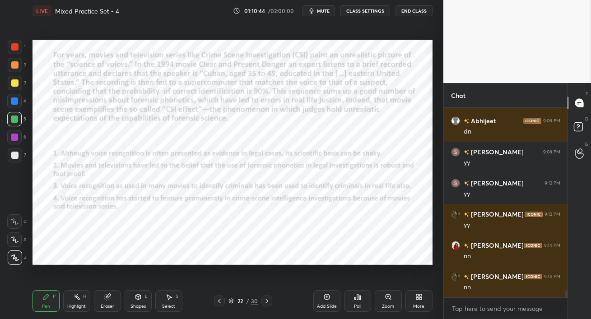
click at [266, 301] on icon at bounding box center [266, 300] width 7 height 7
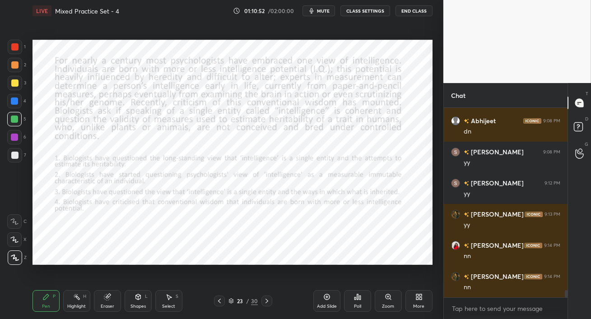
click at [15, 47] on div at bounding box center [14, 46] width 7 height 7
click at [316, 16] on div "LIVE Mixed Practice Set - 4 01:10:54 / 02:00:00 mute CLASS SETTINGS End Class" at bounding box center [232, 11] width 400 height 22
click at [321, 12] on span "mute" at bounding box center [323, 11] width 13 height 6
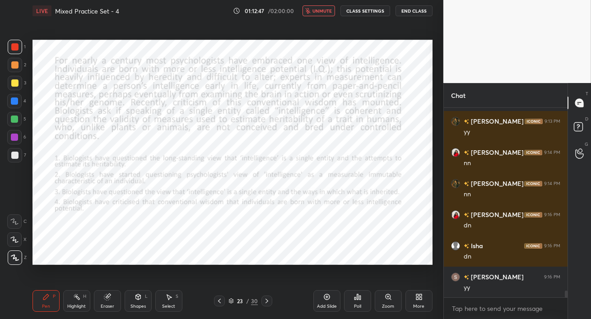
scroll to position [4986, 0]
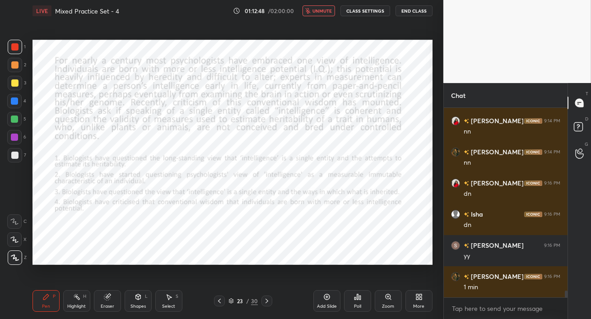
click at [323, 12] on span "unmute" at bounding box center [321, 11] width 19 height 6
click at [324, 14] on button "mute" at bounding box center [318, 10] width 32 height 11
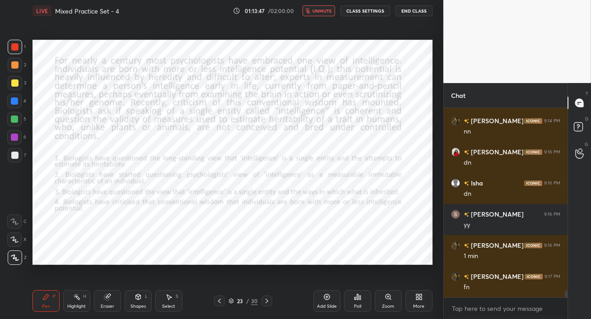
click at [323, 12] on span "unmute" at bounding box center [321, 11] width 19 height 6
click at [353, 301] on div "Poll" at bounding box center [357, 301] width 27 height 22
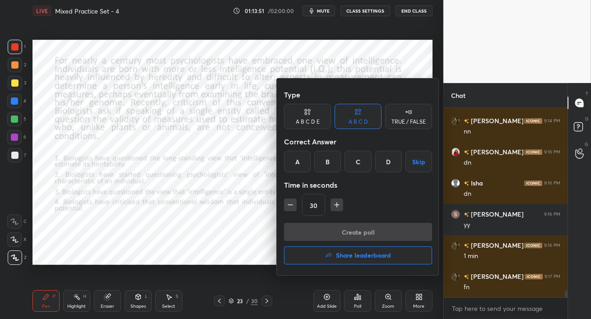
click at [355, 162] on div "C" at bounding box center [357, 162] width 27 height 22
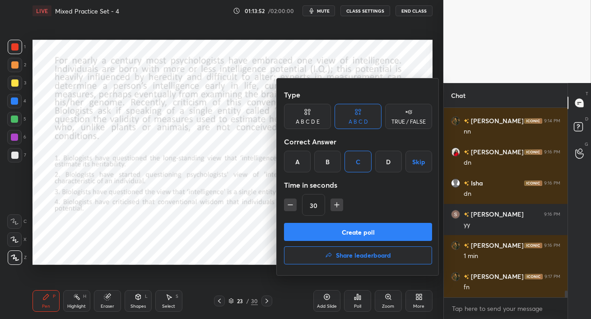
click at [347, 229] on button "Create poll" at bounding box center [358, 232] width 148 height 18
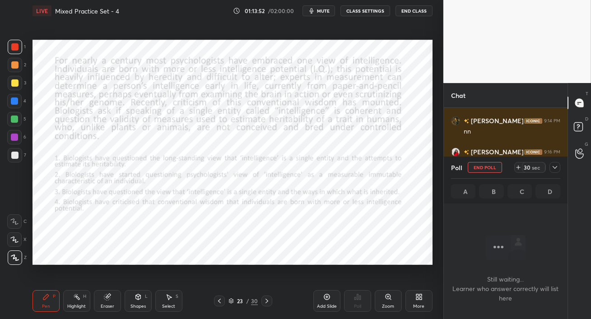
scroll to position [3, 3]
click at [325, 9] on span "mute" at bounding box center [323, 11] width 13 height 6
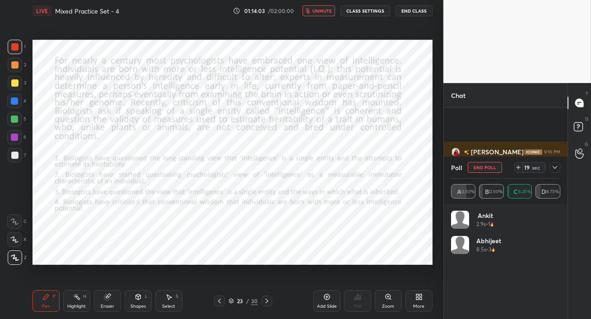
scroll to position [5095, 0]
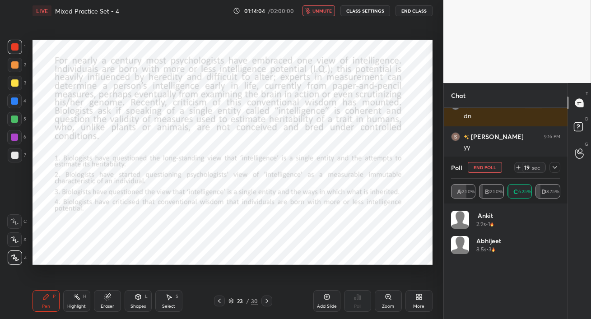
click at [324, 13] on span "unmute" at bounding box center [321, 11] width 19 height 6
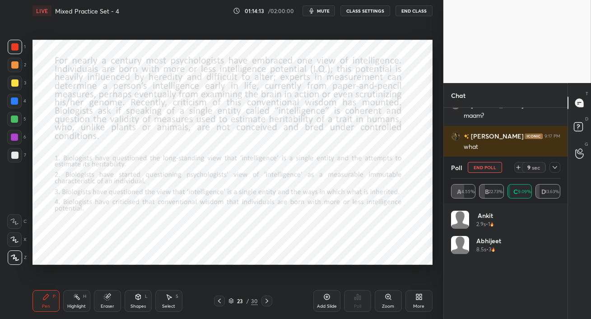
scroll to position [3, 3]
click at [556, 167] on icon at bounding box center [554, 167] width 5 height 3
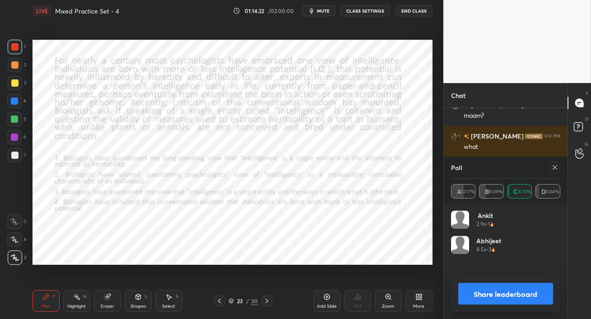
scroll to position [106, 106]
click at [554, 170] on icon at bounding box center [554, 167] width 7 height 7
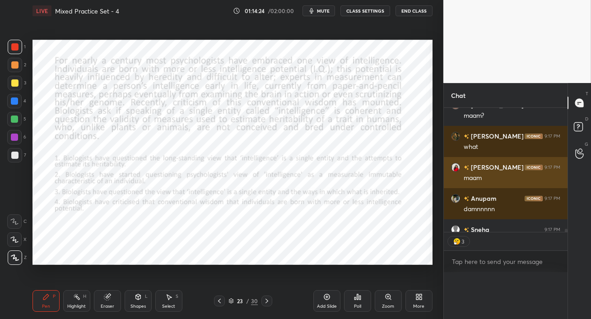
scroll to position [140, 121]
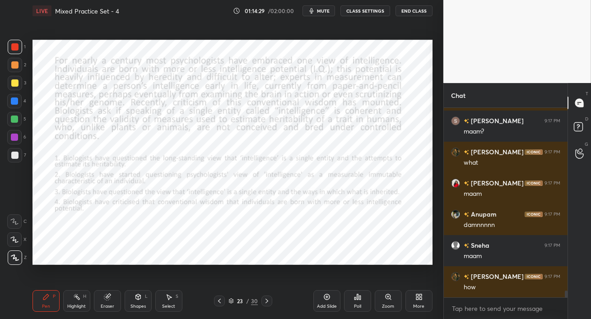
click at [14, 98] on div at bounding box center [14, 100] width 7 height 7
click at [15, 48] on div at bounding box center [14, 46] width 7 height 7
click at [16, 121] on div at bounding box center [14, 119] width 7 height 7
click at [19, 101] on div at bounding box center [14, 101] width 14 height 14
click at [359, 304] on div "Poll" at bounding box center [357, 306] width 7 height 5
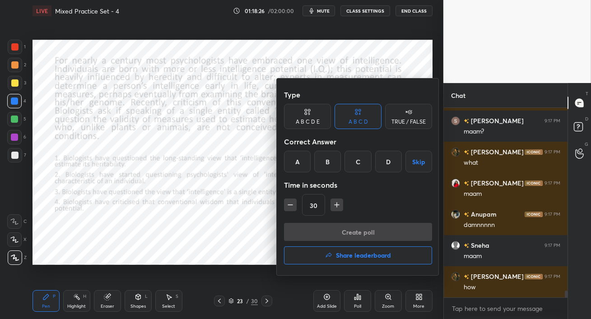
click at [298, 163] on div "A" at bounding box center [297, 162] width 27 height 22
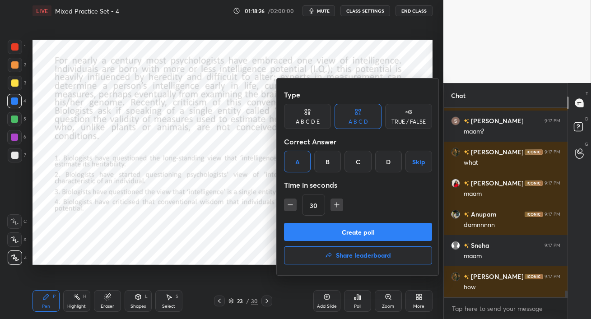
click at [338, 231] on button "Create poll" at bounding box center [358, 232] width 148 height 18
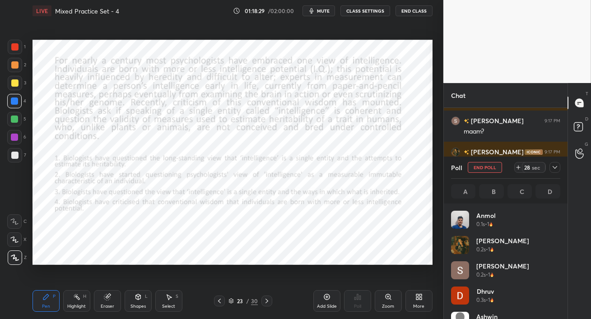
scroll to position [106, 106]
click at [15, 143] on div at bounding box center [14, 137] width 14 height 14
click at [554, 168] on icon at bounding box center [554, 167] width 7 height 7
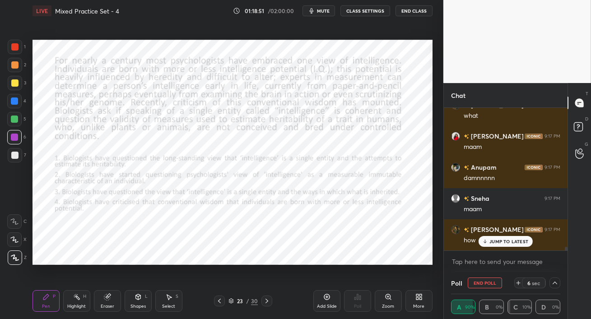
scroll to position [5282, 0]
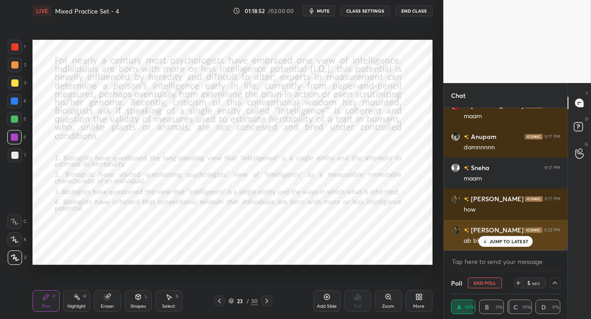
click at [497, 241] on p "JUMP TO LATEST" at bounding box center [508, 241] width 39 height 5
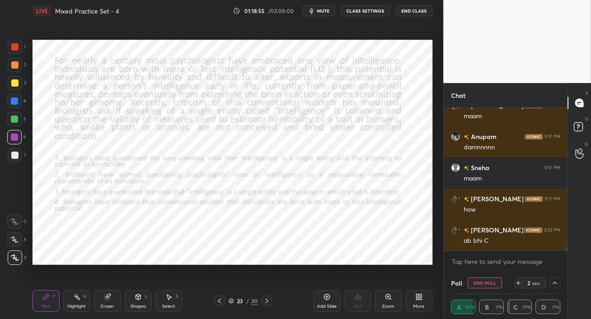
click at [479, 283] on button "End Poll" at bounding box center [484, 283] width 34 height 11
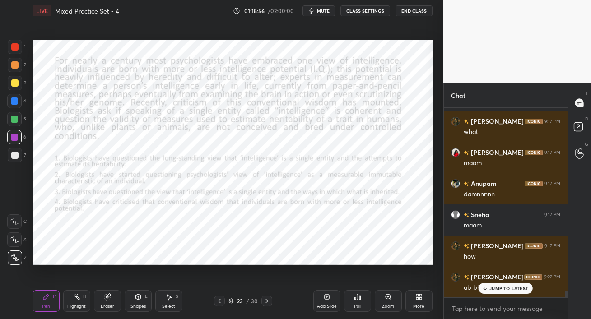
scroll to position [5244, 0]
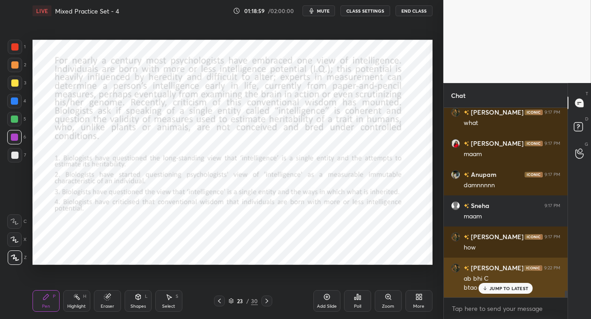
click at [506, 291] on div "JUMP TO LATEST" at bounding box center [505, 288] width 54 height 11
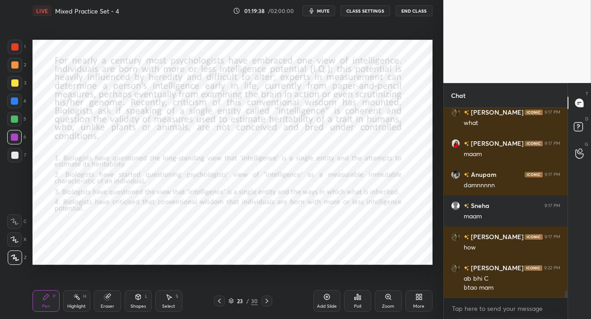
click at [356, 300] on icon at bounding box center [357, 296] width 7 height 7
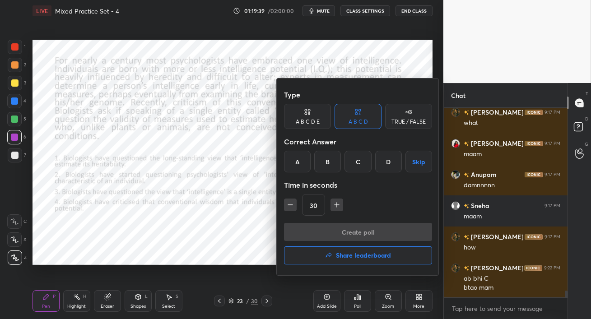
click at [227, 257] on div at bounding box center [295, 159] width 591 height 319
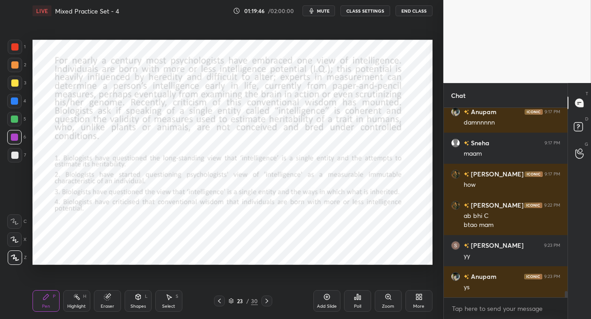
scroll to position [5337, 0]
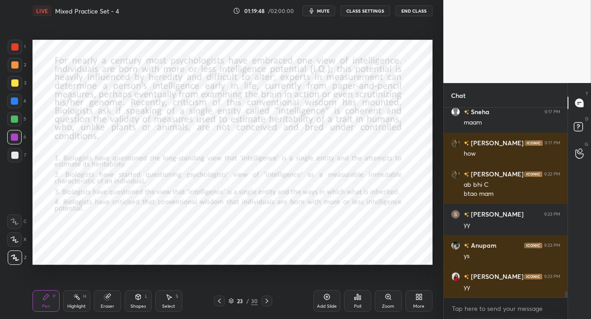
click at [15, 122] on div at bounding box center [14, 119] width 7 height 7
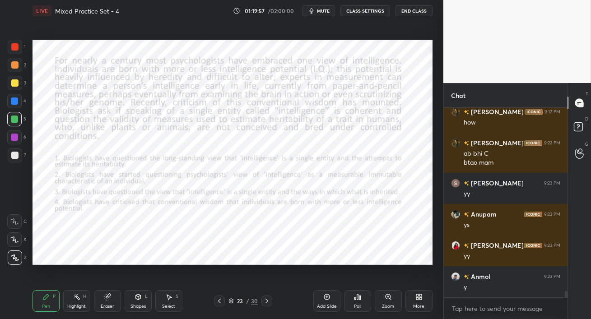
click at [266, 302] on icon at bounding box center [266, 301] width 3 height 5
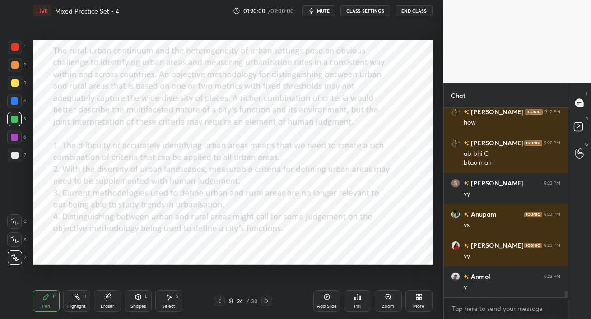
click at [12, 100] on div at bounding box center [14, 100] width 7 height 7
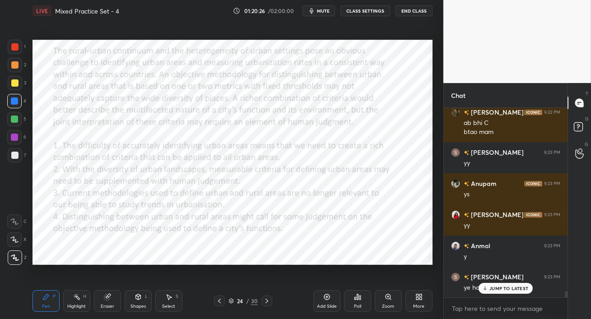
scroll to position [5430, 0]
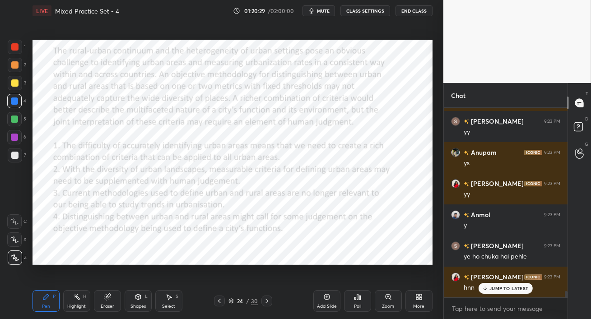
click at [268, 301] on icon at bounding box center [266, 300] width 7 height 7
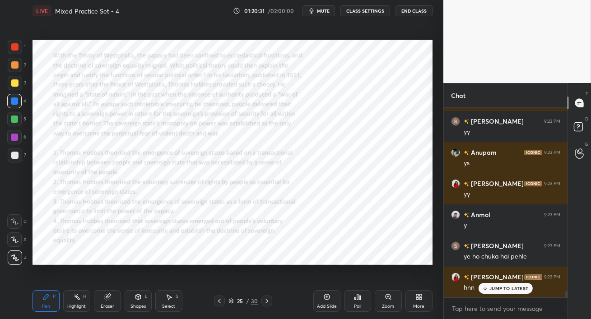
click at [268, 301] on icon at bounding box center [266, 300] width 7 height 7
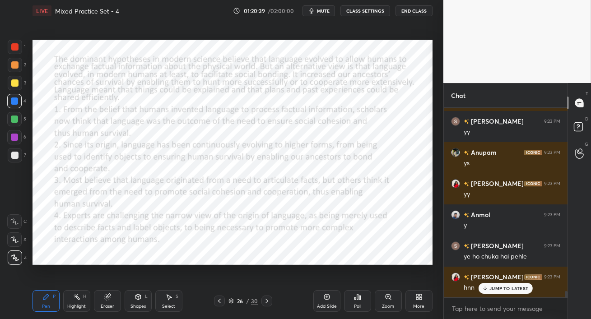
click at [498, 284] on div "JUMP TO LATEST" at bounding box center [505, 288] width 54 height 11
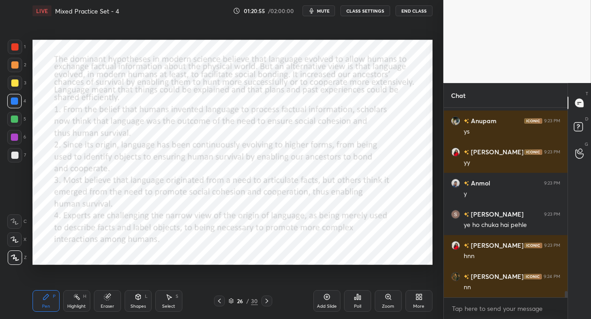
click at [323, 8] on span "mute" at bounding box center [323, 11] width 13 height 6
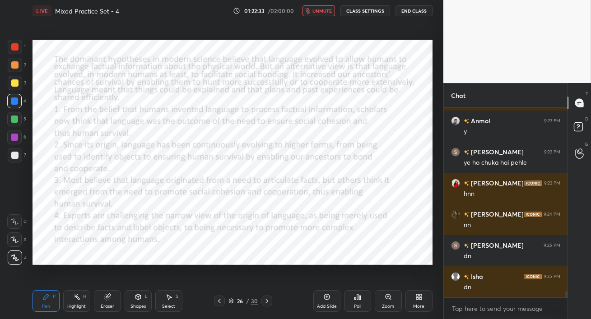
scroll to position [5555, 0]
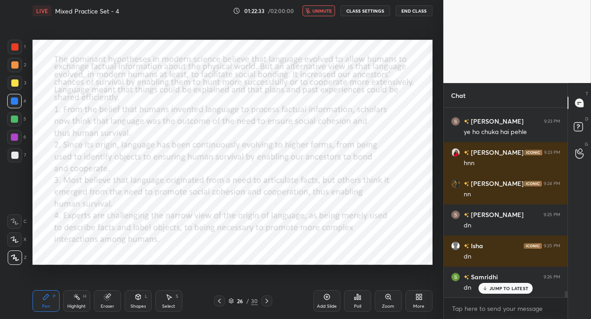
click at [323, 8] on span "unmute" at bounding box center [321, 11] width 19 height 6
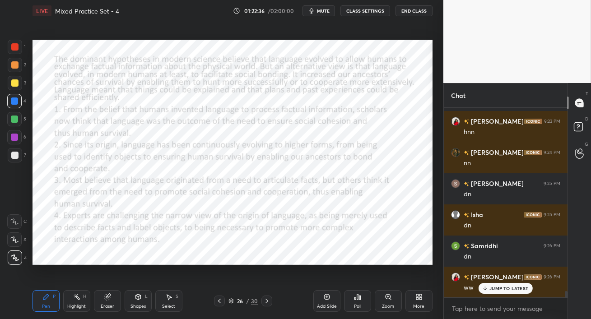
click at [490, 293] on div "JUMP TO LATEST" at bounding box center [505, 288] width 54 height 11
click at [357, 300] on icon at bounding box center [357, 296] width 7 height 7
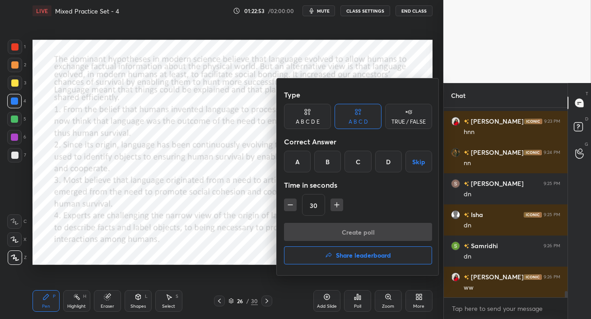
click at [361, 163] on div "C" at bounding box center [357, 162] width 27 height 22
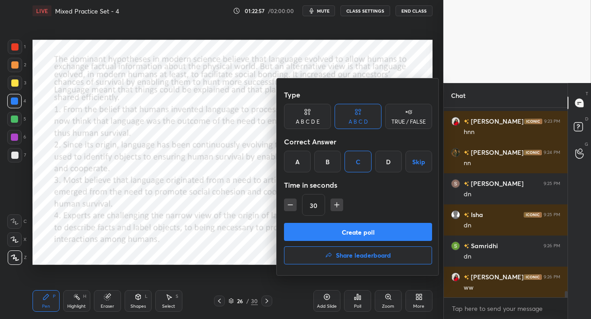
click at [363, 227] on button "Create poll" at bounding box center [358, 232] width 148 height 18
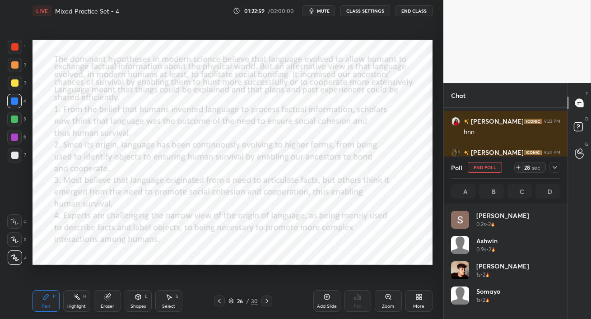
scroll to position [106, 106]
click at [319, 11] on span "mute" at bounding box center [323, 11] width 13 height 6
click at [319, 11] on span "unmute" at bounding box center [321, 11] width 19 height 6
click at [11, 140] on div at bounding box center [14, 137] width 14 height 14
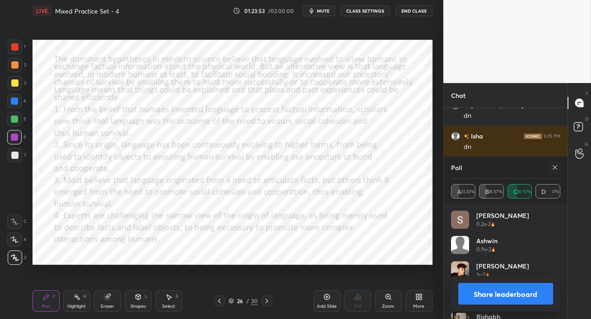
scroll to position [5696, 0]
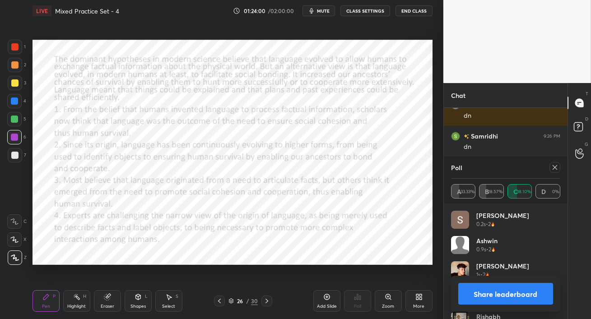
click at [555, 168] on icon at bounding box center [554, 167] width 7 height 7
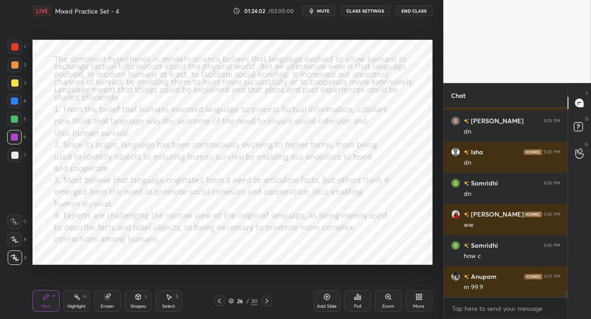
scroll to position [112, 121]
drag, startPoint x: 11, startPoint y: 97, endPoint x: 18, endPoint y: 104, distance: 9.3
click at [10, 97] on div at bounding box center [14, 101] width 14 height 14
click at [14, 45] on div at bounding box center [14, 46] width 7 height 7
click at [358, 302] on div "Poll" at bounding box center [357, 301] width 27 height 22
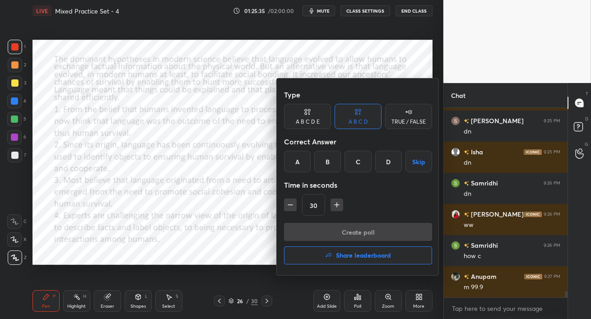
click at [347, 259] on h4 "Share leaderboard" at bounding box center [363, 255] width 55 height 6
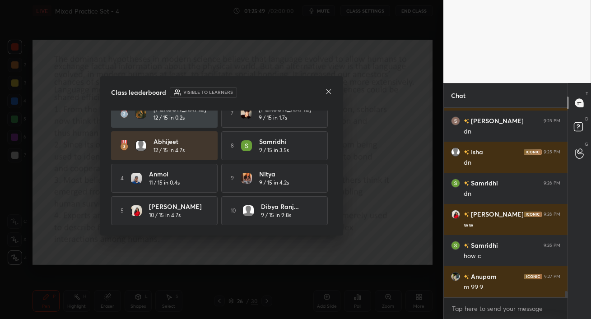
scroll to position [0, 0]
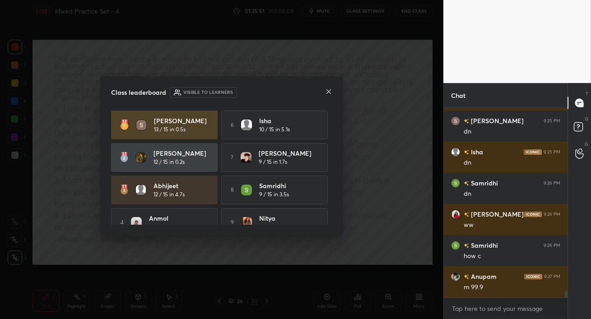
click at [328, 94] on icon at bounding box center [328, 91] width 7 height 7
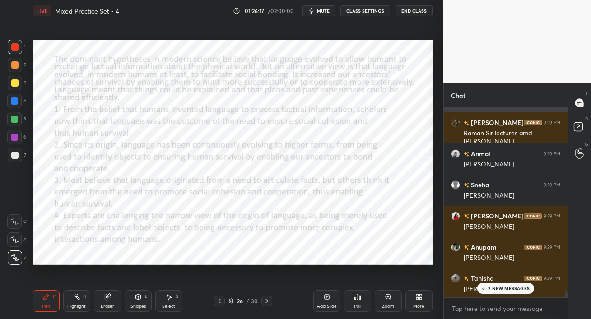
scroll to position [5991, 0]
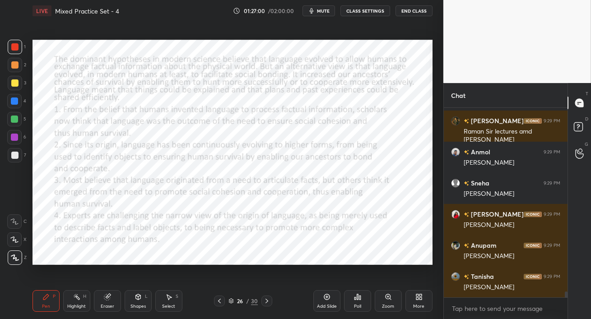
click at [14, 120] on div at bounding box center [14, 119] width 7 height 7
click at [14, 136] on div at bounding box center [14, 137] width 7 height 7
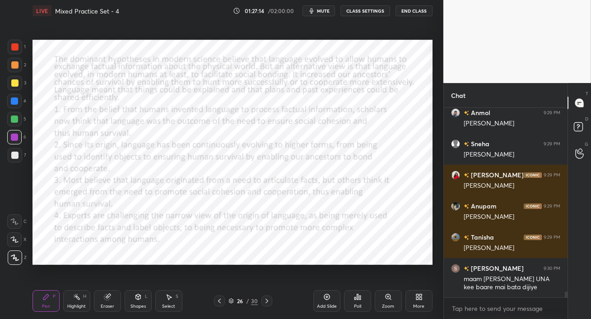
scroll to position [6062, 0]
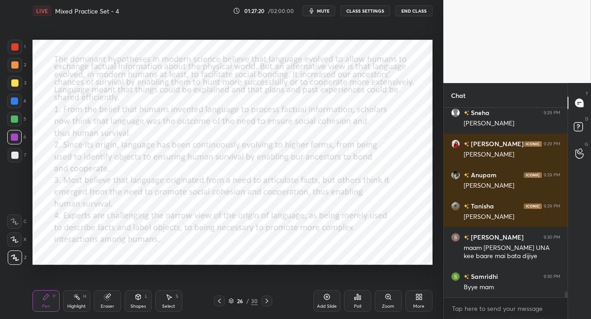
click at [325, 299] on icon at bounding box center [327, 297] width 6 height 6
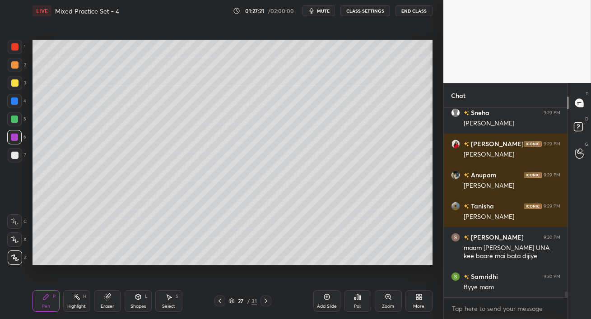
click at [15, 117] on div at bounding box center [14, 119] width 7 height 7
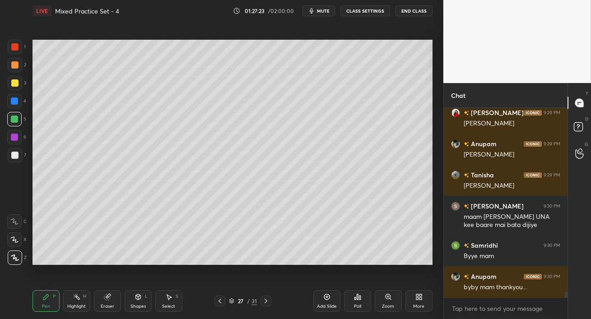
click at [24, 123] on div "5" at bounding box center [16, 119] width 19 height 14
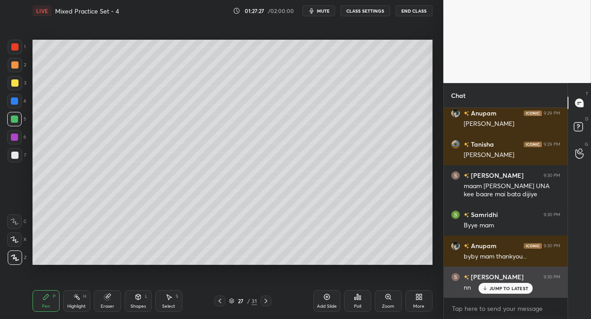
click at [485, 284] on div "JUMP TO LATEST" at bounding box center [505, 288] width 54 height 11
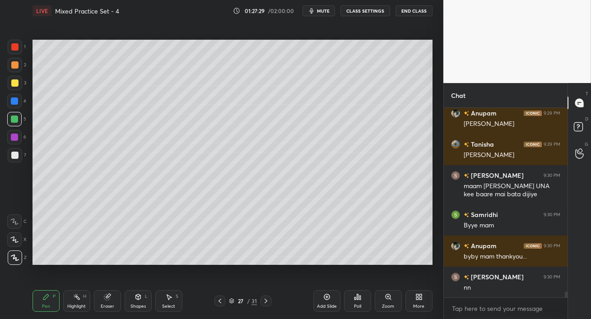
drag, startPoint x: 11, startPoint y: 120, endPoint x: 23, endPoint y: 119, distance: 12.2
click at [11, 120] on div at bounding box center [14, 119] width 7 height 7
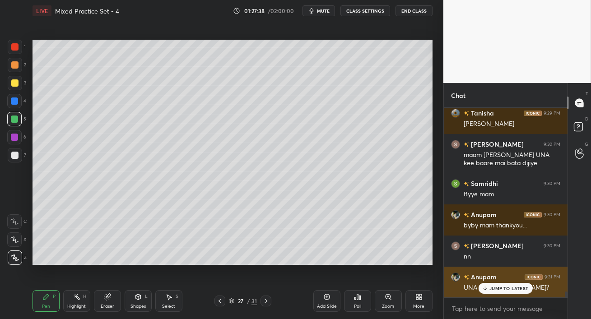
click at [486, 287] on icon at bounding box center [485, 288] width 6 height 5
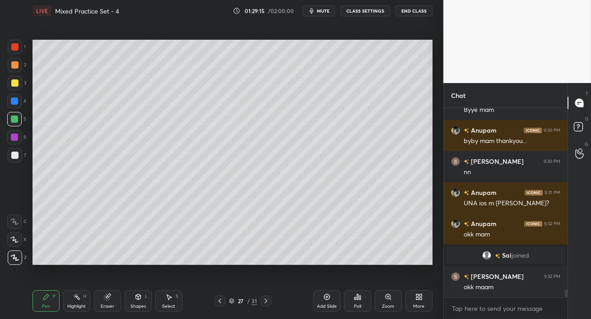
scroll to position [4583, 0]
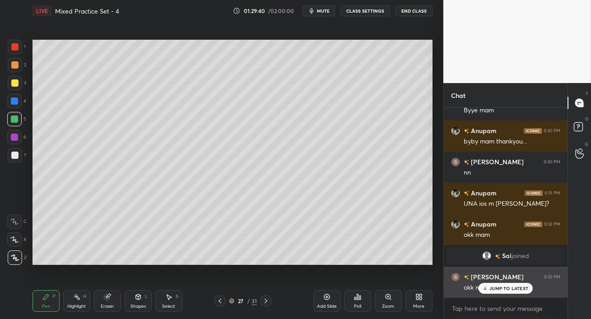
click at [501, 290] on p "JUMP TO LATEST" at bounding box center [508, 288] width 39 height 5
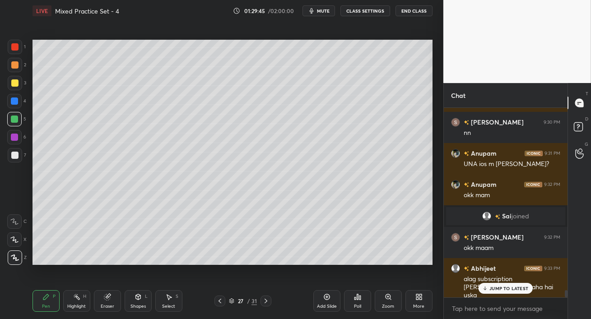
scroll to position [4661, 0]
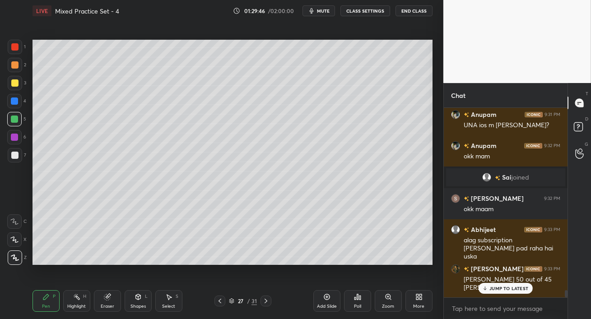
click at [496, 290] on p "JUMP TO LATEST" at bounding box center [508, 288] width 39 height 5
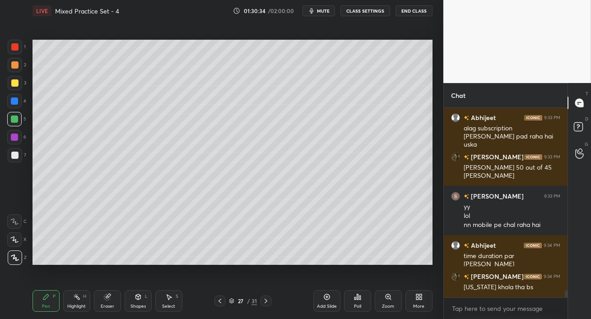
scroll to position [4804, 0]
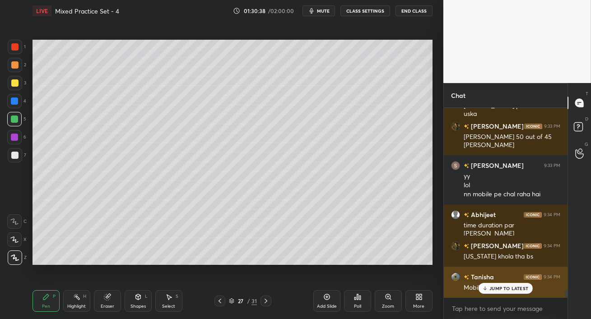
click at [490, 286] on p "JUMP TO LATEST" at bounding box center [508, 288] width 39 height 5
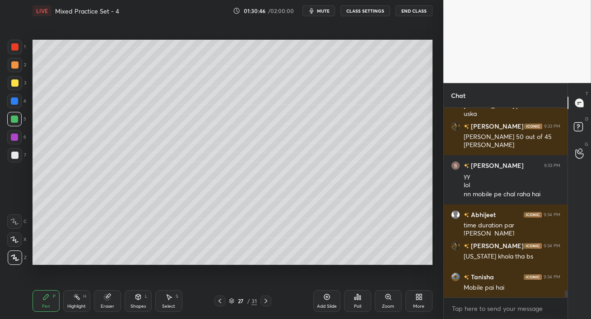
click at [10, 104] on div at bounding box center [14, 101] width 14 height 14
click at [16, 88] on div at bounding box center [15, 83] width 14 height 14
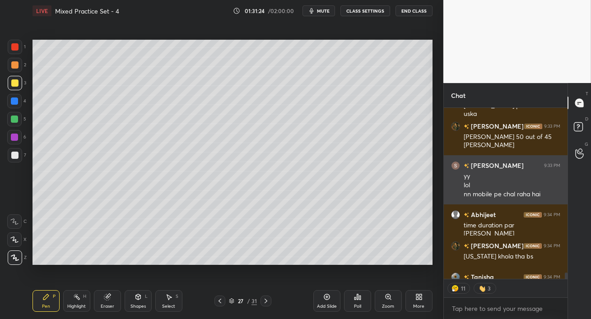
scroll to position [4822, 0]
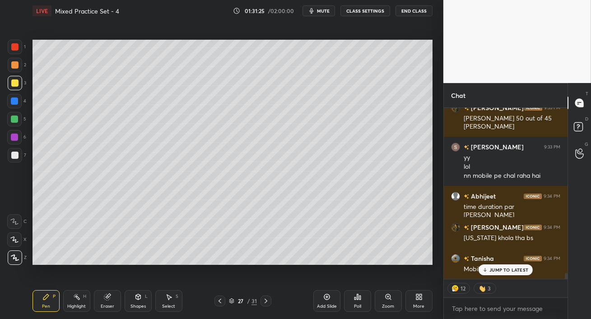
click at [490, 269] on p "JUMP TO LATEST" at bounding box center [508, 269] width 39 height 5
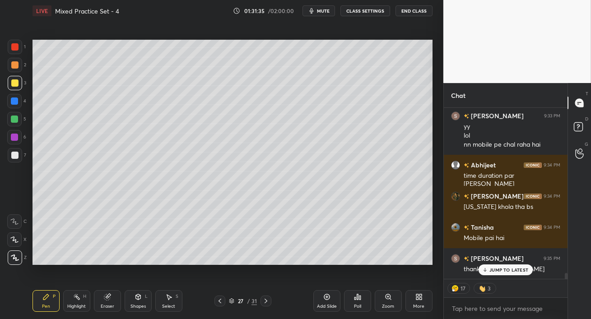
click at [513, 268] on p "JUMP TO LATEST" at bounding box center [508, 269] width 39 height 5
click at [406, 13] on button "End Class" at bounding box center [413, 10] width 37 height 11
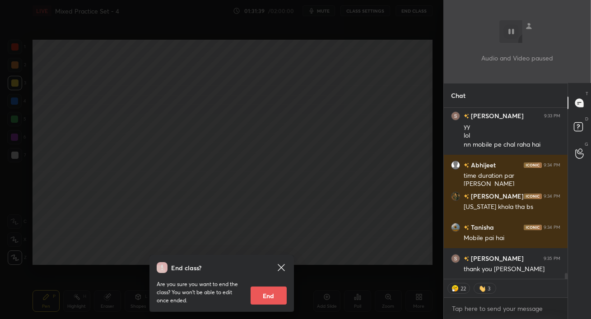
scroll to position [4884, 0]
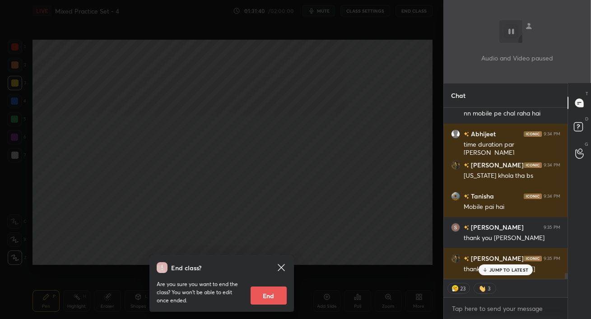
click at [267, 293] on button "End" at bounding box center [268, 296] width 36 height 18
type textarea "x"
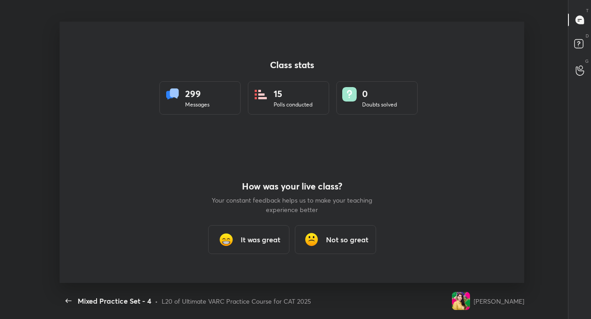
scroll to position [261, 583]
